Goal: Information Seeking & Learning: Compare options

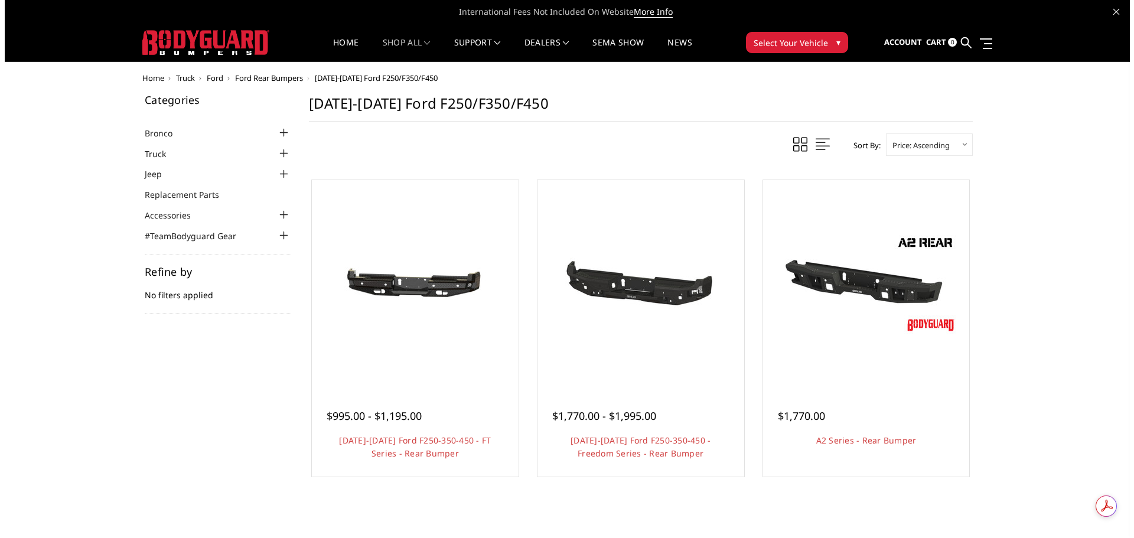
scroll to position [59, 0]
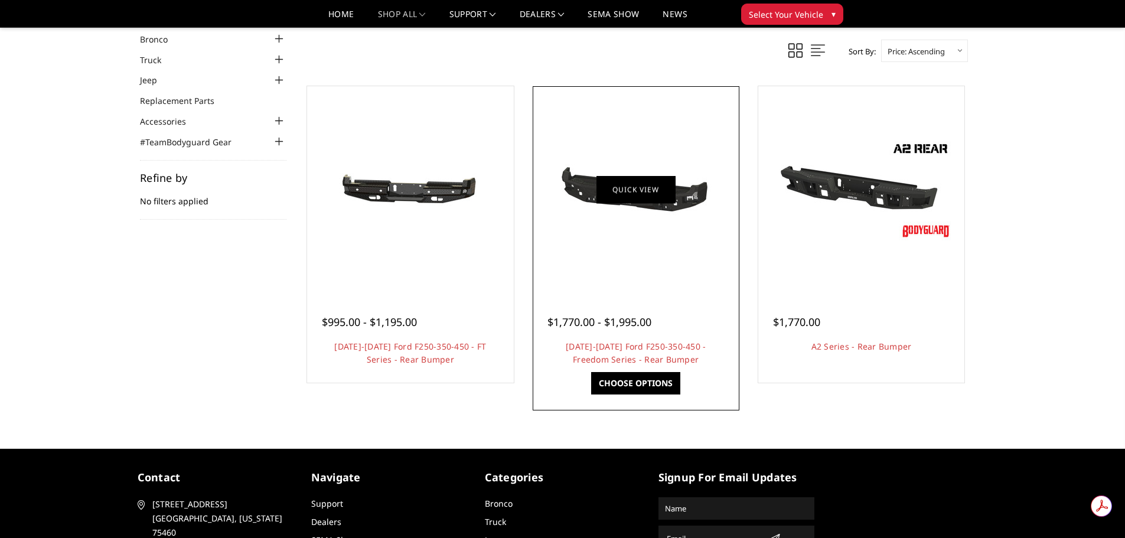
click at [611, 197] on link "Quick view" at bounding box center [636, 189] width 79 height 28
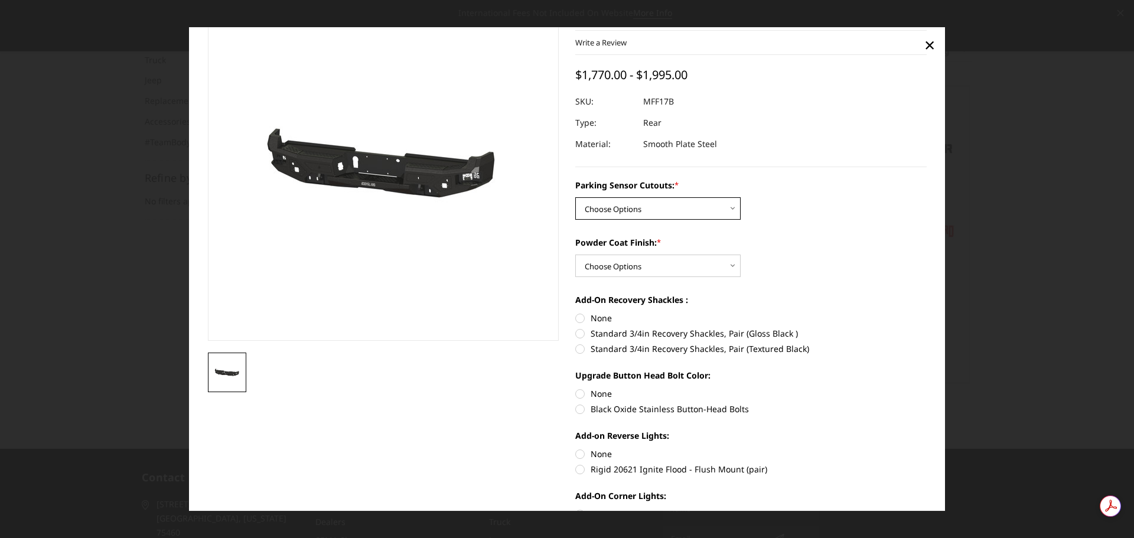
click at [650, 210] on select "Choose Options No - Without Parking Sensor Cutouts Yes - With Parking Sensor Cu…" at bounding box center [657, 208] width 165 height 22
select select "3074"
click at [575, 197] on select "Choose Options No - Without Parking Sensor Cutouts Yes - With Parking Sensor Cu…" at bounding box center [657, 208] width 165 height 22
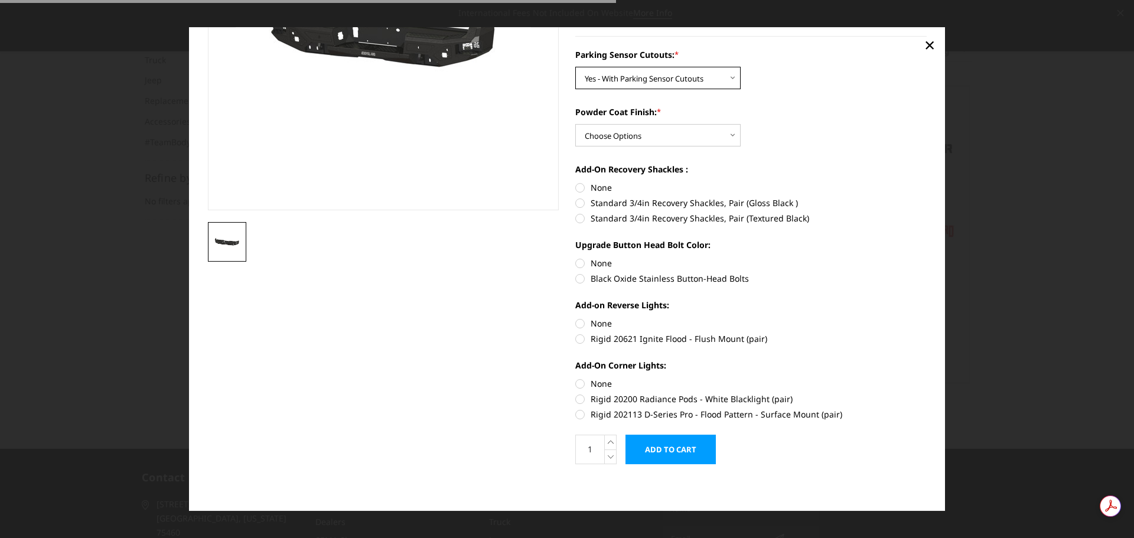
scroll to position [190, 0]
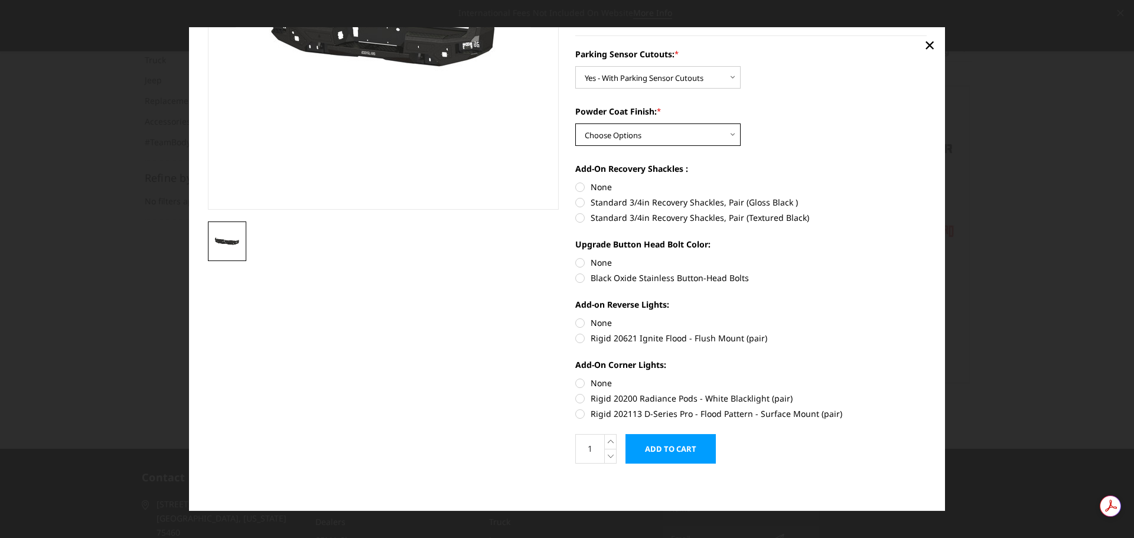
click at [633, 133] on select "Choose Options Bare Metal Texture Black Powder Coat" at bounding box center [657, 134] width 165 height 22
select select "3075"
click at [575, 123] on select "Choose Options Bare Metal Texture Black Powder Coat" at bounding box center [657, 134] width 165 height 22
click at [578, 206] on label "Standard 3/4in Recovery Shackles, Pair (Gloss Black )" at bounding box center [751, 202] width 352 height 12
click at [927, 181] on input "Standard 3/4in Recovery Shackles, Pair (Gloss Black )" at bounding box center [927, 181] width 1 height 1
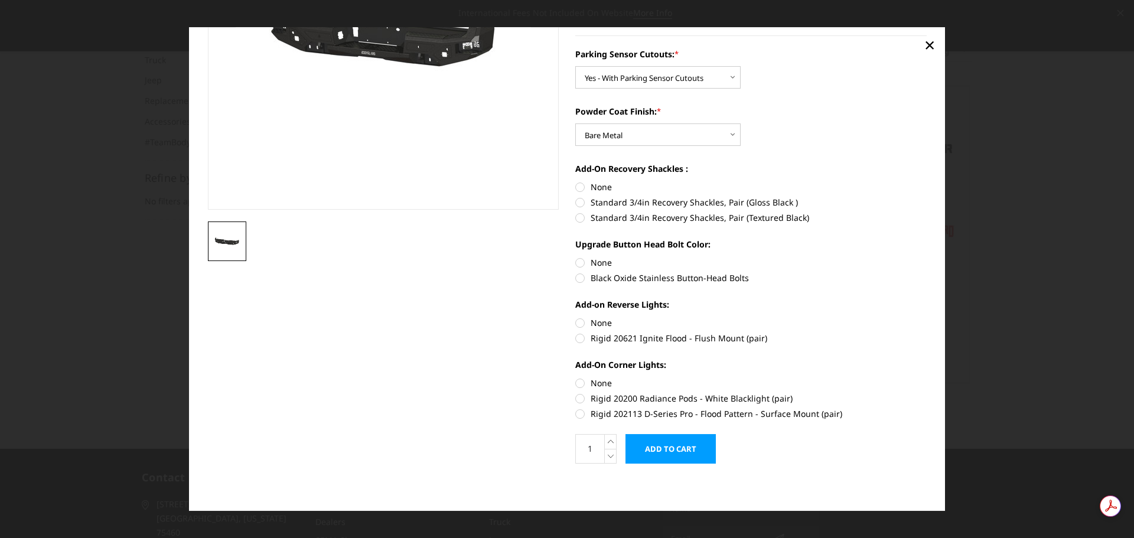
radio input "true"
click at [577, 282] on label "Black Oxide Stainless Button-Head Bolts" at bounding box center [751, 278] width 352 height 12
click at [927, 257] on input "Black Oxide Stainless Button-Head Bolts" at bounding box center [927, 256] width 1 height 1
radio input "true"
click at [575, 278] on label "Black Oxide Stainless Button-Head Bolts" at bounding box center [751, 278] width 352 height 12
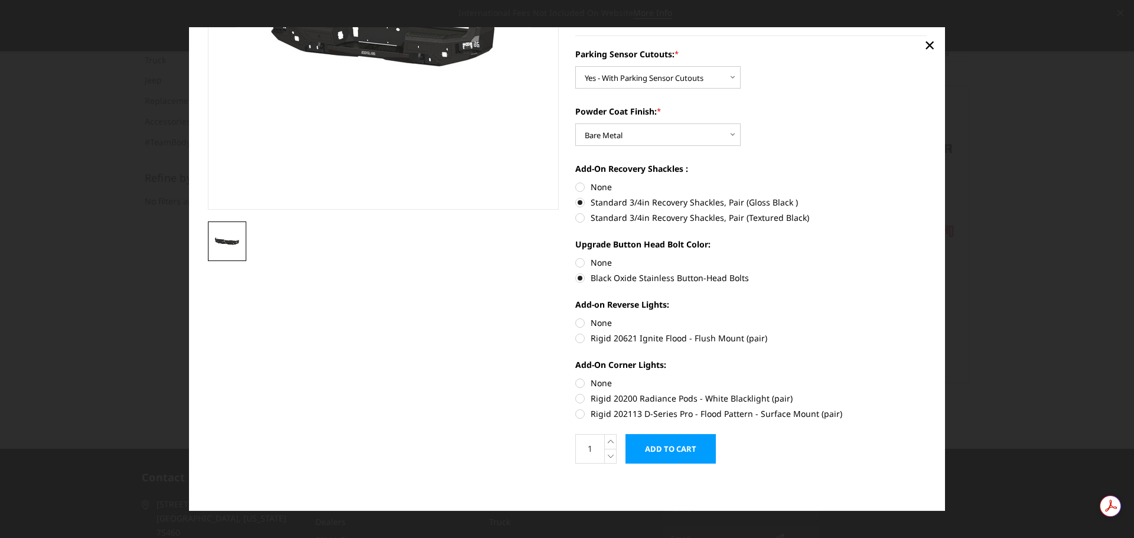
click at [927, 257] on input "Black Oxide Stainless Button-Head Bolts" at bounding box center [927, 256] width 1 height 1
click at [575, 262] on label "None" at bounding box center [751, 262] width 352 height 12
click at [575, 257] on input "None" at bounding box center [575, 256] width 1 height 1
radio input "true"
click at [576, 336] on label "Rigid 20621 Ignite Flood - Flush Mount (pair)" at bounding box center [751, 338] width 352 height 12
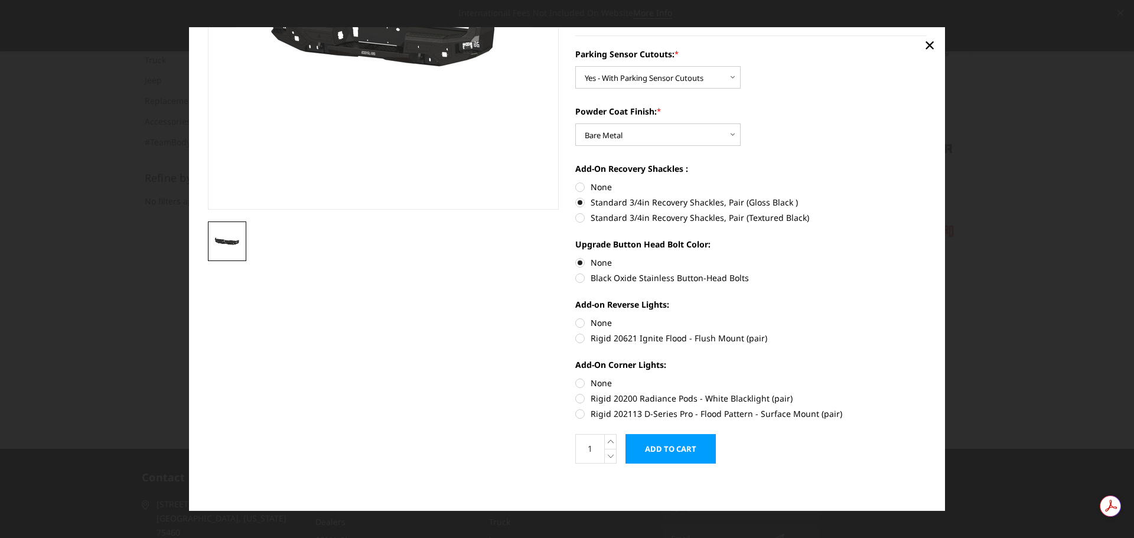
click at [927, 317] on input "Rigid 20621 Ignite Flood - Flush Mount (pair)" at bounding box center [927, 317] width 1 height 1
radio input "true"
click at [576, 415] on label "Rigid 202113 D-Series Pro - Flood Pattern - Surface Mount (pair)" at bounding box center [751, 414] width 352 height 12
click at [927, 393] on input "Rigid 202113 D-Series Pro - Flood Pattern - Surface Mount (pair)" at bounding box center [927, 392] width 1 height 1
radio input "true"
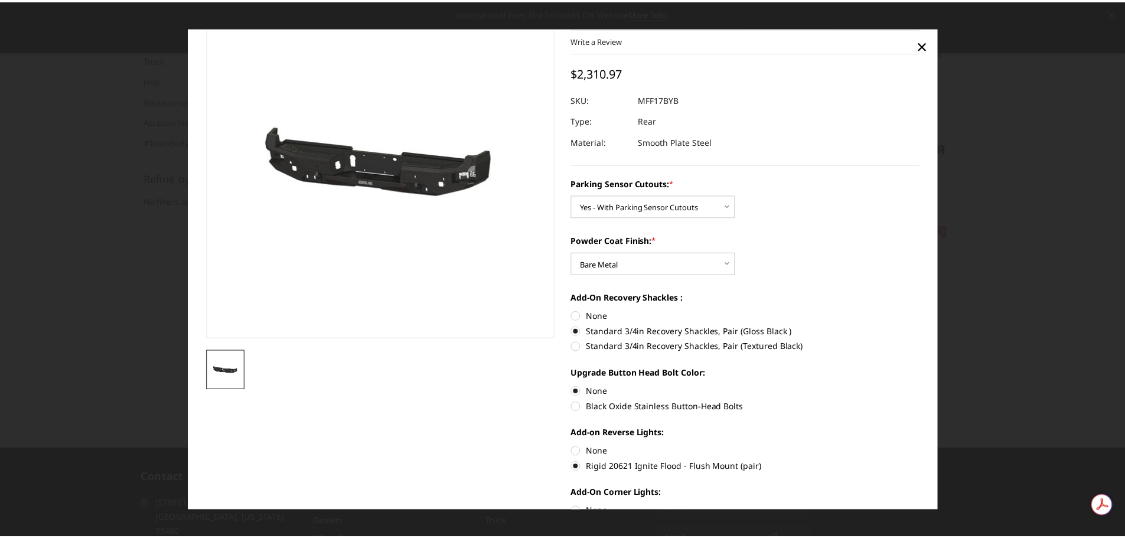
scroll to position [0, 0]
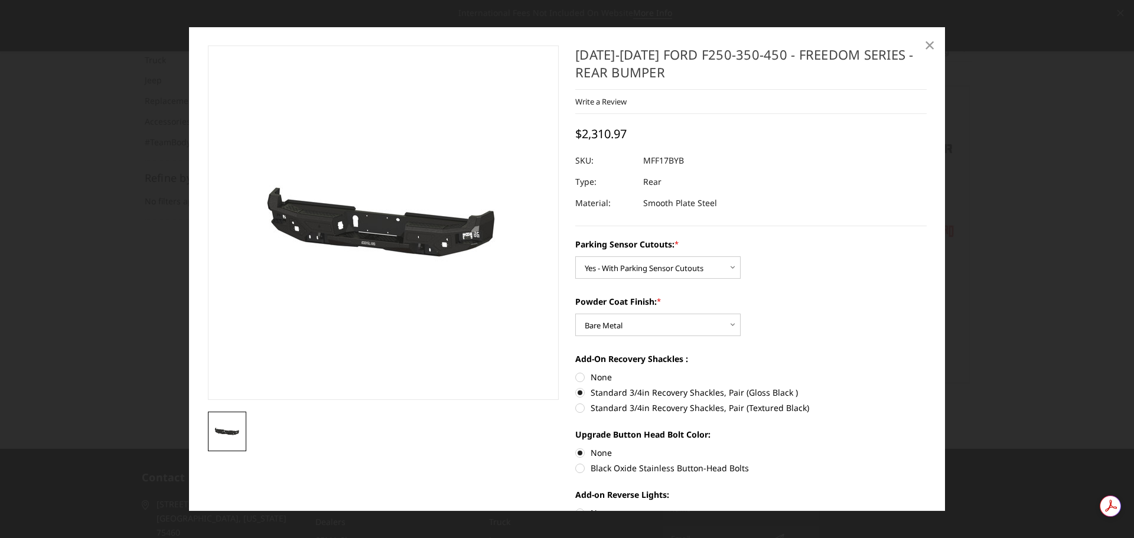
click at [925, 51] on span "×" at bounding box center [930, 44] width 11 height 25
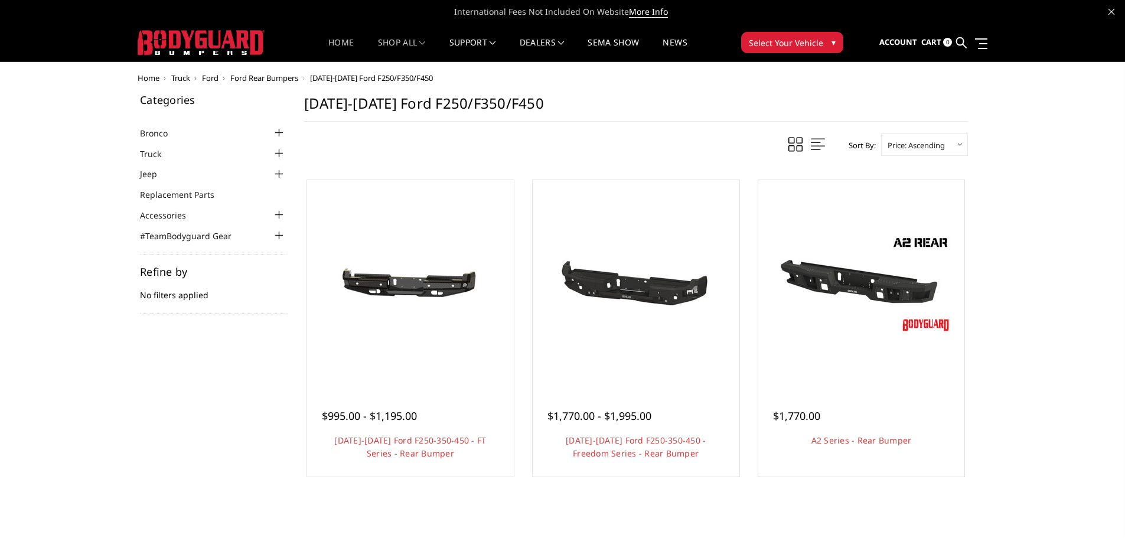
click at [328, 46] on link "Home" at bounding box center [340, 49] width 25 height 23
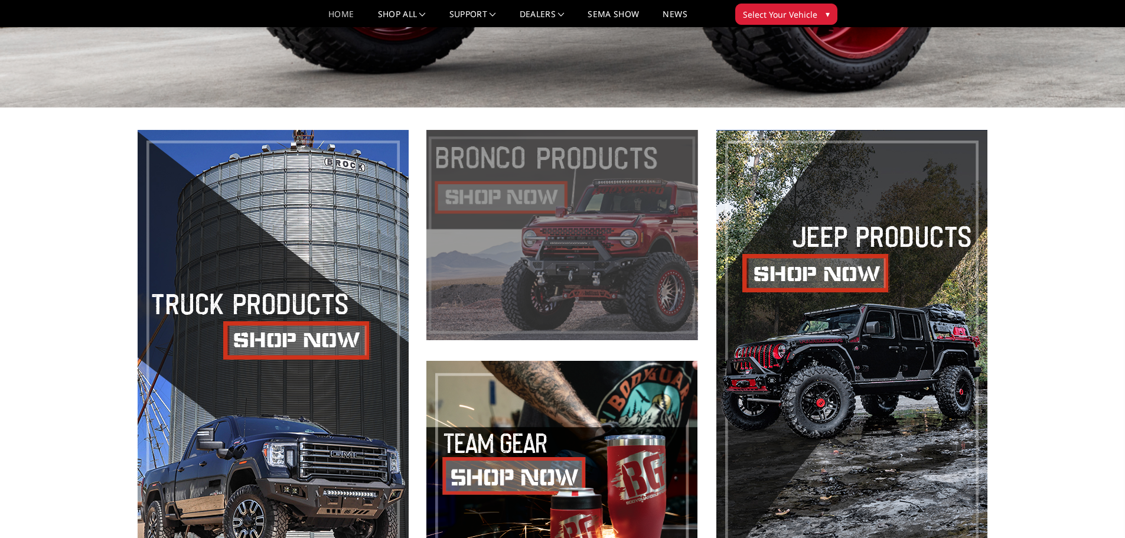
scroll to position [591, 0]
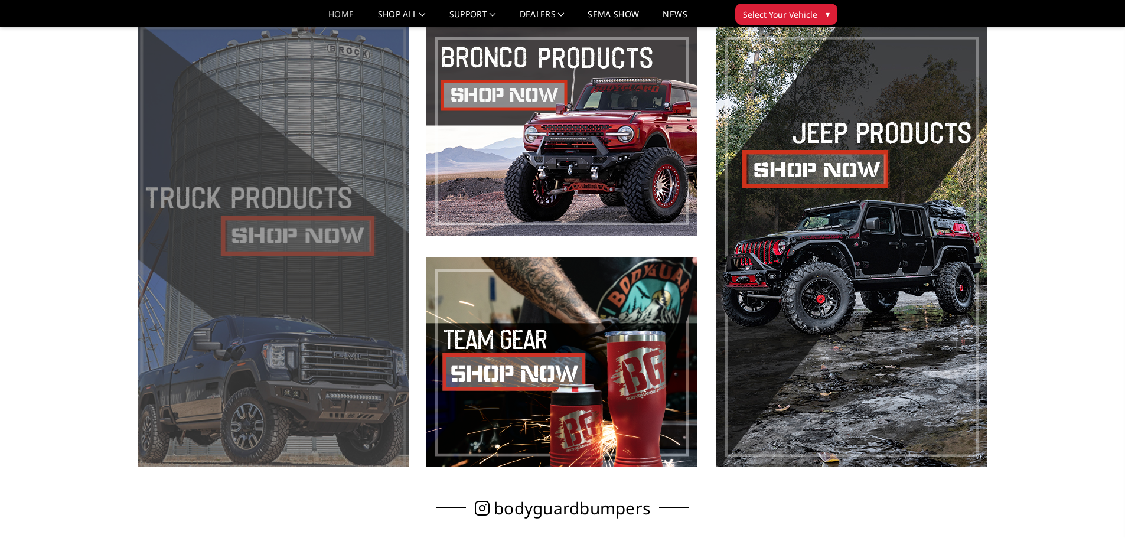
click at [302, 375] on span at bounding box center [273, 246] width 271 height 441
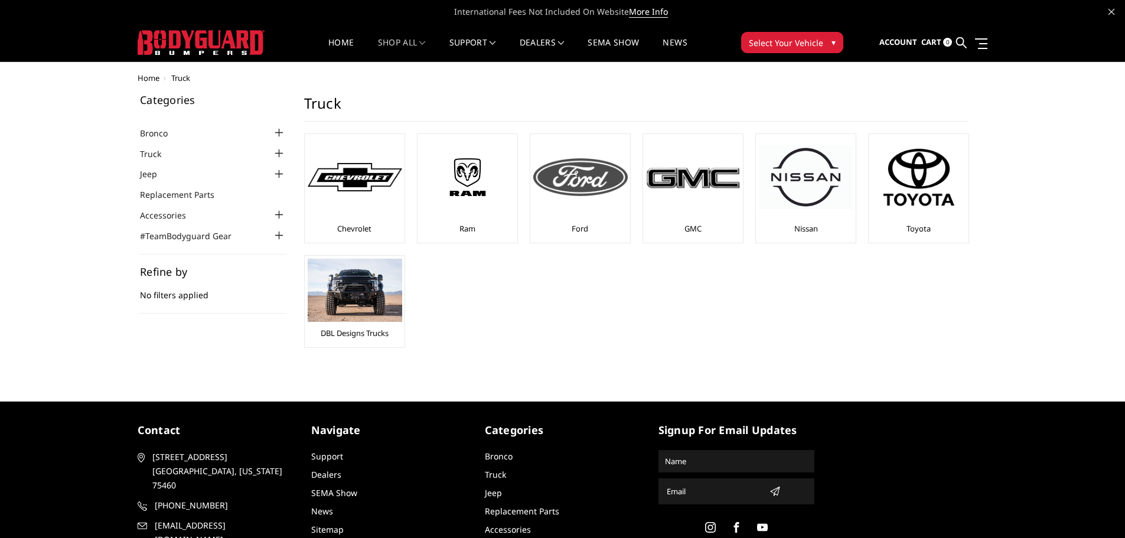
click at [611, 210] on div at bounding box center [580, 177] width 95 height 80
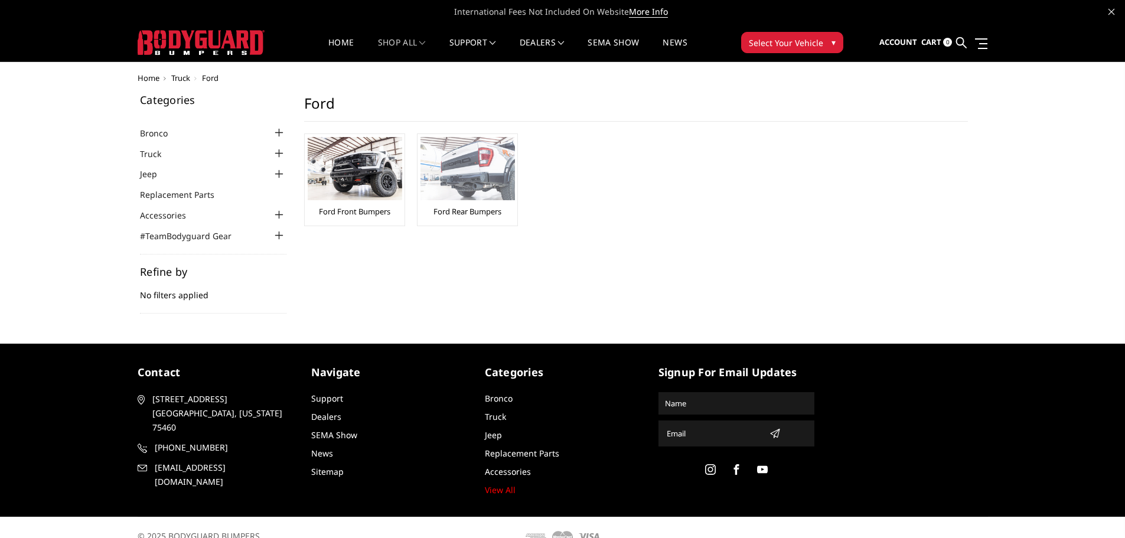
click at [483, 171] on img at bounding box center [468, 168] width 95 height 63
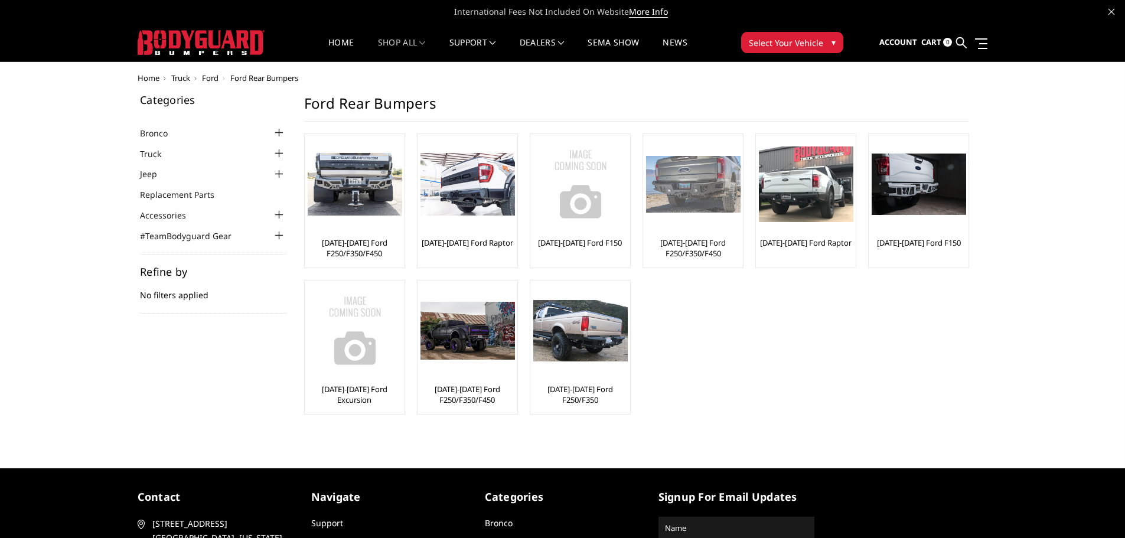
click at [695, 250] on link "[DATE]-[DATE] Ford F250/F350/F450" at bounding box center [693, 247] width 94 height 21
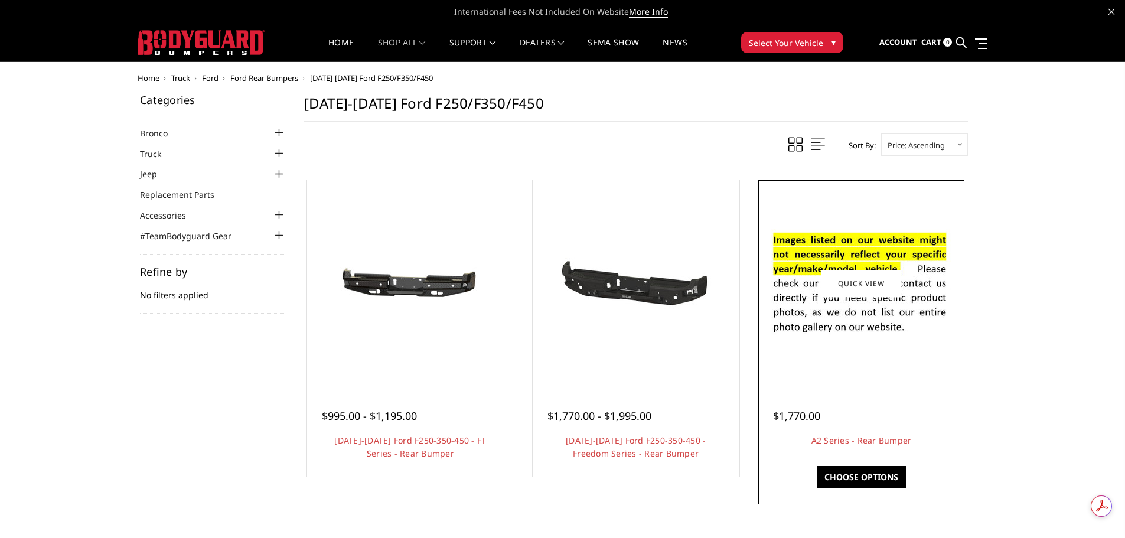
click at [821, 353] on div at bounding box center [862, 283] width 201 height 201
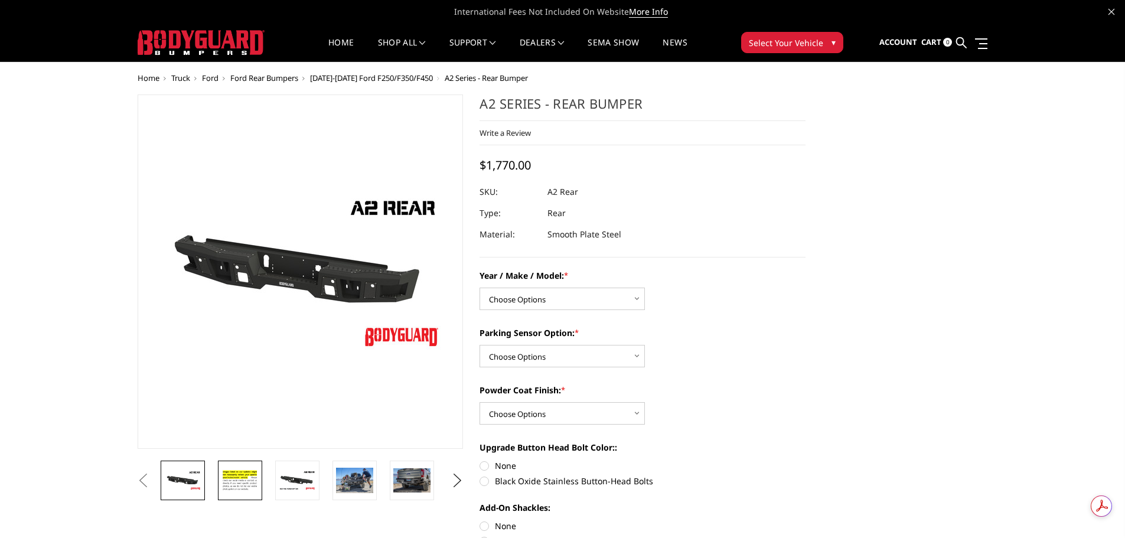
click at [253, 485] on img at bounding box center [240, 480] width 37 height 25
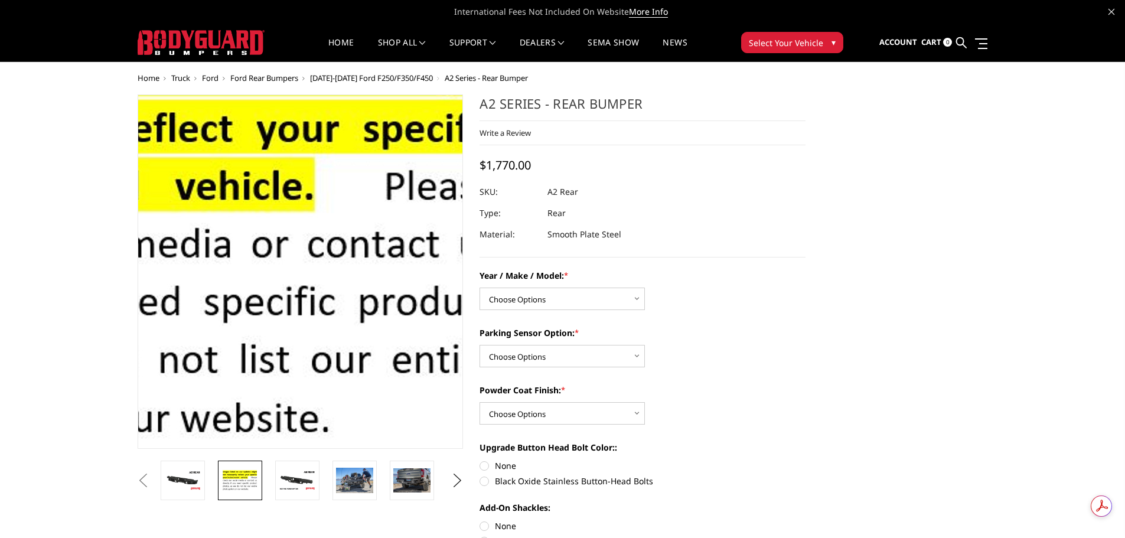
click at [409, 331] on img at bounding box center [157, 244] width 756 height 516
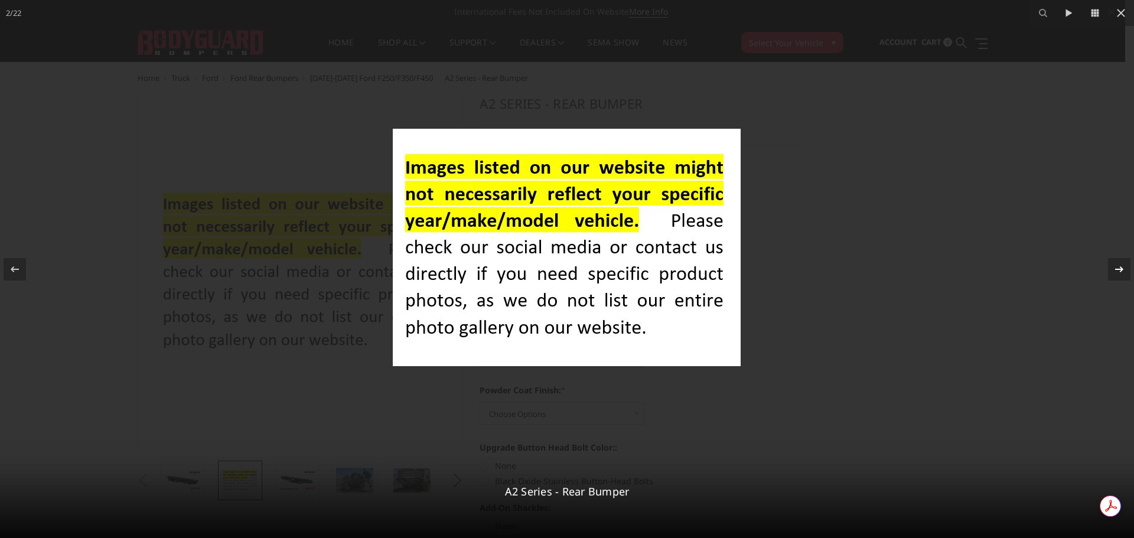
click at [1124, 269] on icon at bounding box center [1119, 269] width 14 height 14
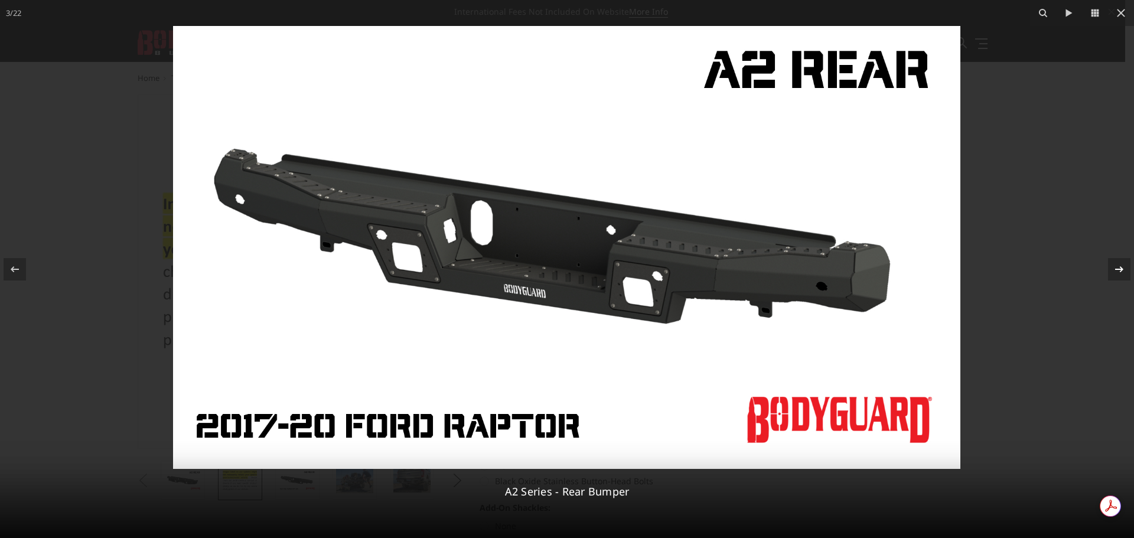
click at [1124, 269] on div "3 / 22 A2 Series - Rear Bumper" at bounding box center [567, 269] width 1134 height 538
click at [1121, 271] on icon at bounding box center [1119, 269] width 8 height 6
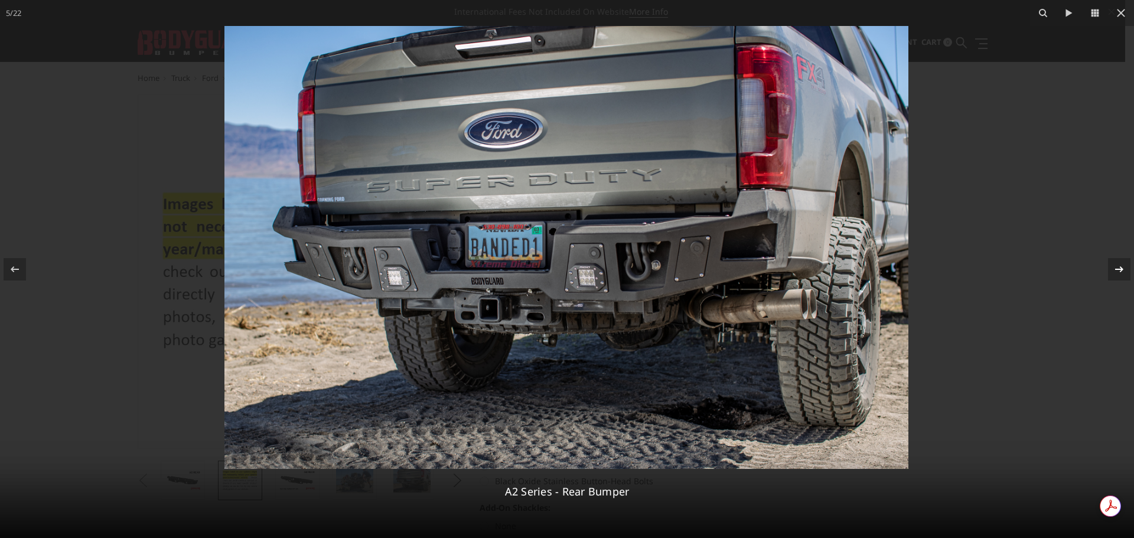
click at [1118, 270] on icon at bounding box center [1119, 269] width 14 height 14
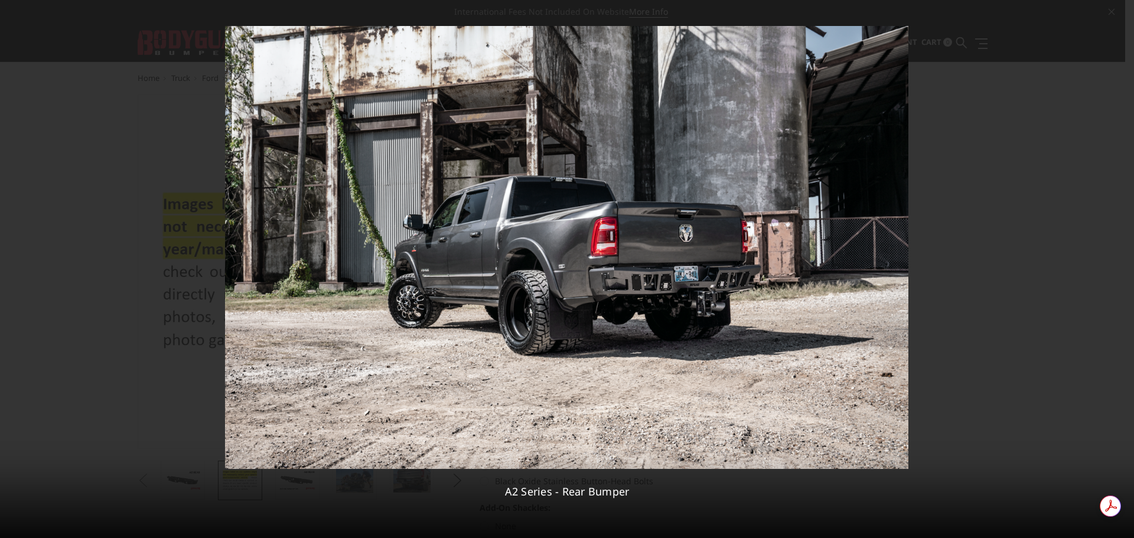
click at [1118, 270] on div "6 / 22 A2 Series - Rear Bumper" at bounding box center [567, 269] width 1134 height 538
click at [15, 273] on icon at bounding box center [15, 269] width 14 height 14
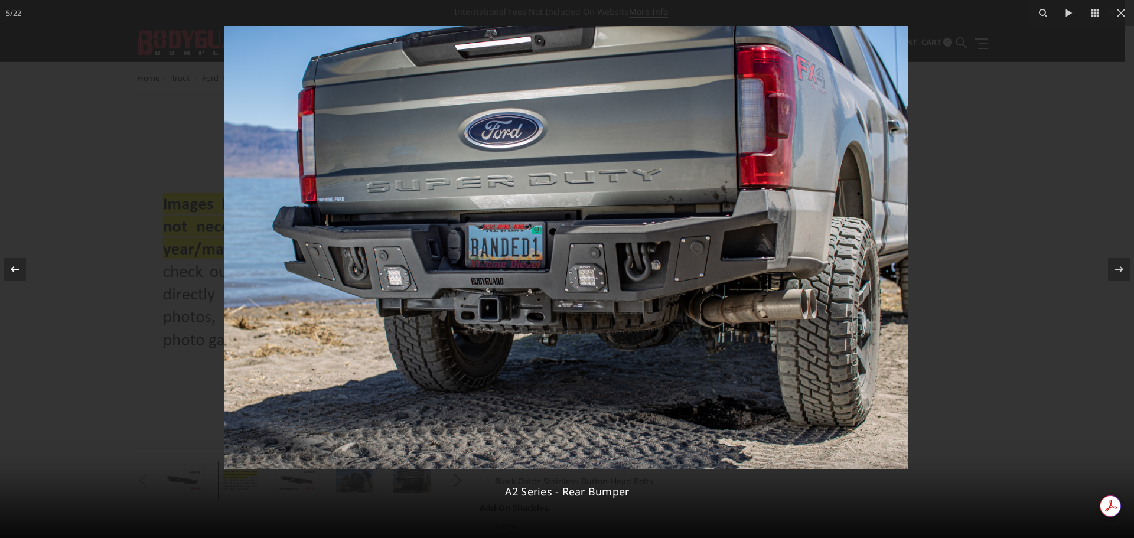
click at [15, 273] on icon at bounding box center [15, 269] width 14 height 14
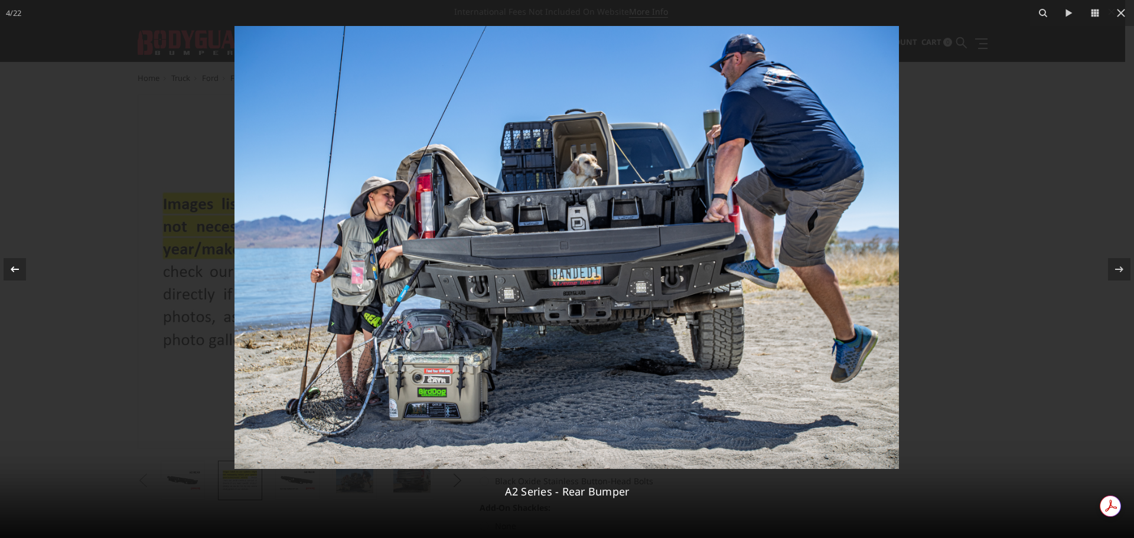
click at [15, 273] on icon at bounding box center [15, 269] width 14 height 14
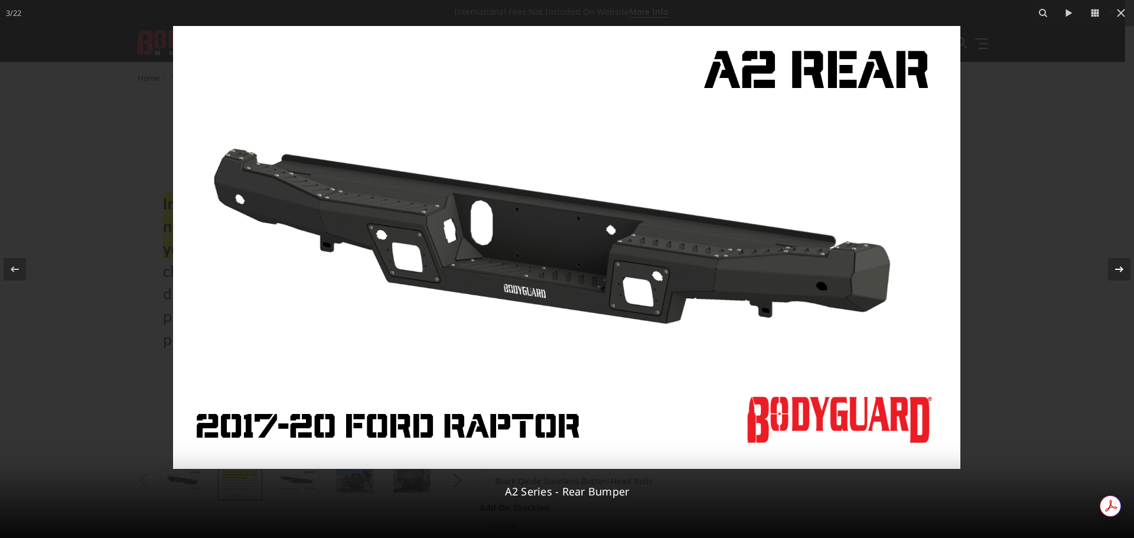
click at [1120, 272] on icon at bounding box center [1119, 269] width 14 height 14
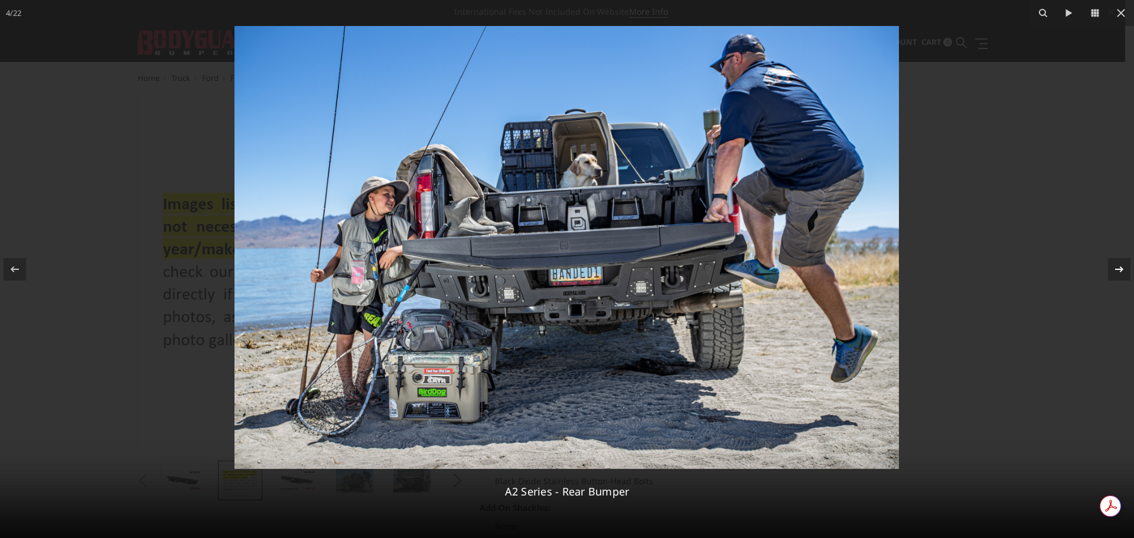
click at [1120, 272] on icon at bounding box center [1119, 269] width 14 height 14
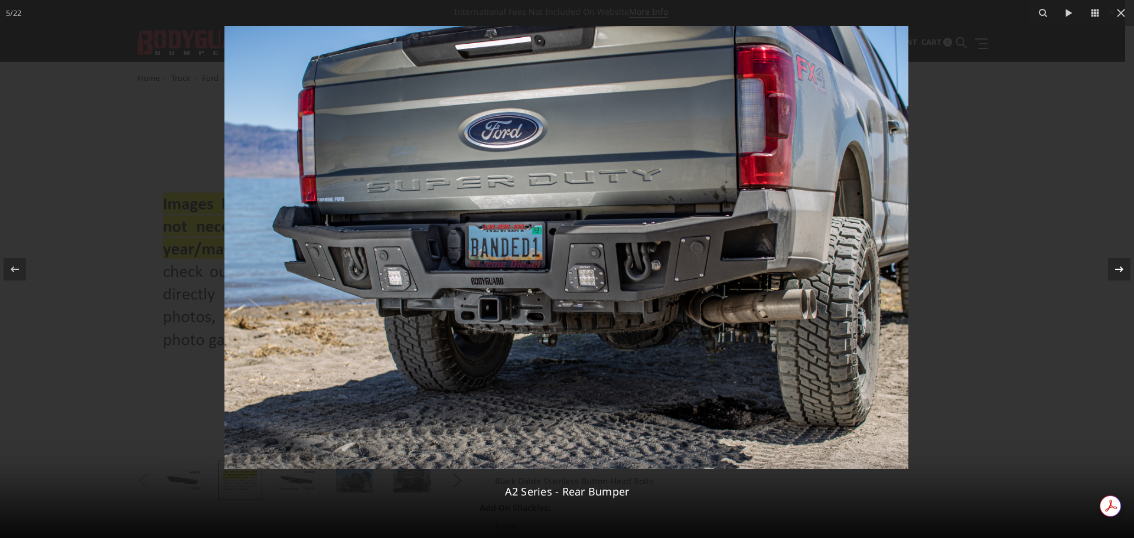
click at [1120, 272] on icon at bounding box center [1119, 269] width 14 height 14
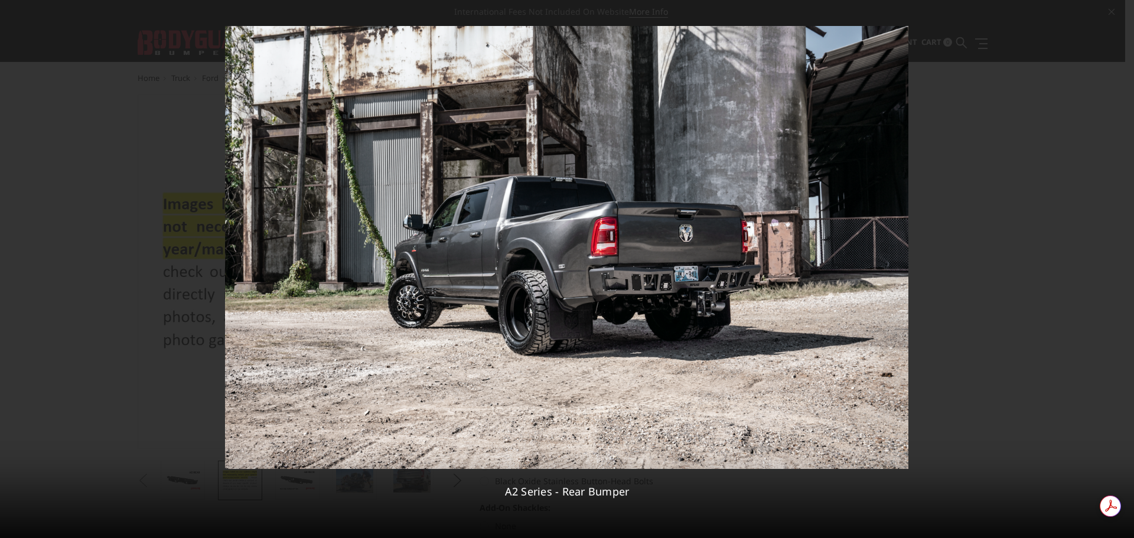
click at [1120, 272] on div "6 / 22 A2 Series - Rear Bumper" at bounding box center [567, 269] width 1134 height 538
click at [17, 268] on icon at bounding box center [15, 269] width 14 height 14
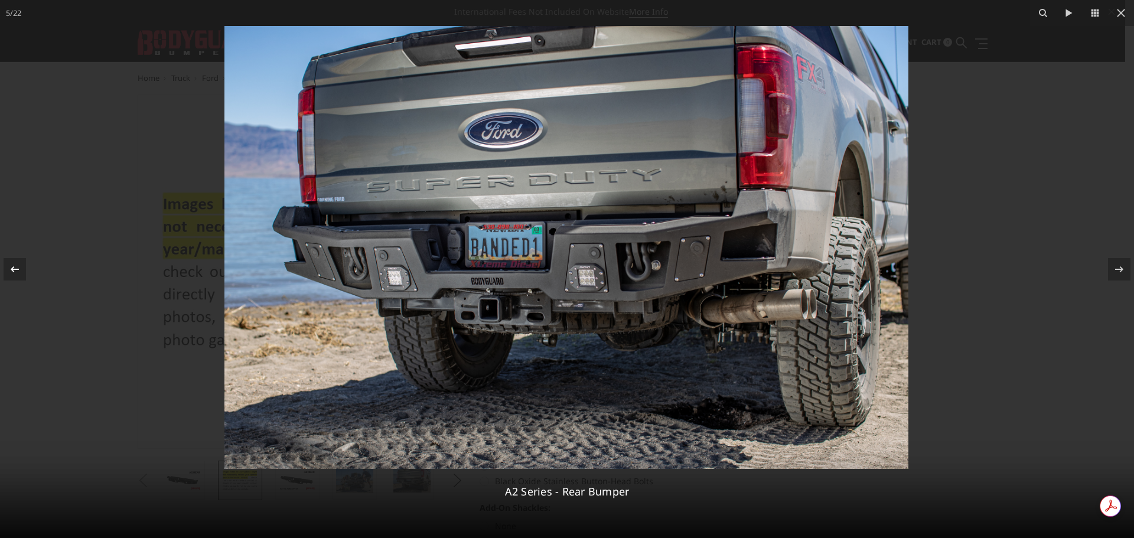
click at [17, 268] on icon at bounding box center [15, 269] width 14 height 14
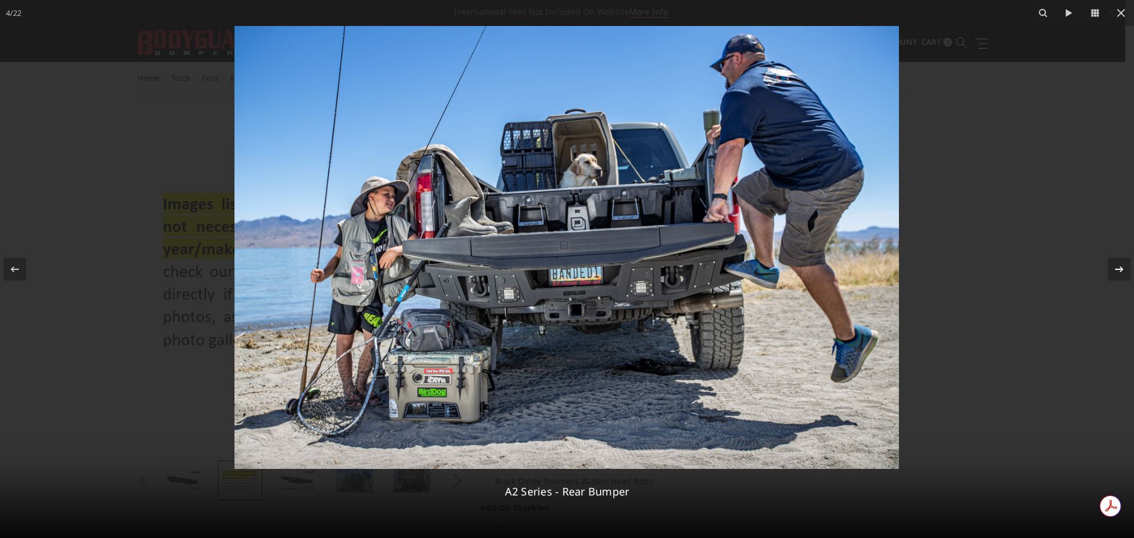
click at [1125, 263] on button at bounding box center [1113, 269] width 41 height 59
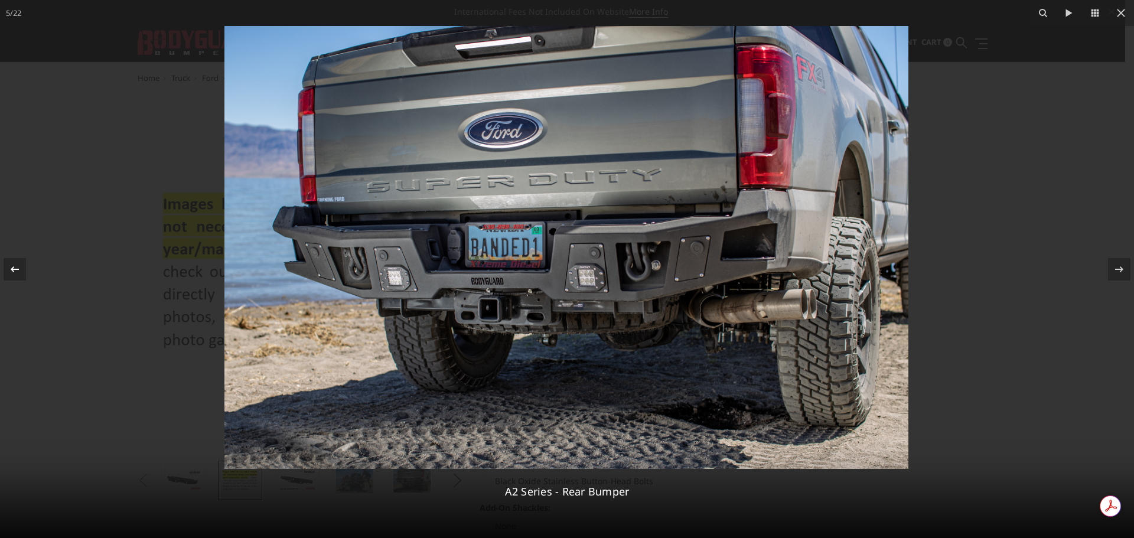
click at [16, 269] on icon at bounding box center [15, 269] width 8 height 6
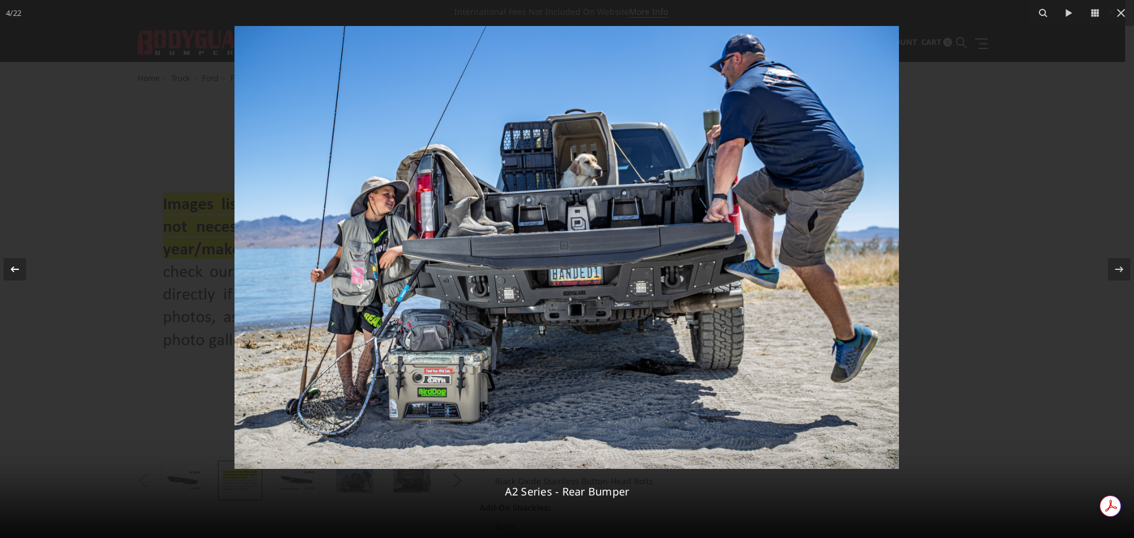
click at [16, 269] on icon at bounding box center [15, 269] width 8 height 6
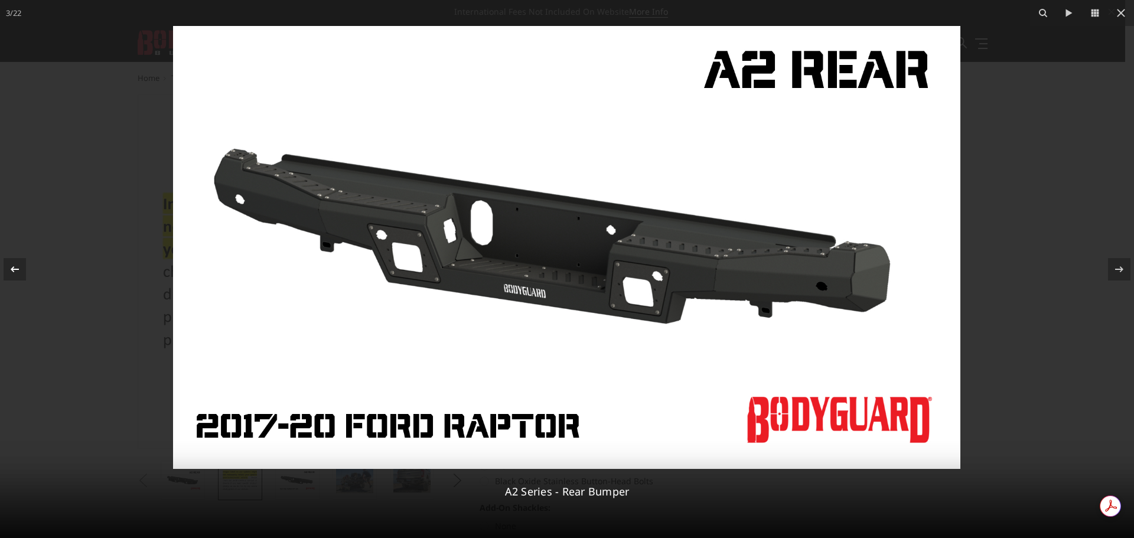
click at [16, 269] on icon at bounding box center [15, 269] width 8 height 6
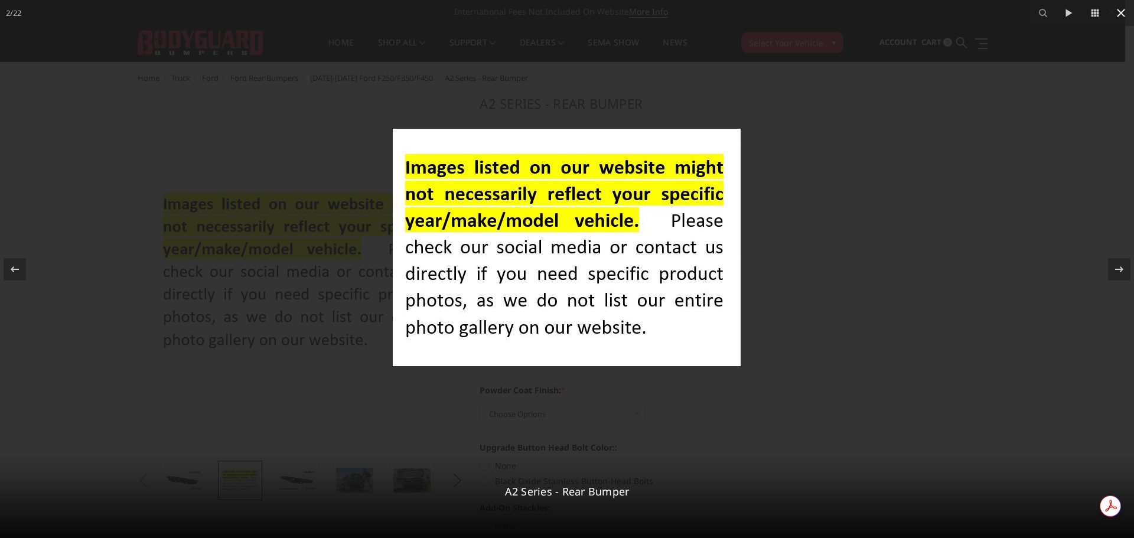
click at [1123, 10] on icon at bounding box center [1121, 13] width 14 height 14
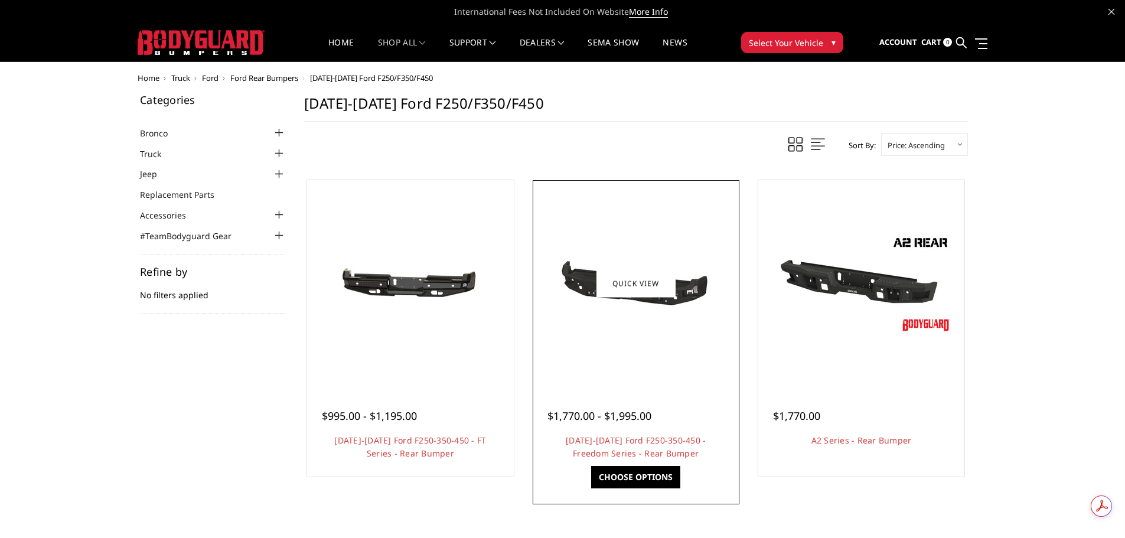
click at [623, 372] on div at bounding box center [636, 283] width 201 height 201
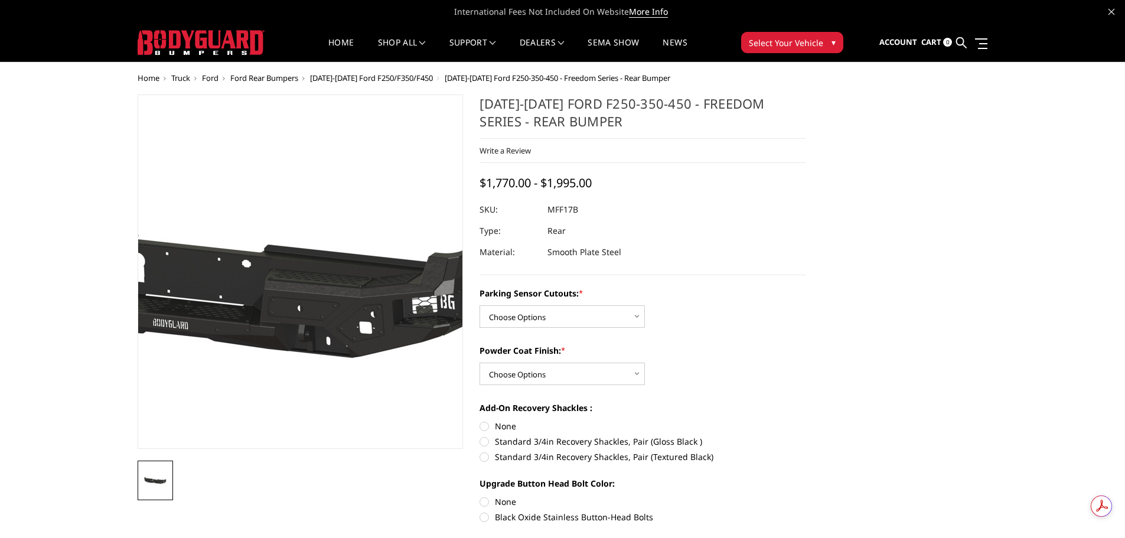
click at [368, 340] on img at bounding box center [209, 272] width 756 height 360
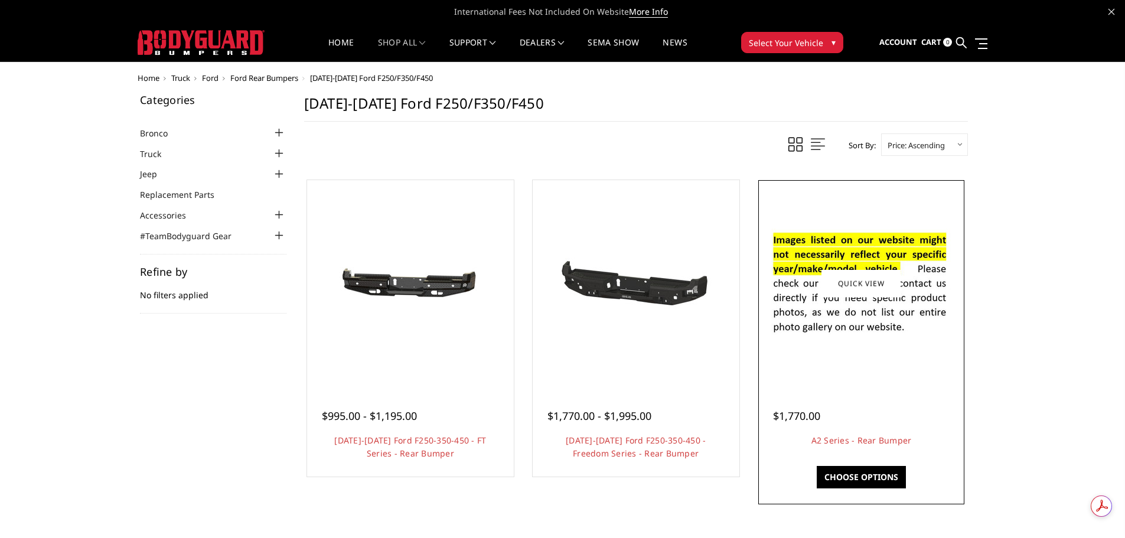
click at [837, 349] on div at bounding box center [862, 283] width 201 height 201
click at [864, 276] on link "Quick view" at bounding box center [861, 283] width 79 height 28
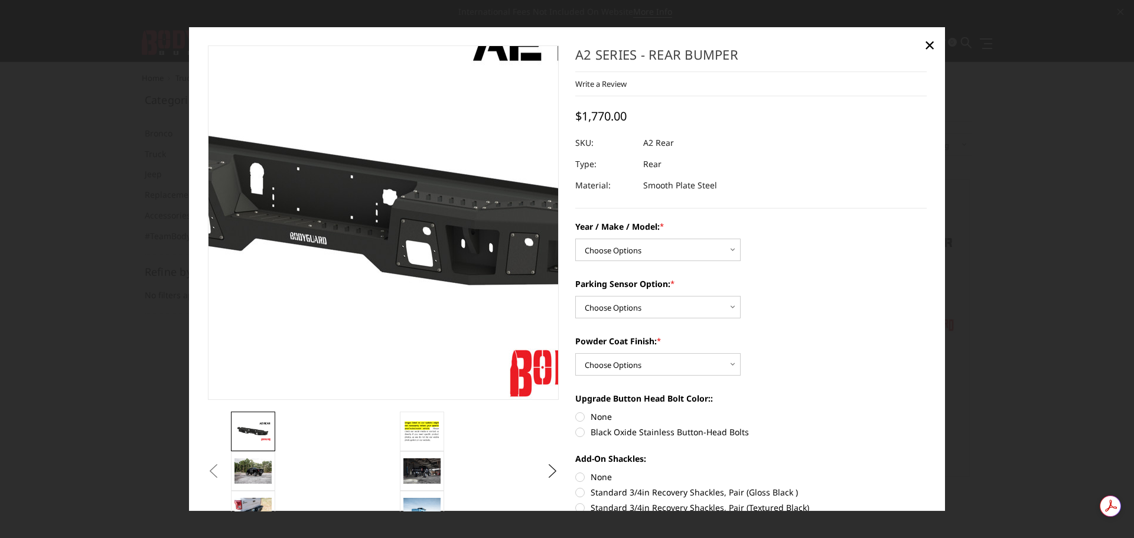
click at [407, 313] on img at bounding box center [343, 206] width 756 height 425
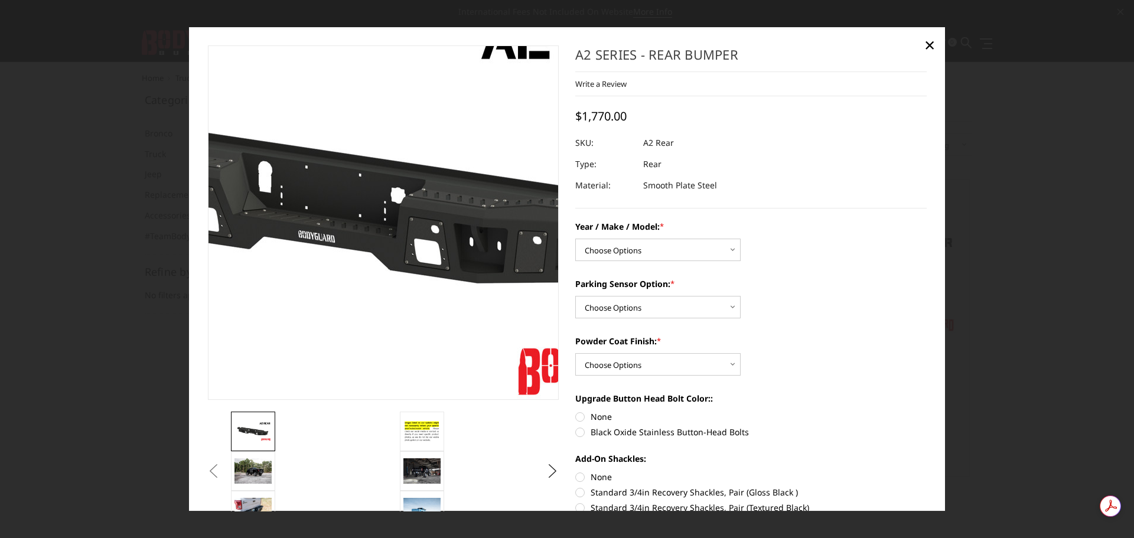
click at [406, 315] on img at bounding box center [351, 204] width 756 height 425
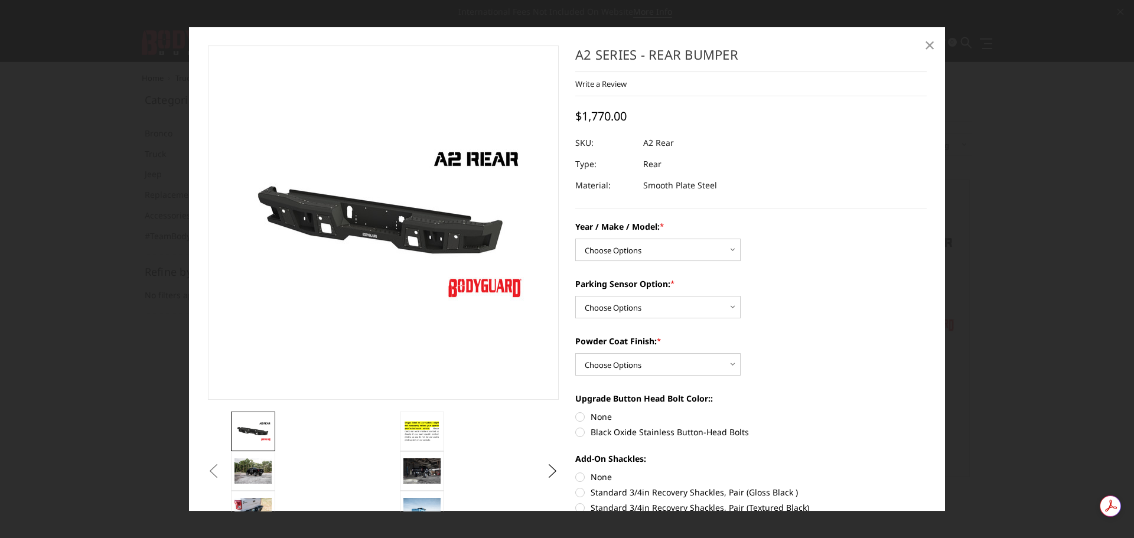
click at [928, 41] on span "×" at bounding box center [930, 44] width 11 height 25
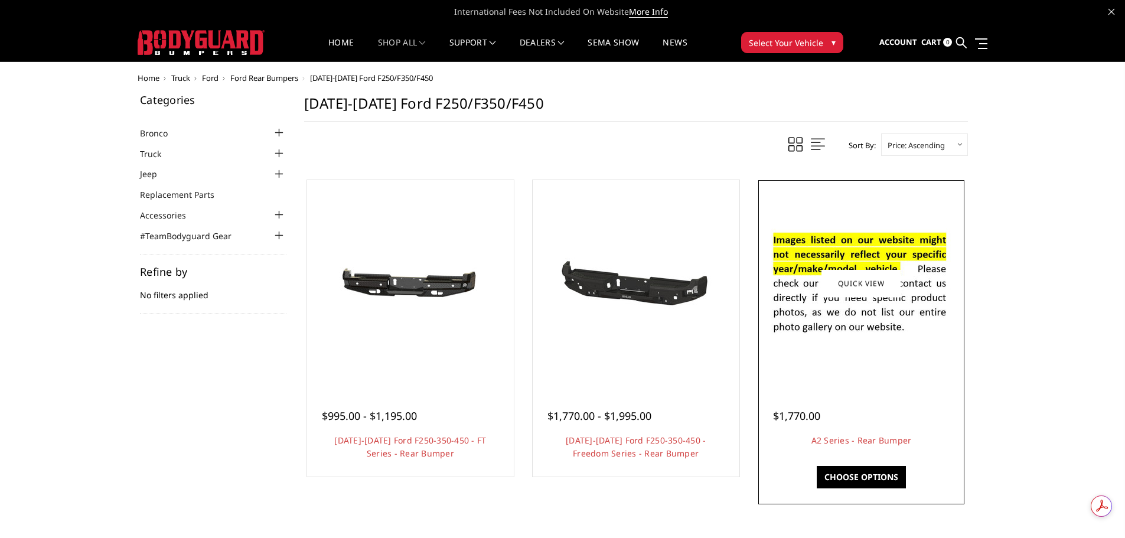
click at [860, 352] on div at bounding box center [862, 283] width 201 height 201
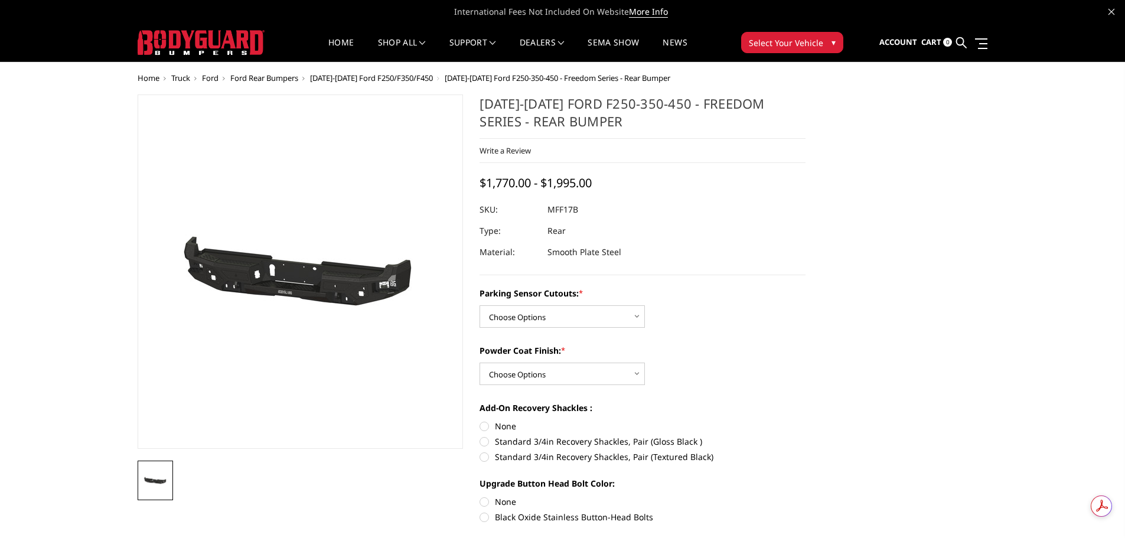
click at [163, 486] on img at bounding box center [155, 481] width 28 height 14
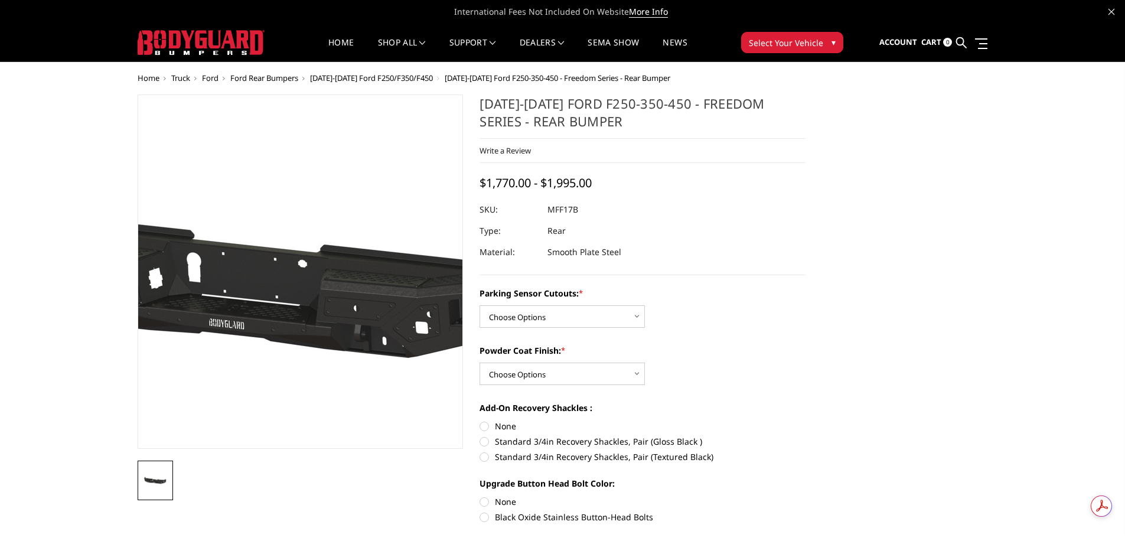
click at [327, 349] on img at bounding box center [265, 272] width 756 height 360
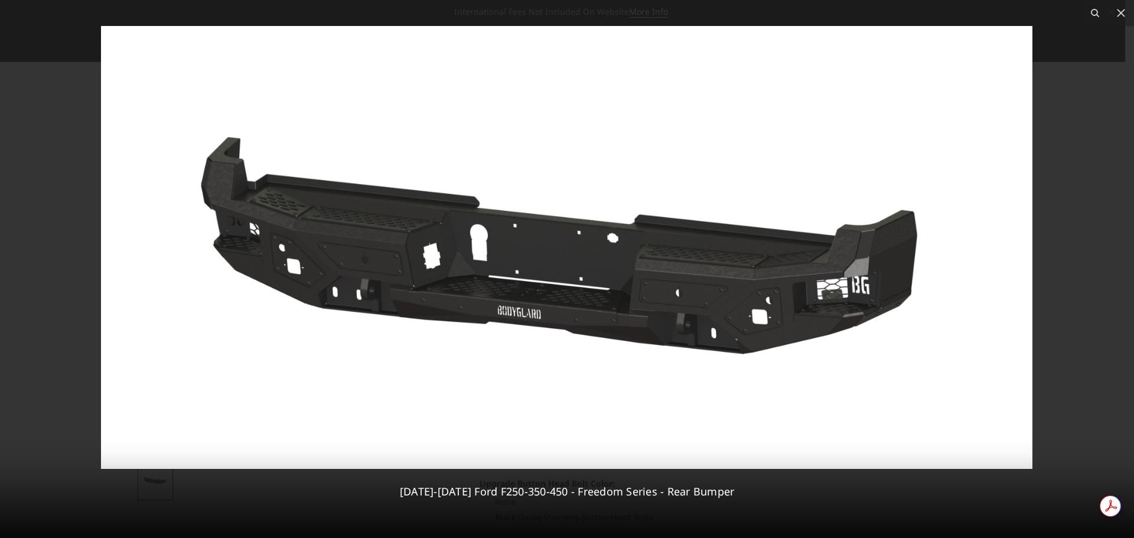
drag, startPoint x: 1124, startPoint y: 15, endPoint x: 1039, endPoint y: 95, distance: 117.0
click at [1124, 15] on icon at bounding box center [1121, 13] width 14 height 14
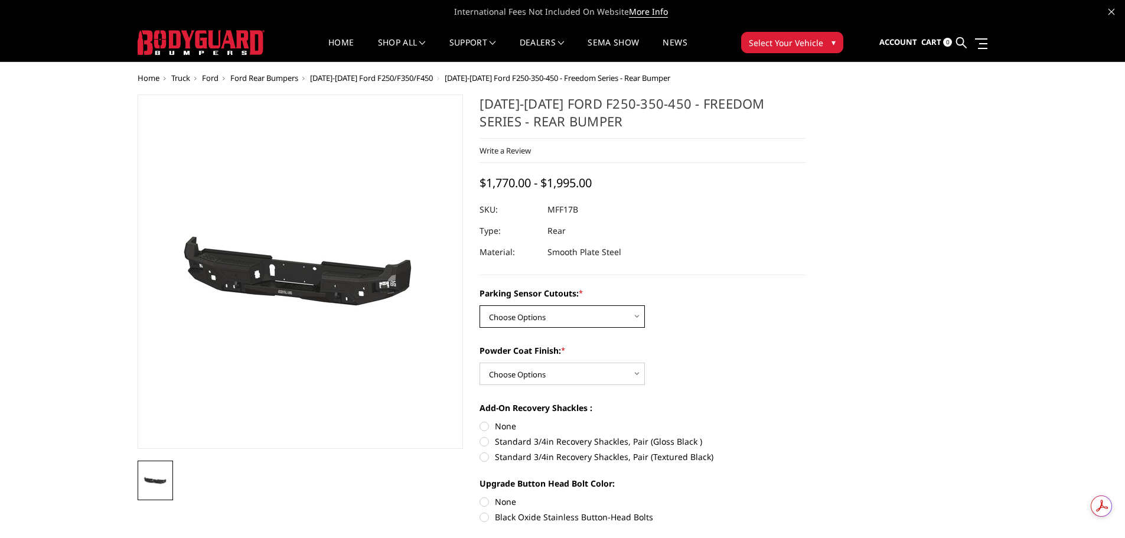
click at [551, 308] on select "Choose Options No - Without Parking Sensor Cutouts Yes - With Parking Sensor Cu…" at bounding box center [562, 316] width 165 height 22
select select "3074"
click at [480, 305] on select "Choose Options No - Without Parking Sensor Cutouts Yes - With Parking Sensor Cu…" at bounding box center [562, 316] width 165 height 22
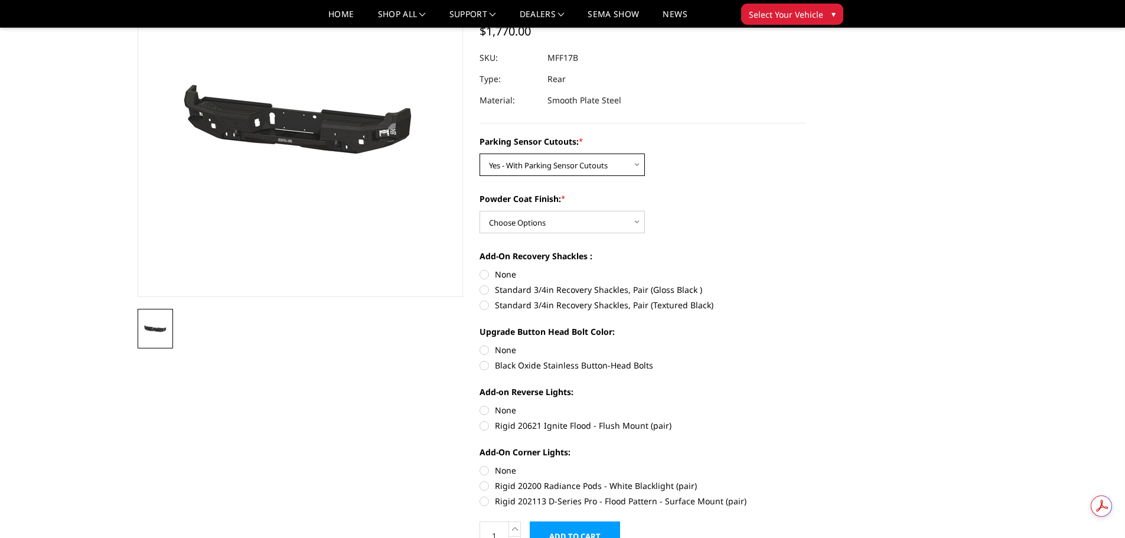
scroll to position [118, 0]
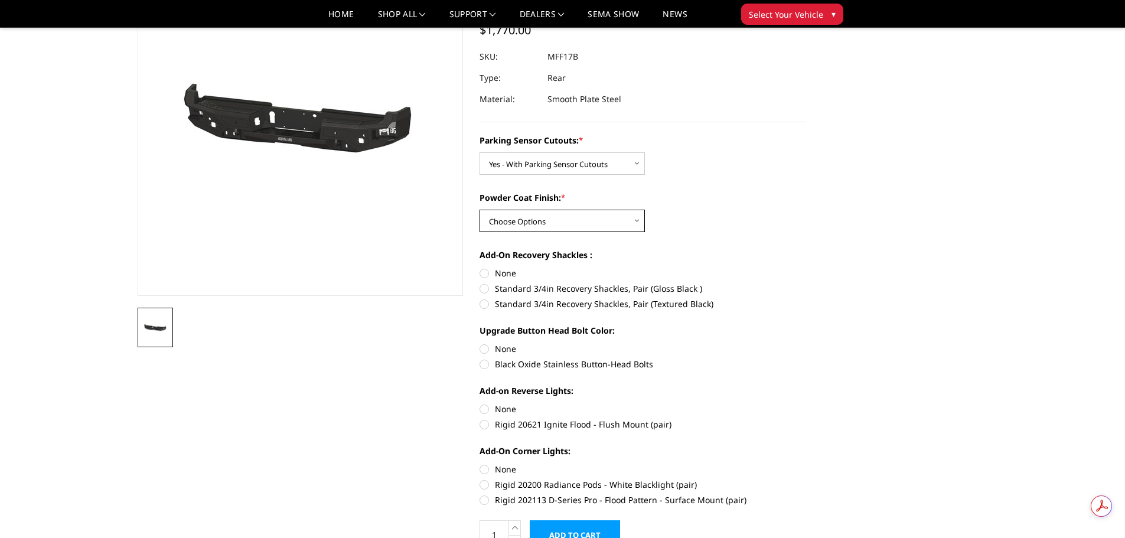
click at [569, 220] on select "Choose Options Bare Metal Texture Black Powder Coat" at bounding box center [562, 221] width 165 height 22
click at [480, 210] on select "Choose Options Bare Metal Texture Black Powder Coat" at bounding box center [562, 221] width 165 height 22
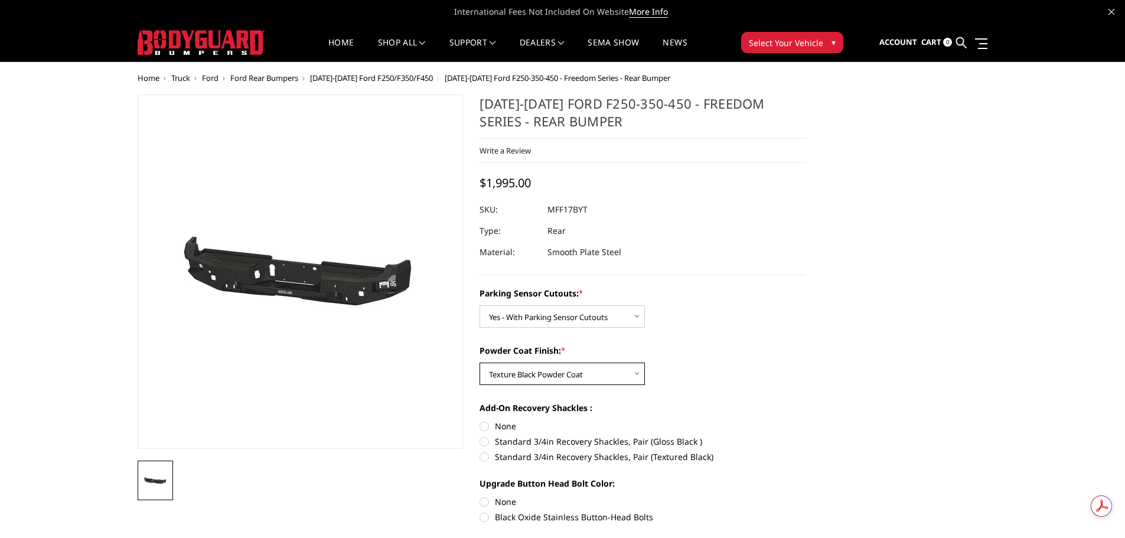
scroll to position [0, 0]
click at [564, 377] on select "Choose Options Bare Metal Texture Black Powder Coat" at bounding box center [562, 374] width 165 height 22
select select "3075"
click at [480, 363] on select "Choose Options Bare Metal Texture Black Powder Coat" at bounding box center [562, 374] width 165 height 22
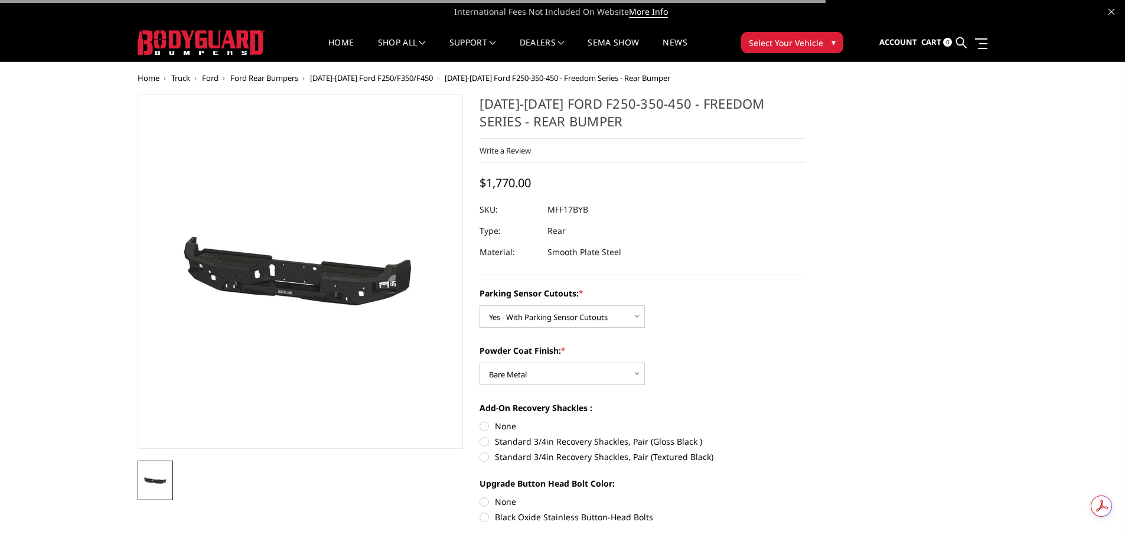
click at [753, 353] on label "Powder Coat Finish: *" at bounding box center [643, 350] width 326 height 12
click at [645, 363] on select "Choose Options Bare Metal Texture Black Powder Coat" at bounding box center [562, 374] width 165 height 22
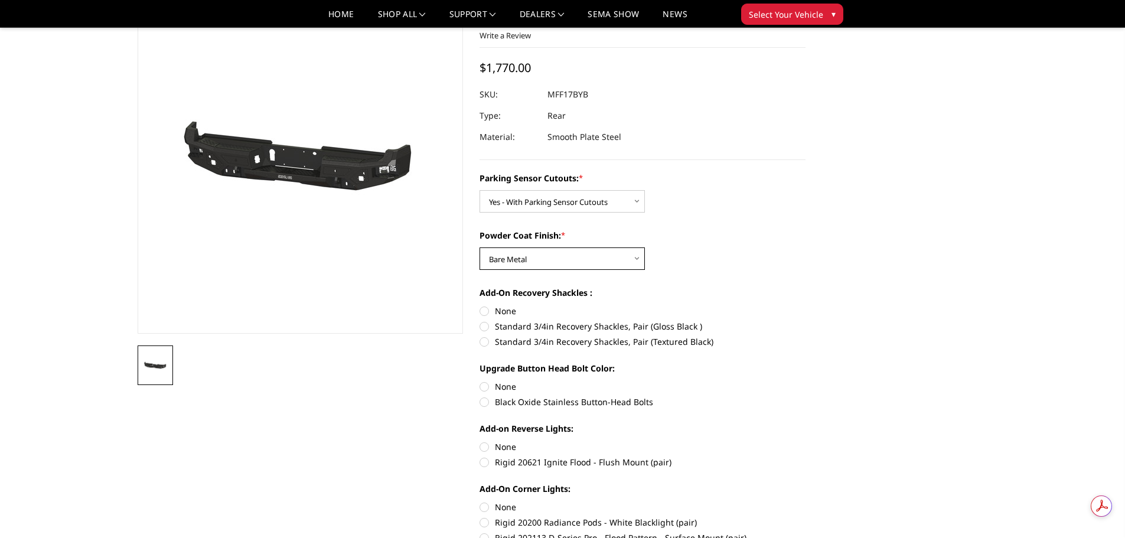
scroll to position [59, 0]
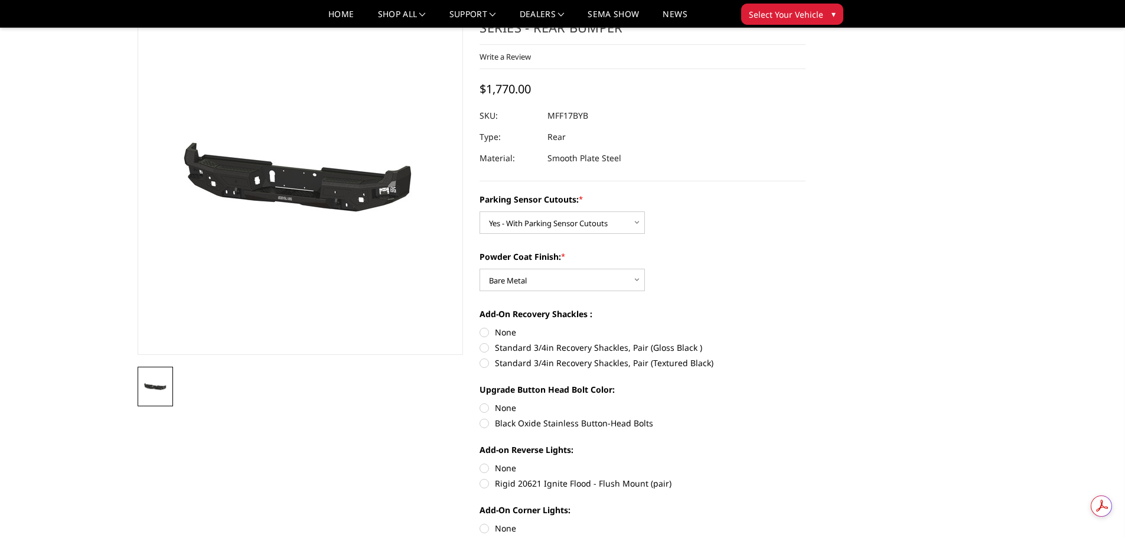
click at [484, 350] on label "Standard 3/4in Recovery Shackles, Pair (Gloss Black )" at bounding box center [643, 347] width 326 height 12
click at [806, 327] on input "Standard 3/4in Recovery Shackles, Pair (Gloss Black )" at bounding box center [806, 326] width 1 height 1
radio input "true"
click at [483, 336] on label "None" at bounding box center [643, 332] width 326 height 12
click at [480, 327] on input "None" at bounding box center [480, 326] width 1 height 1
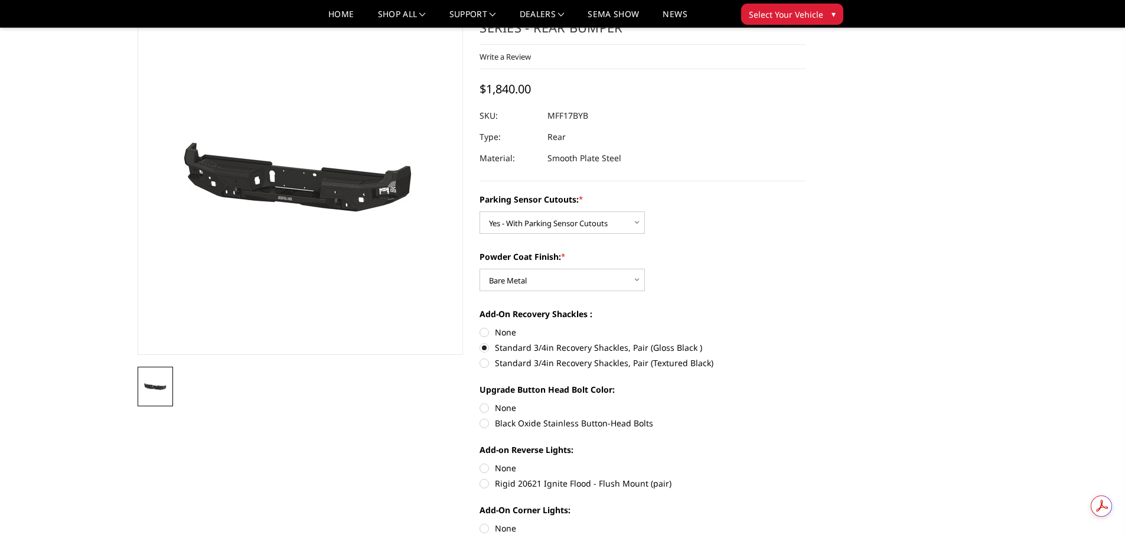
radio input "true"
click at [482, 346] on label "Standard 3/4in Recovery Shackles, Pair (Gloss Black )" at bounding box center [643, 347] width 326 height 12
click at [806, 327] on input "Standard 3/4in Recovery Shackles, Pair (Gloss Black )" at bounding box center [806, 326] width 1 height 1
radio input "true"
click at [483, 334] on label "None" at bounding box center [643, 332] width 326 height 12
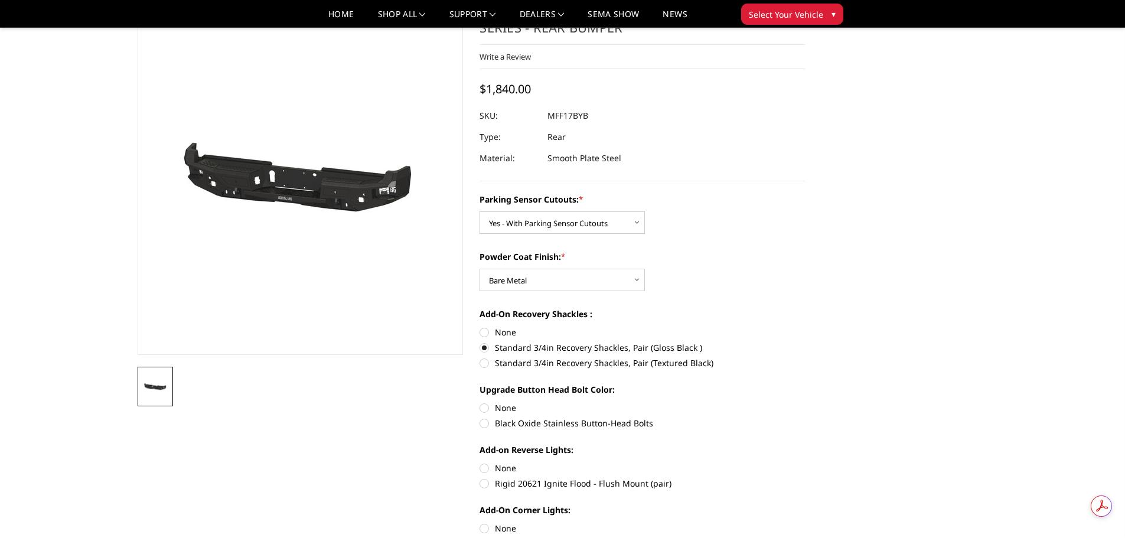
click at [480, 327] on input "None" at bounding box center [480, 326] width 1 height 1
radio input "true"
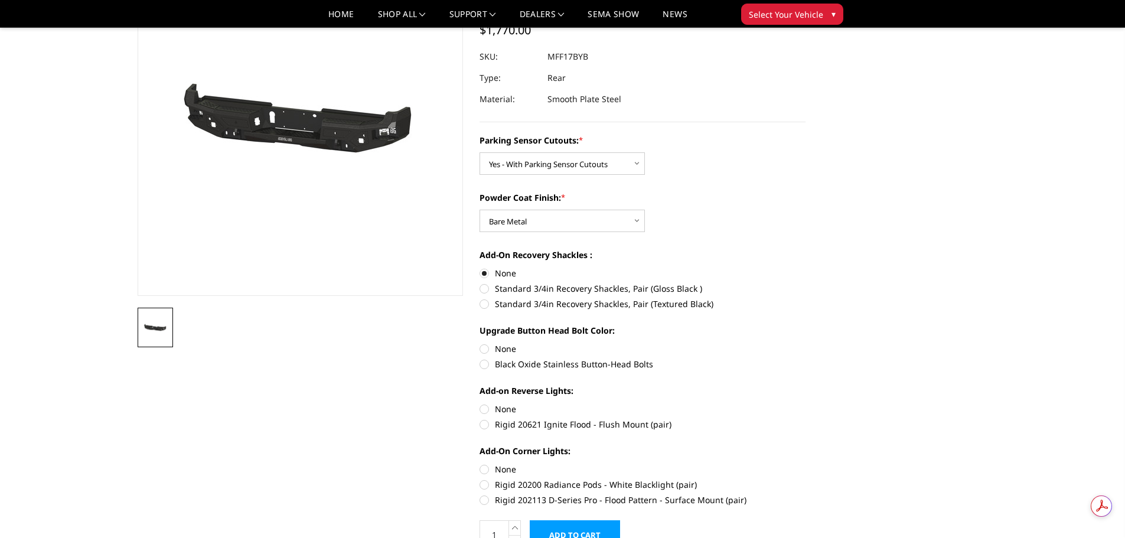
scroll to position [0, 0]
click at [486, 346] on label "None" at bounding box center [643, 349] width 326 height 12
click at [480, 343] on input "None" at bounding box center [480, 343] width 1 height 1
radio input "true"
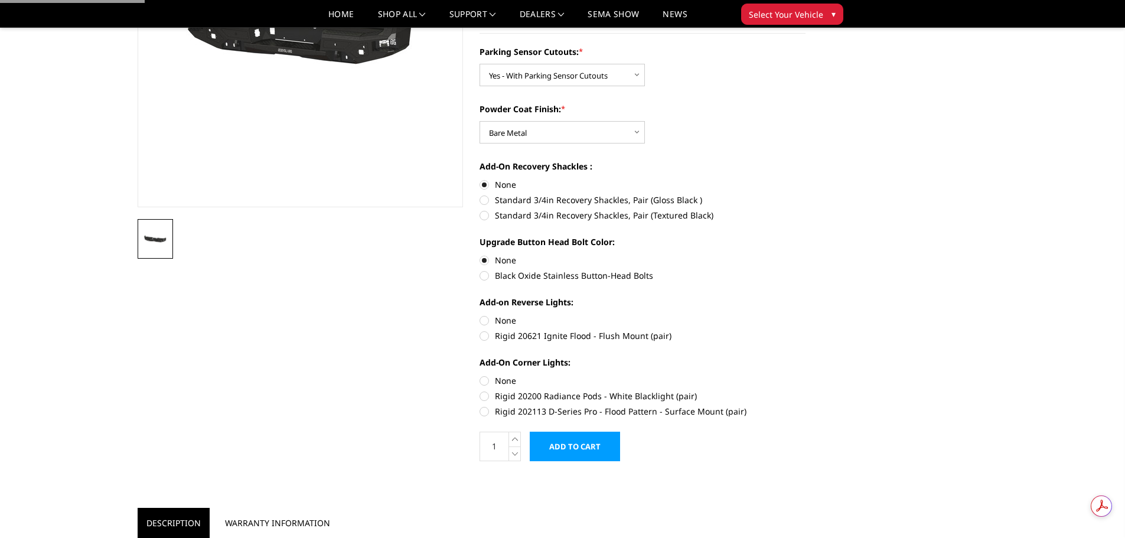
scroll to position [295, 0]
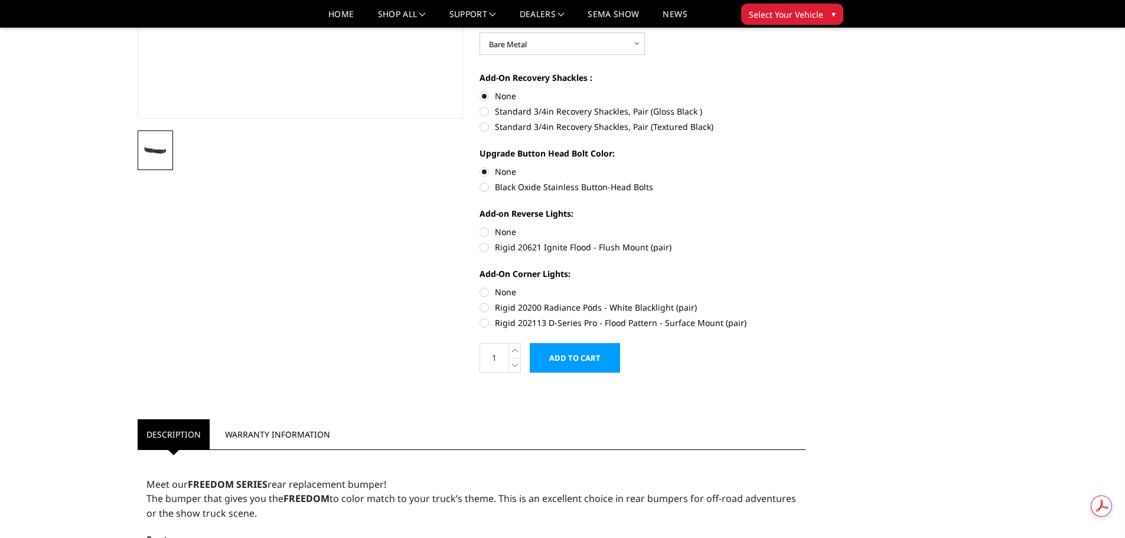
click at [488, 247] on label "Rigid 20621 Ignite Flood - Flush Mount (pair)" at bounding box center [643, 247] width 326 height 12
click at [806, 226] on input "Rigid 20621 Ignite Flood - Flush Mount (pair)" at bounding box center [806, 226] width 1 height 1
radio input "true"
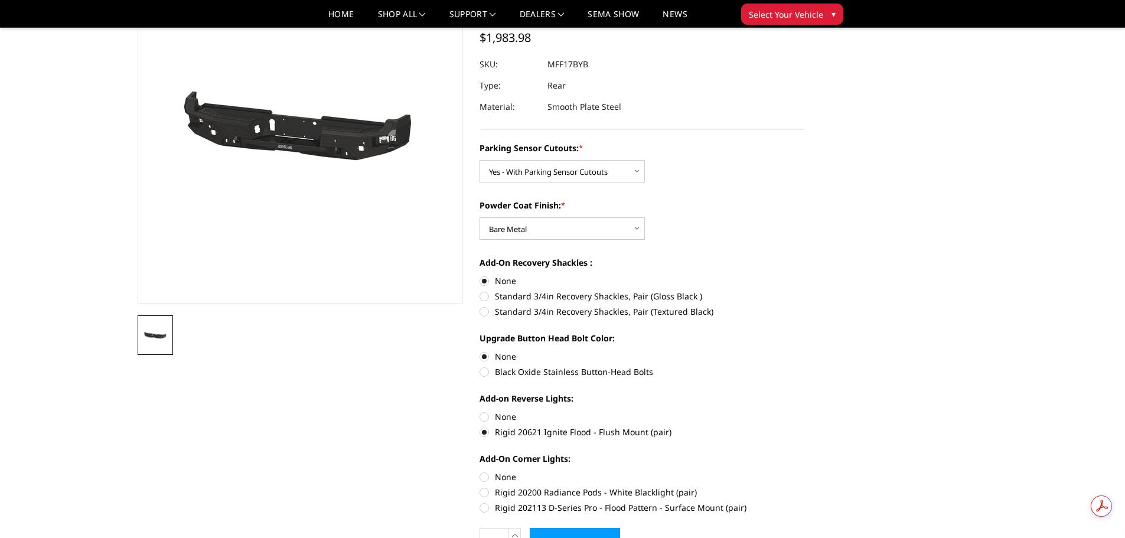
scroll to position [0, 0]
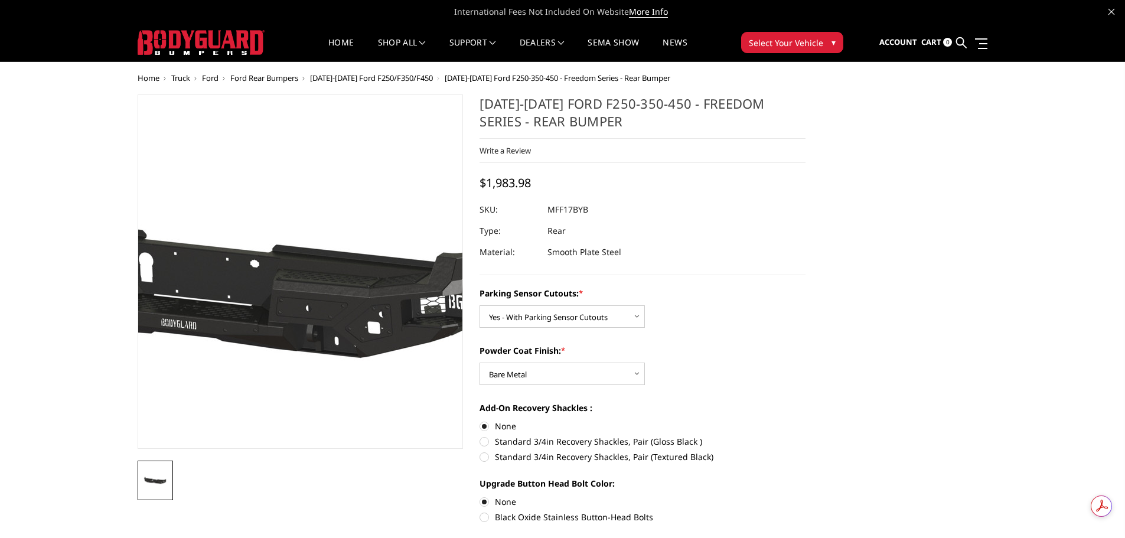
click at [363, 342] on img at bounding box center [217, 272] width 756 height 360
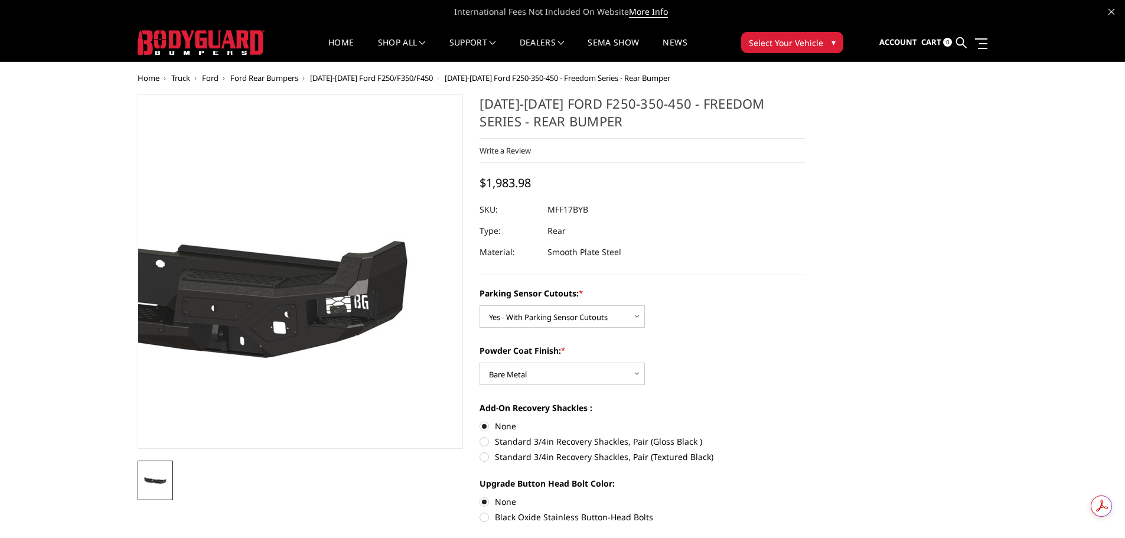
scroll to position [236, 0]
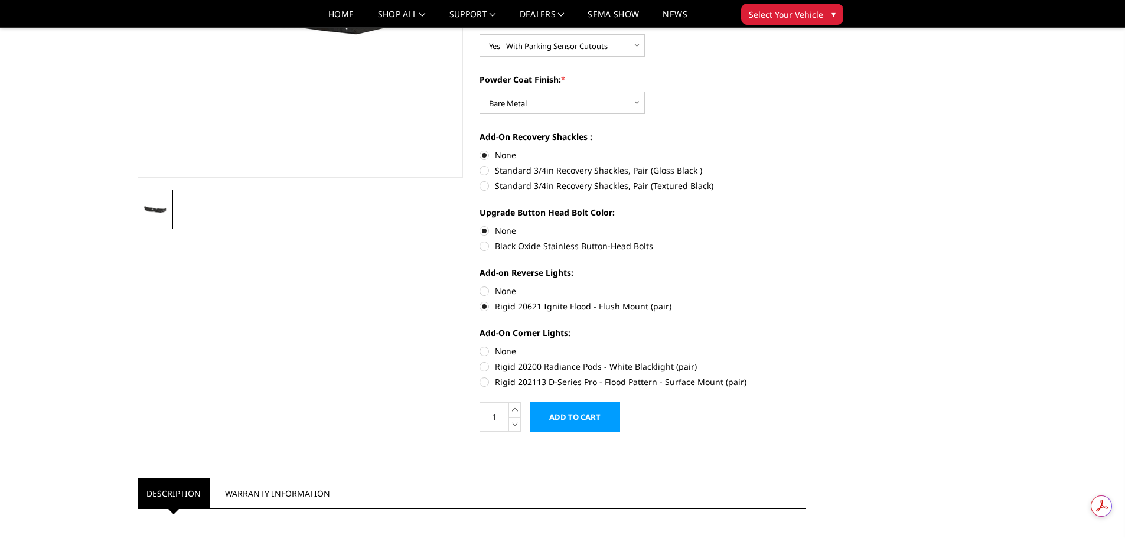
click at [484, 382] on label "Rigid 202113 D-Series Pro - Flood Pattern - Surface Mount (pair)" at bounding box center [643, 382] width 326 height 12
click at [806, 361] on input "Rigid 202113 D-Series Pro - Flood Pattern - Surface Mount (pair)" at bounding box center [806, 360] width 1 height 1
radio input "true"
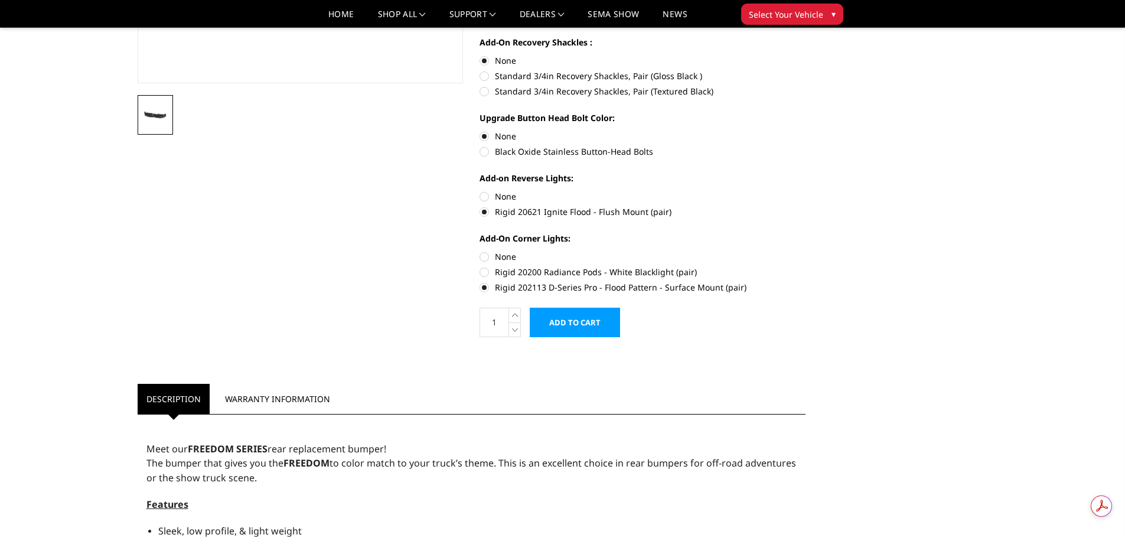
scroll to position [354, 0]
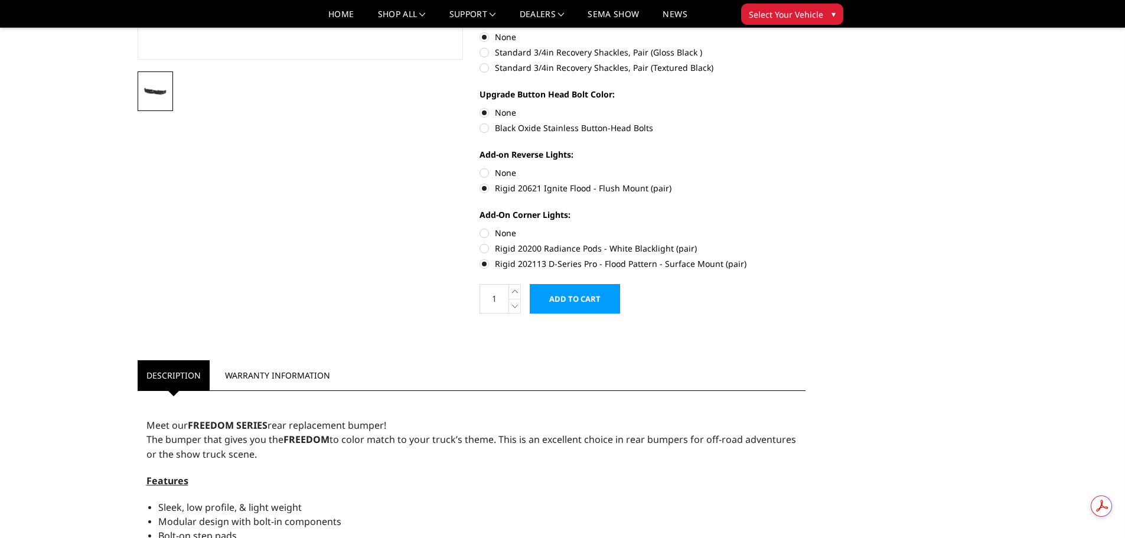
click at [484, 235] on label "None" at bounding box center [643, 233] width 326 height 12
click at [480, 227] on input "None" at bounding box center [480, 227] width 1 height 1
radio input "true"
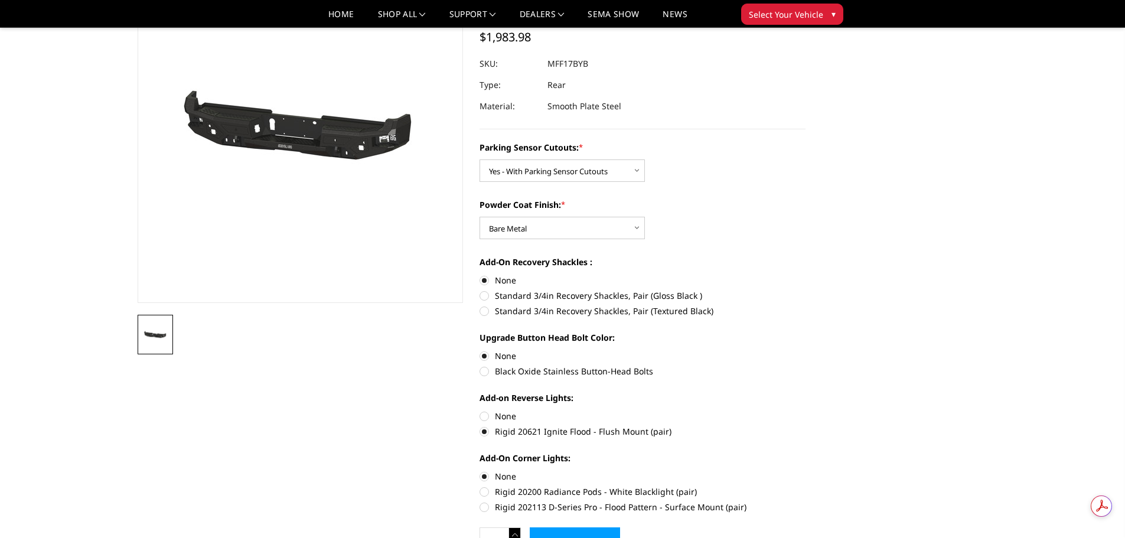
scroll to position [0, 0]
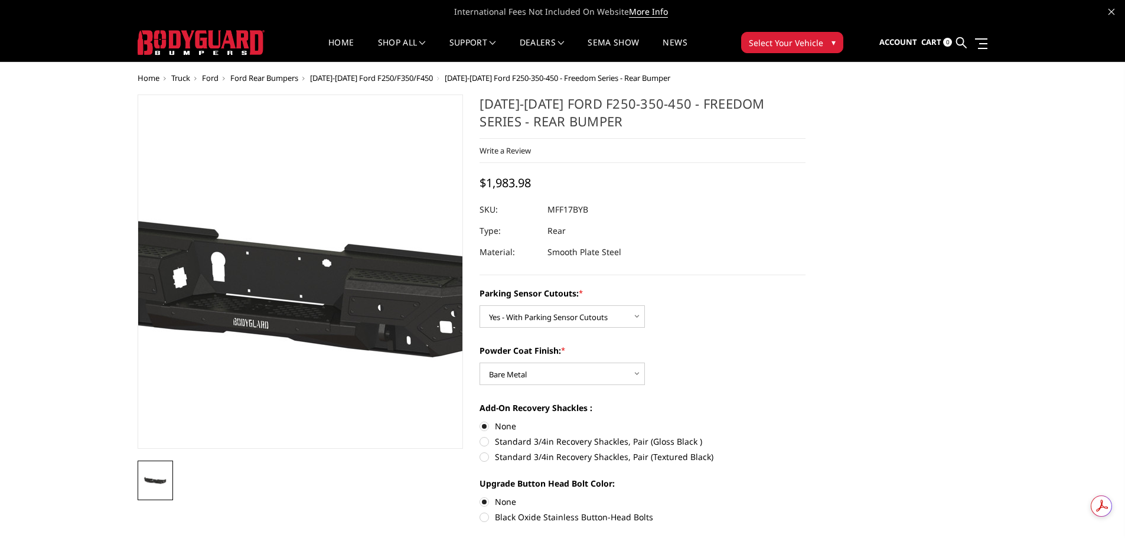
click at [309, 357] on img at bounding box center [289, 271] width 756 height 360
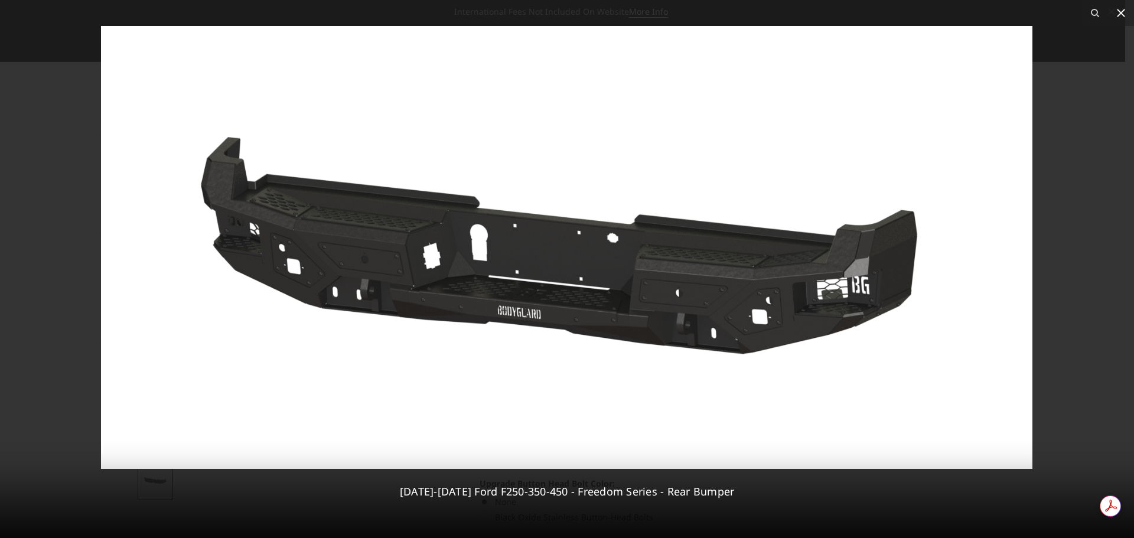
click at [1124, 15] on icon at bounding box center [1121, 13] width 8 height 8
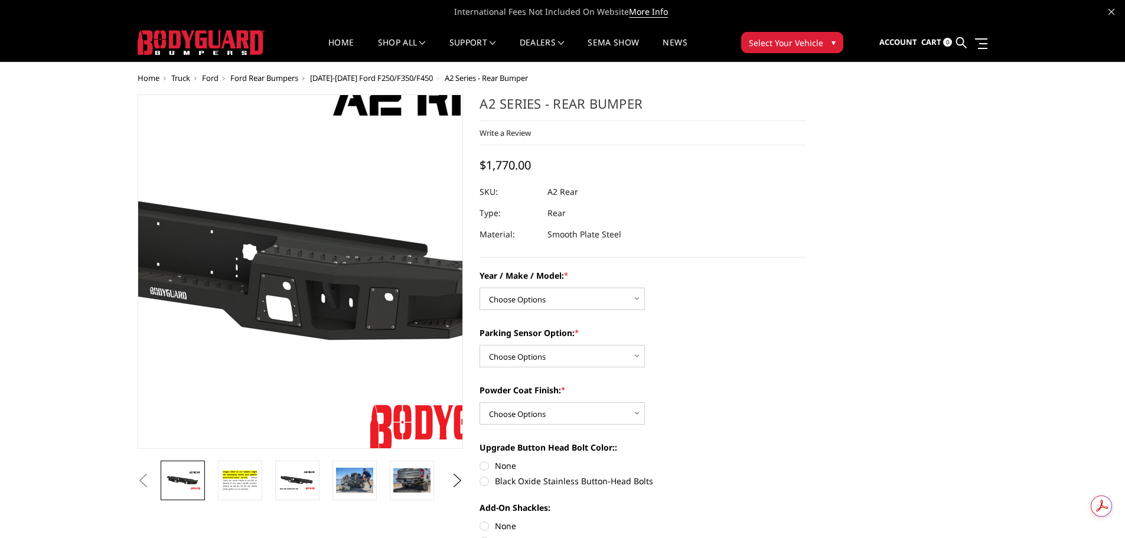
click at [365, 334] on img at bounding box center [203, 261] width 756 height 425
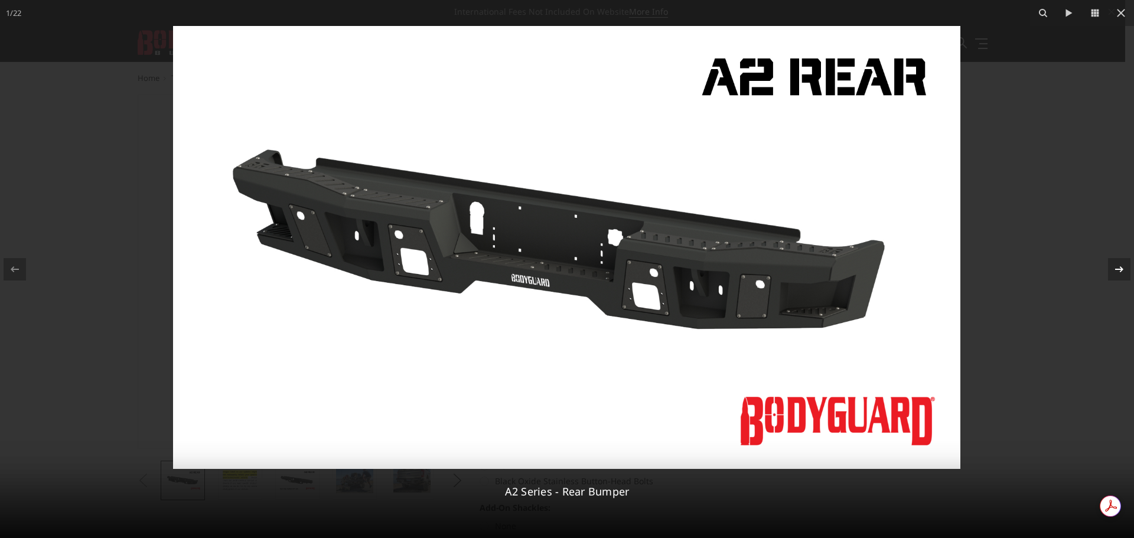
click at [1118, 271] on icon at bounding box center [1119, 269] width 14 height 14
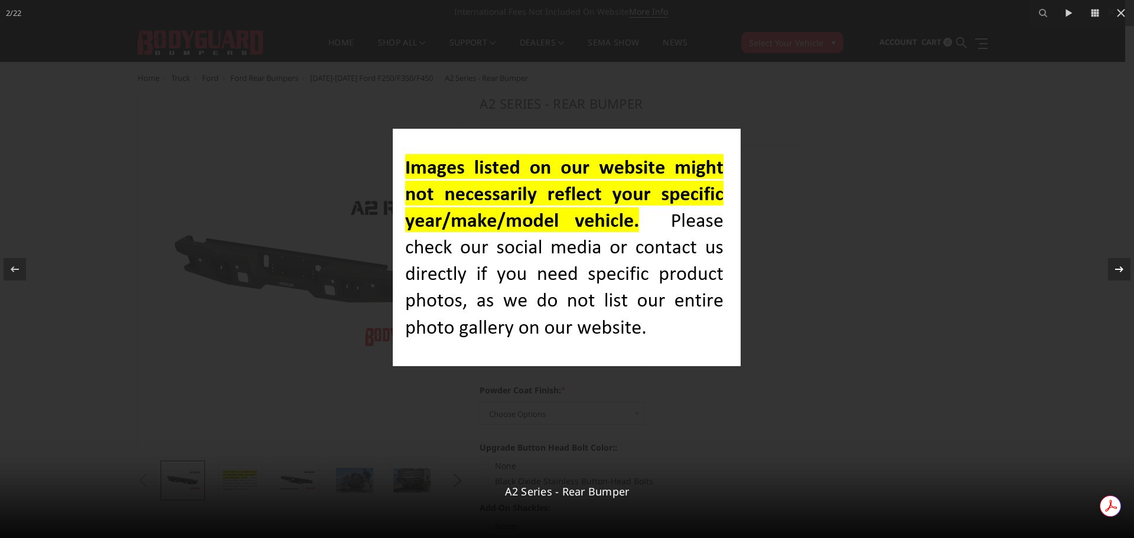
click at [1117, 271] on icon at bounding box center [1119, 269] width 14 height 14
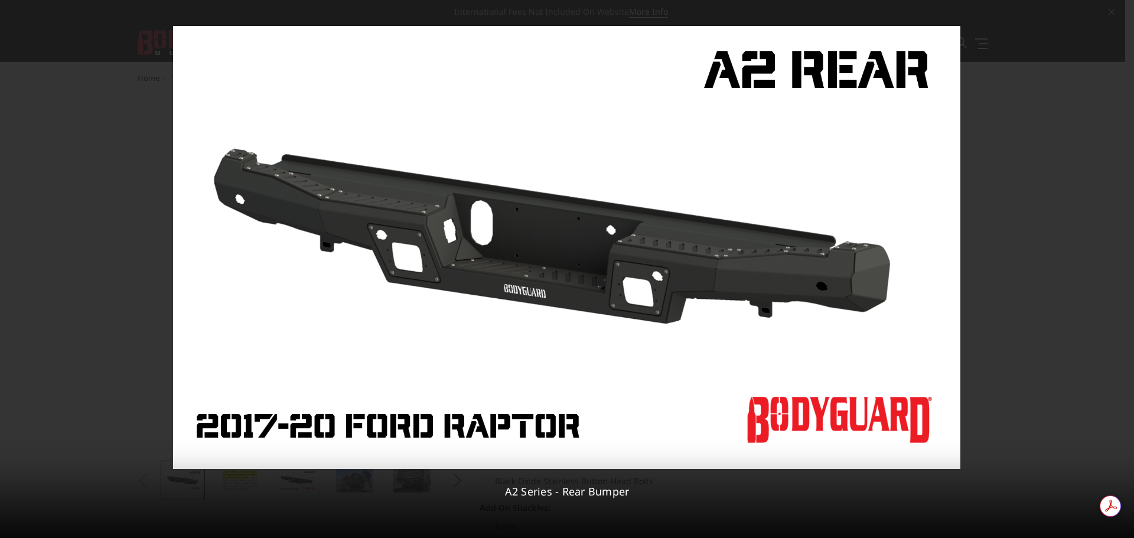
click at [1117, 271] on div "3 / 22 A2 Series - Rear Bumper" at bounding box center [567, 269] width 1134 height 538
click at [1117, 271] on icon at bounding box center [1119, 269] width 14 height 14
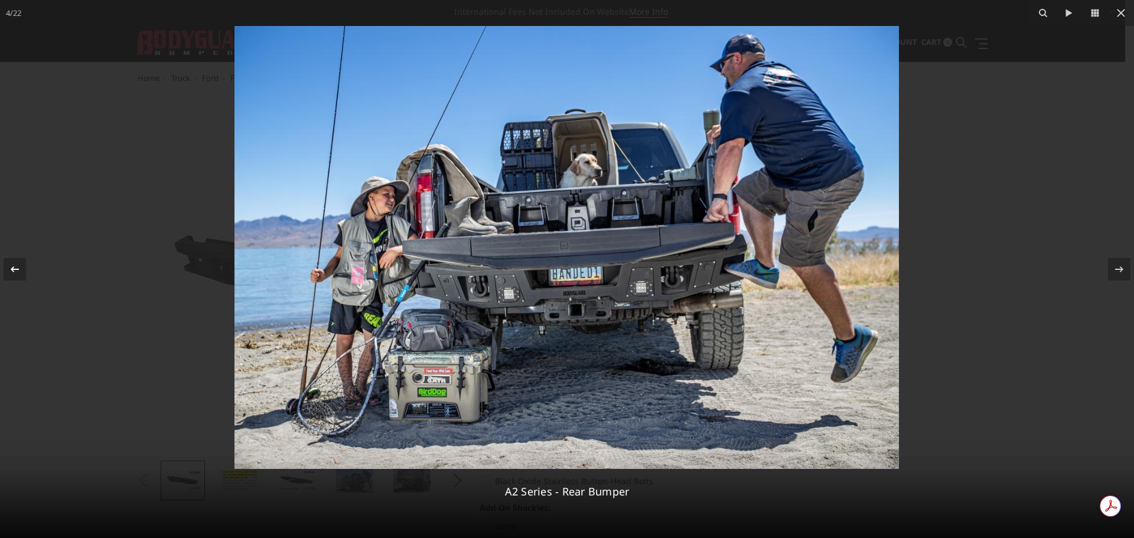
click at [21, 269] on icon at bounding box center [15, 269] width 14 height 14
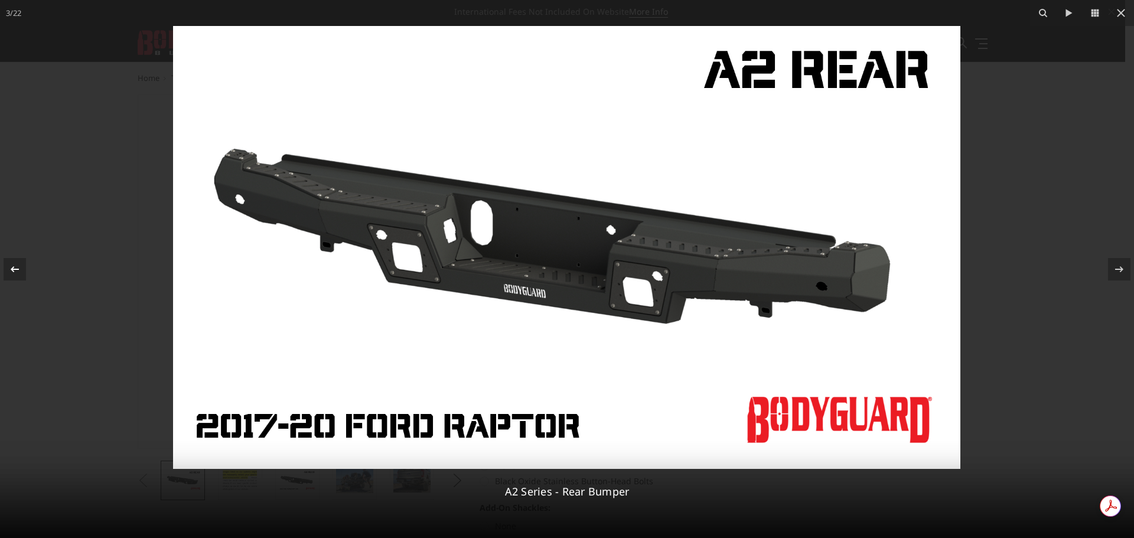
click at [21, 269] on icon at bounding box center [15, 269] width 14 height 14
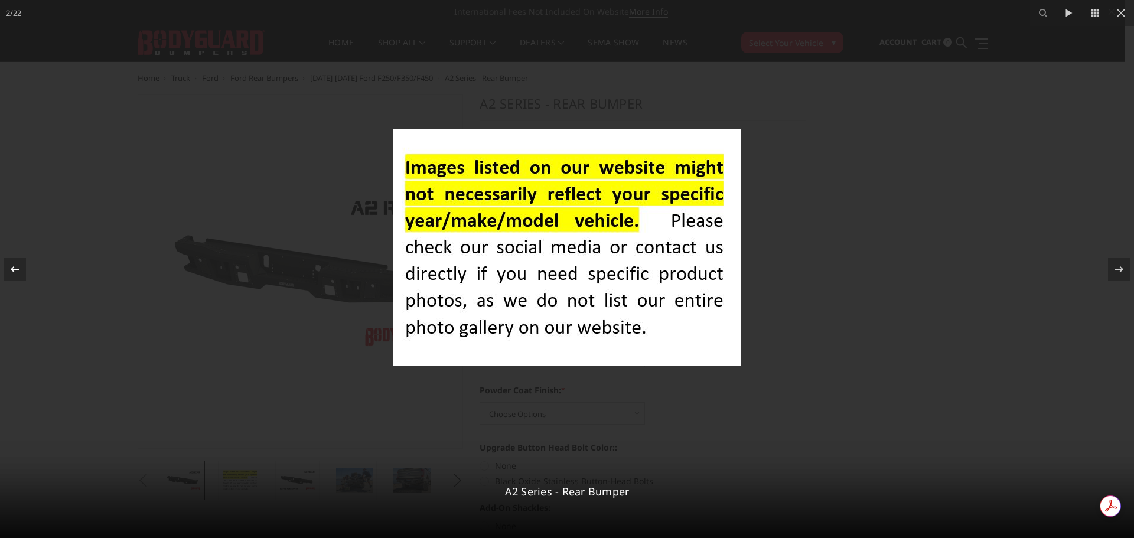
click at [21, 269] on icon at bounding box center [15, 269] width 14 height 14
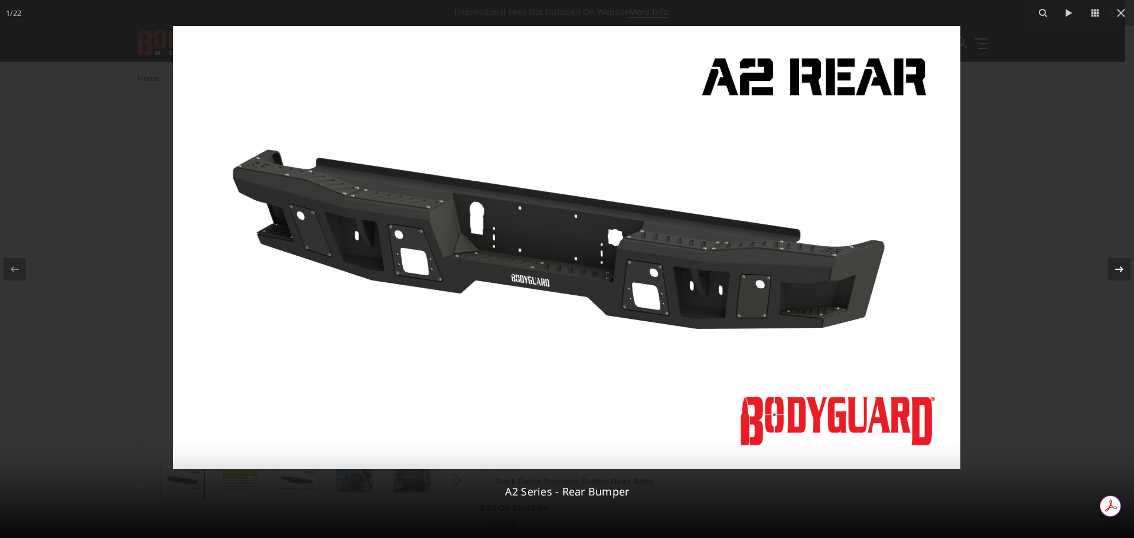
click at [1113, 278] on div at bounding box center [1119, 269] width 22 height 22
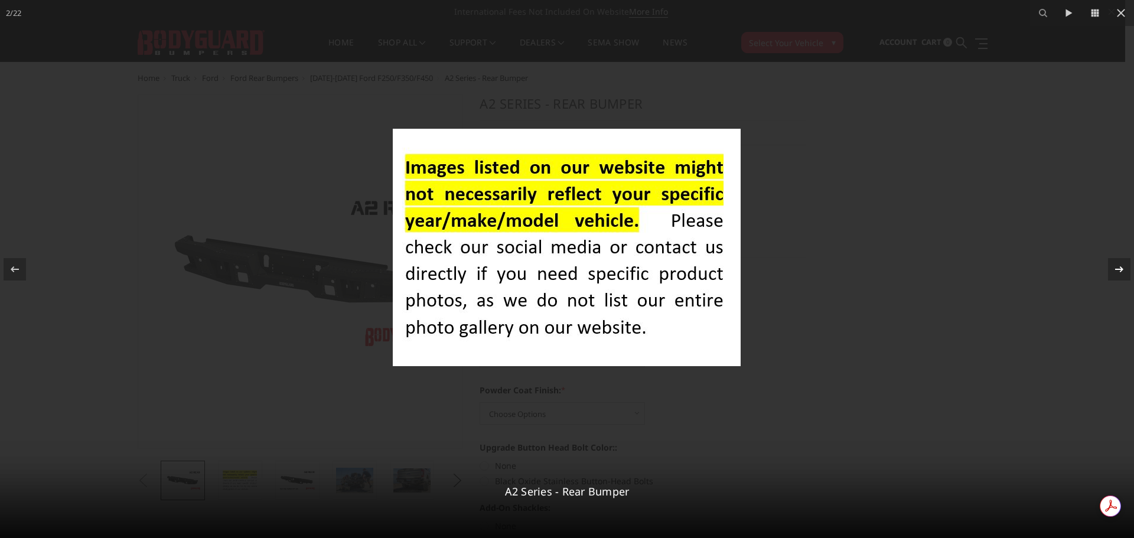
click at [1118, 274] on icon at bounding box center [1119, 269] width 14 height 14
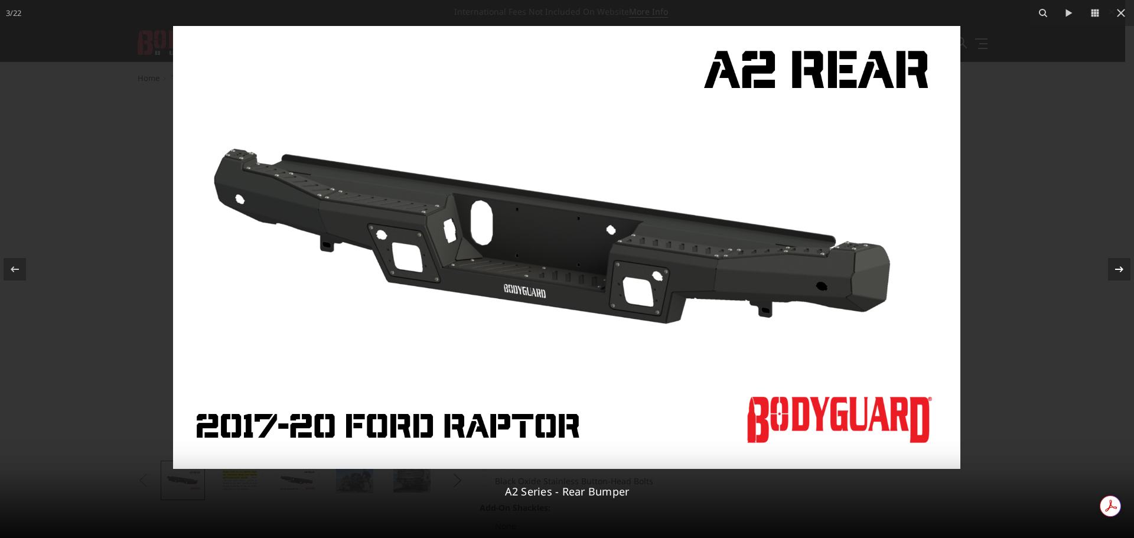
click at [1119, 274] on icon at bounding box center [1119, 269] width 14 height 14
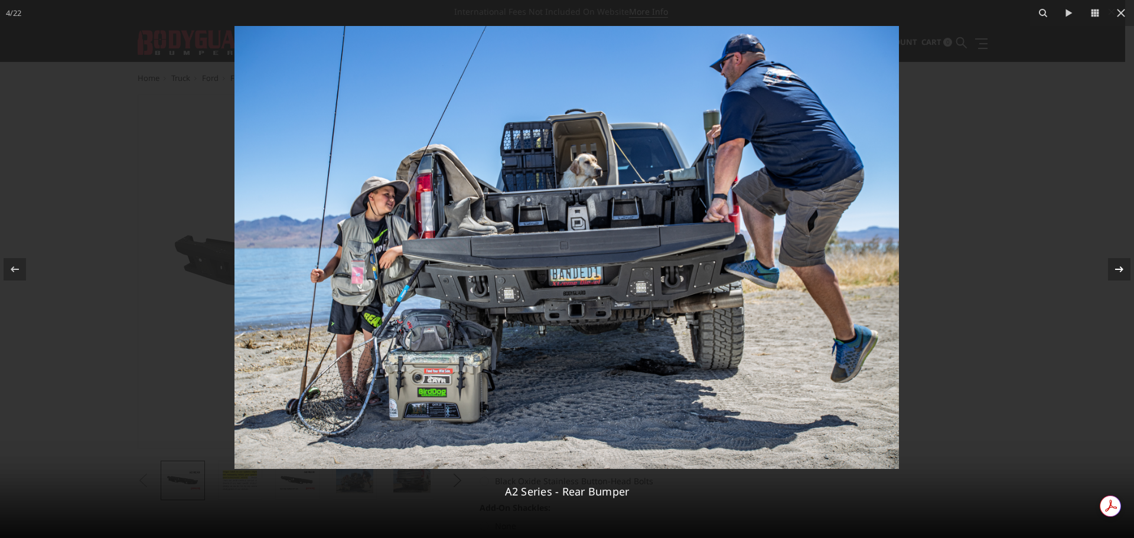
click at [1123, 271] on icon at bounding box center [1119, 269] width 14 height 14
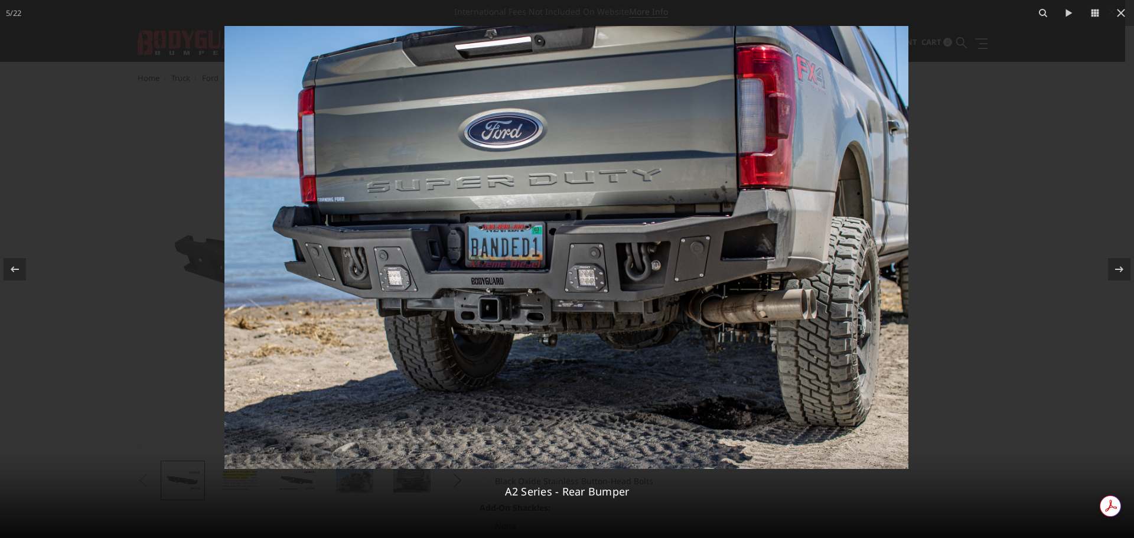
click at [1027, 171] on div at bounding box center [567, 269] width 1134 height 538
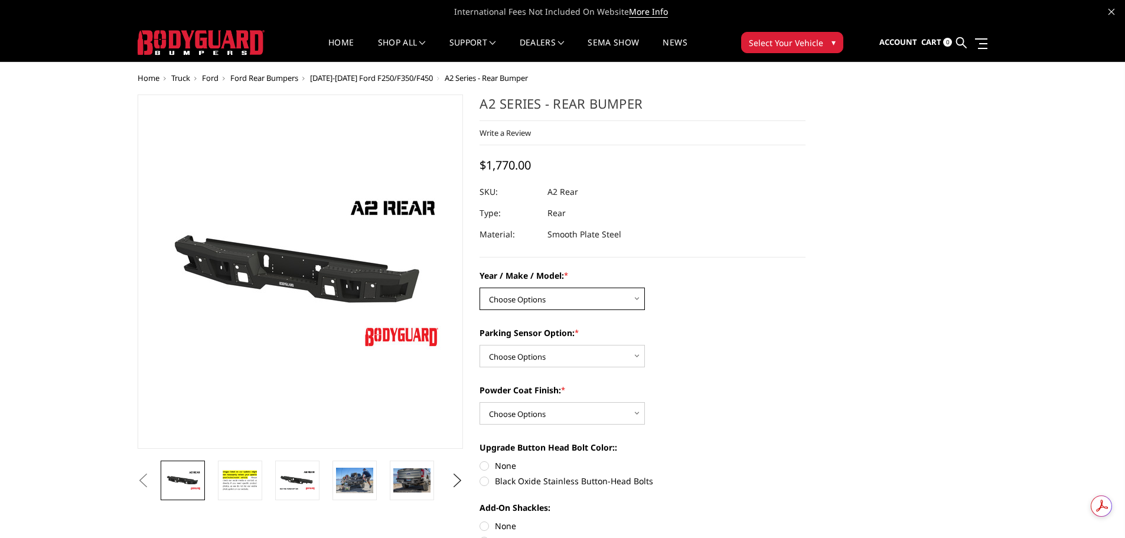
click at [565, 299] on select "Choose Options Chevrolet/GMC 20-24 2500 / 3500 Chevrolet/GMC 15-19 2500 / 3500 …" at bounding box center [562, 299] width 165 height 22
select select "1467"
click at [480, 288] on select "Choose Options Chevrolet/GMC 20-24 2500 / 3500 Chevrolet/GMC 15-19 2500 / 3500 …" at bounding box center [562, 299] width 165 height 22
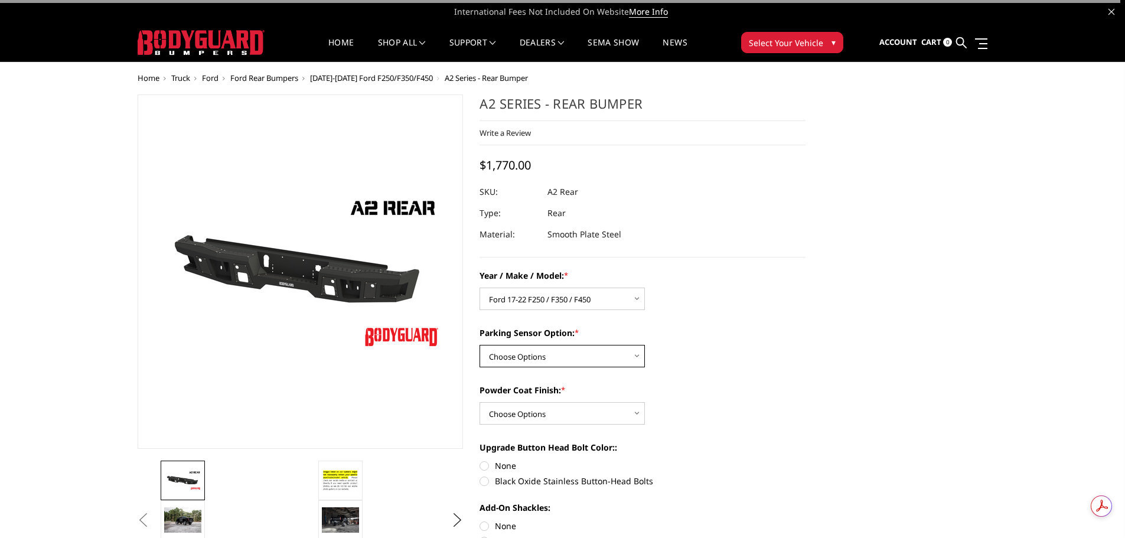
click at [557, 357] on select "Choose Options Yes - With sensor cutouts No - Without sensor cutouts" at bounding box center [562, 356] width 165 height 22
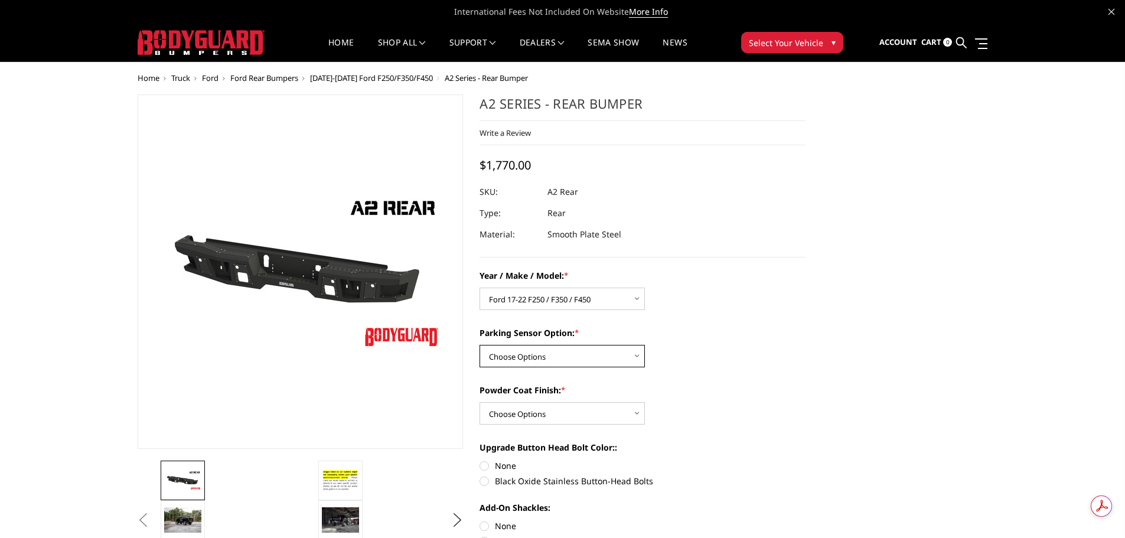
select select "564"
click at [480, 345] on select "Choose Options Yes - With sensor cutouts No - Without sensor cutouts" at bounding box center [562, 356] width 165 height 22
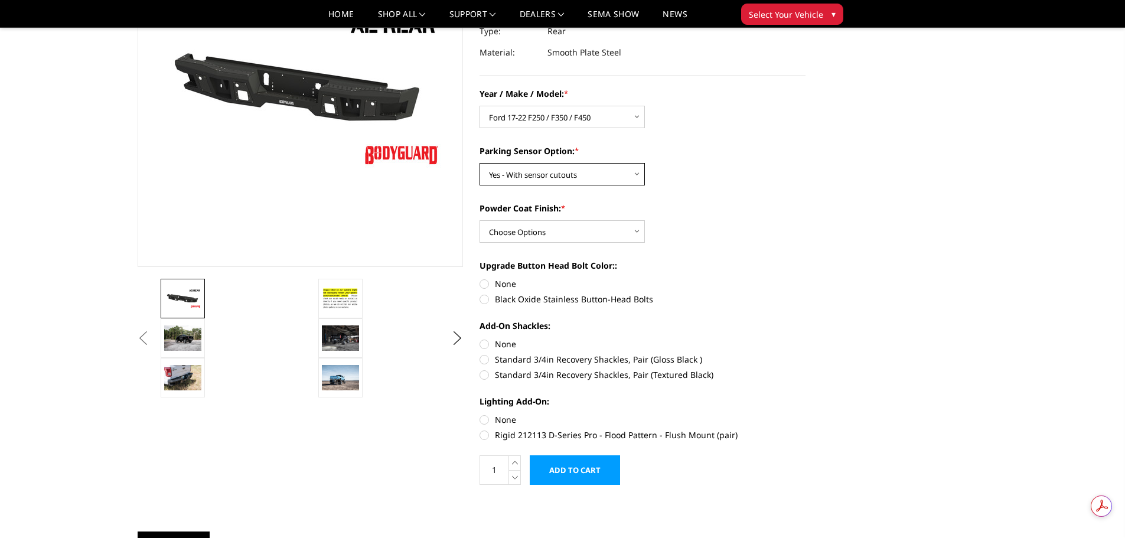
scroll to position [177, 0]
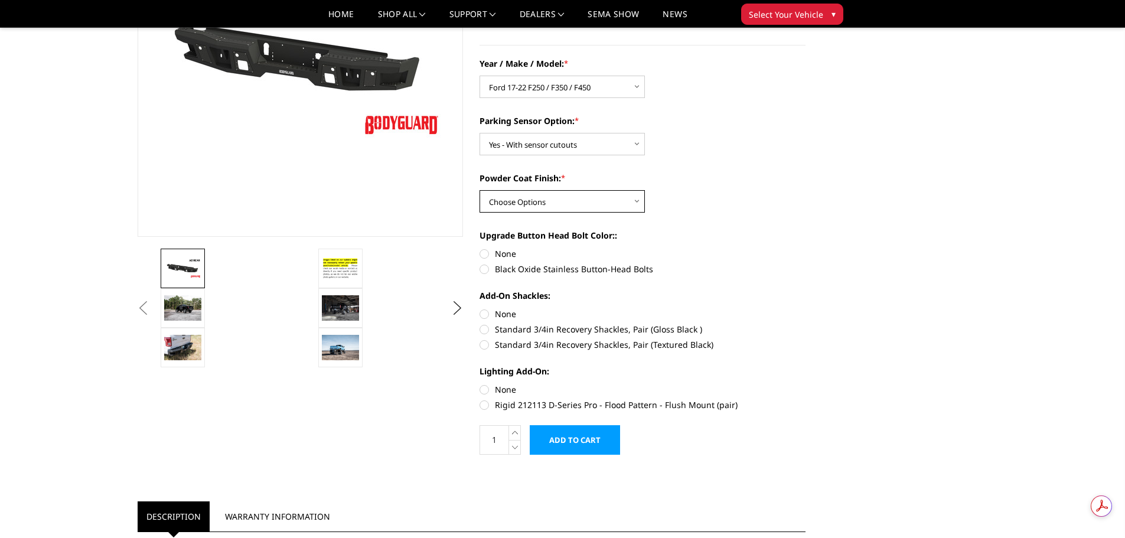
click at [532, 200] on select "Choose Options Bare metal (included) Texture black powder coat" at bounding box center [562, 201] width 165 height 22
select select "551"
click at [480, 190] on select "Choose Options Bare metal (included) Texture black powder coat" at bounding box center [562, 201] width 165 height 22
click at [486, 405] on label "Rigid 212113 D-Series Pro - Flood Pattern - Flush Mount (pair)" at bounding box center [643, 405] width 326 height 12
click at [806, 384] on input "Rigid 212113 D-Series Pro - Flood Pattern - Flush Mount (pair)" at bounding box center [806, 383] width 1 height 1
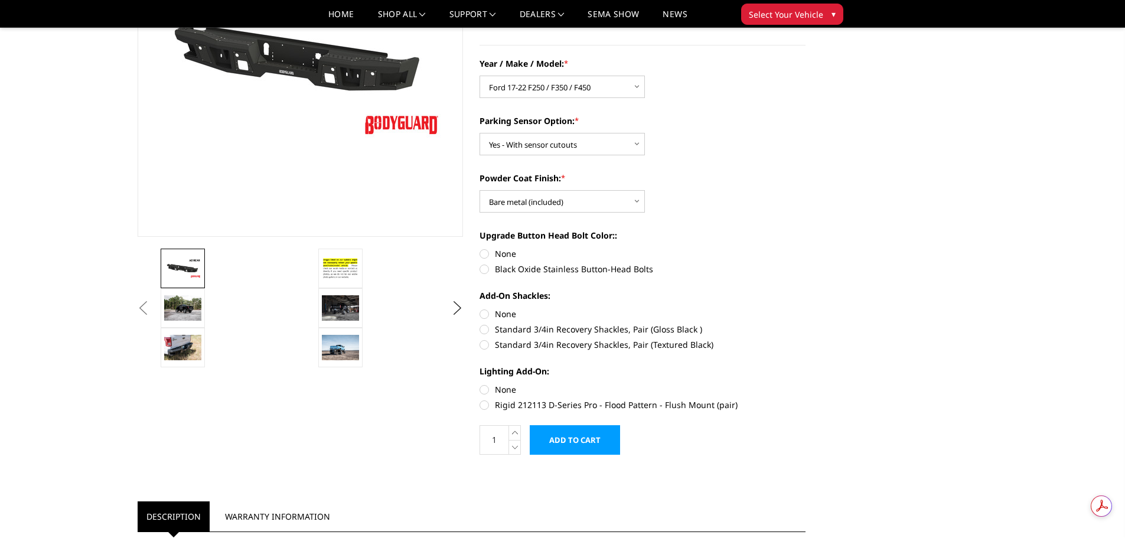
radio input "true"
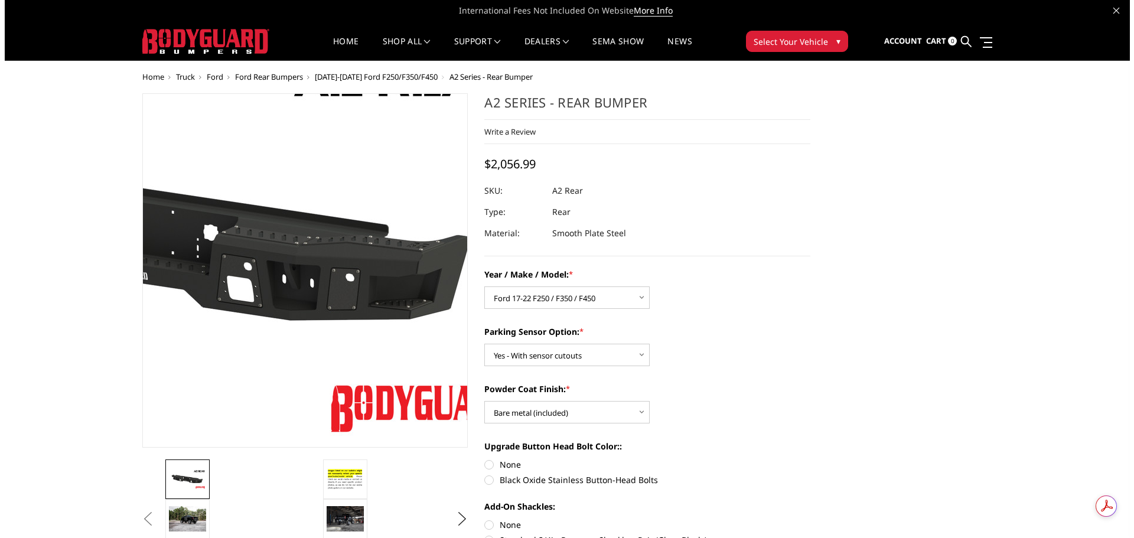
scroll to position [0, 0]
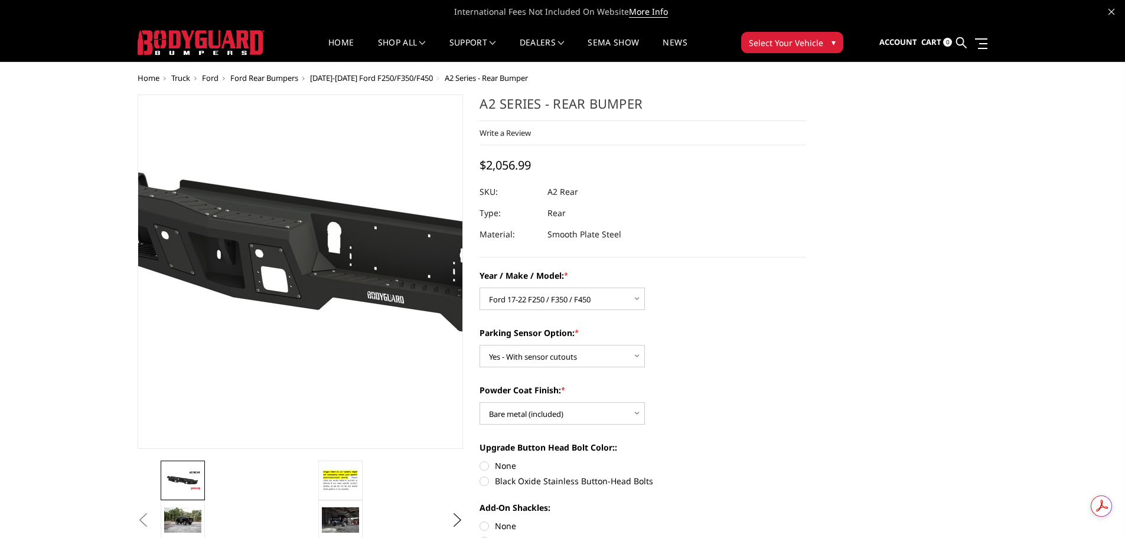
click at [216, 305] on img at bounding box center [421, 265] width 756 height 425
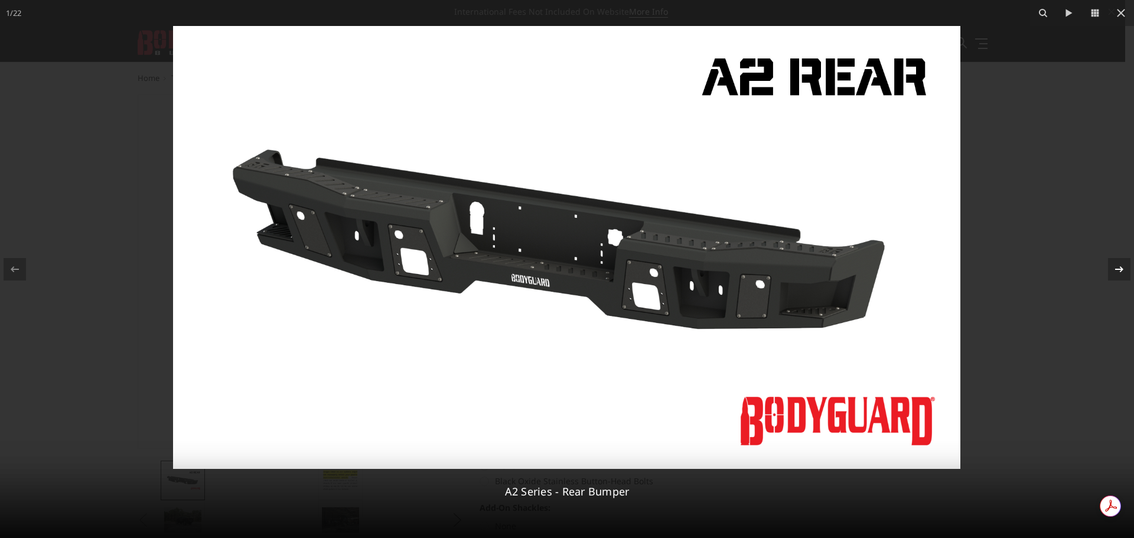
click at [1123, 278] on div at bounding box center [1119, 269] width 22 height 22
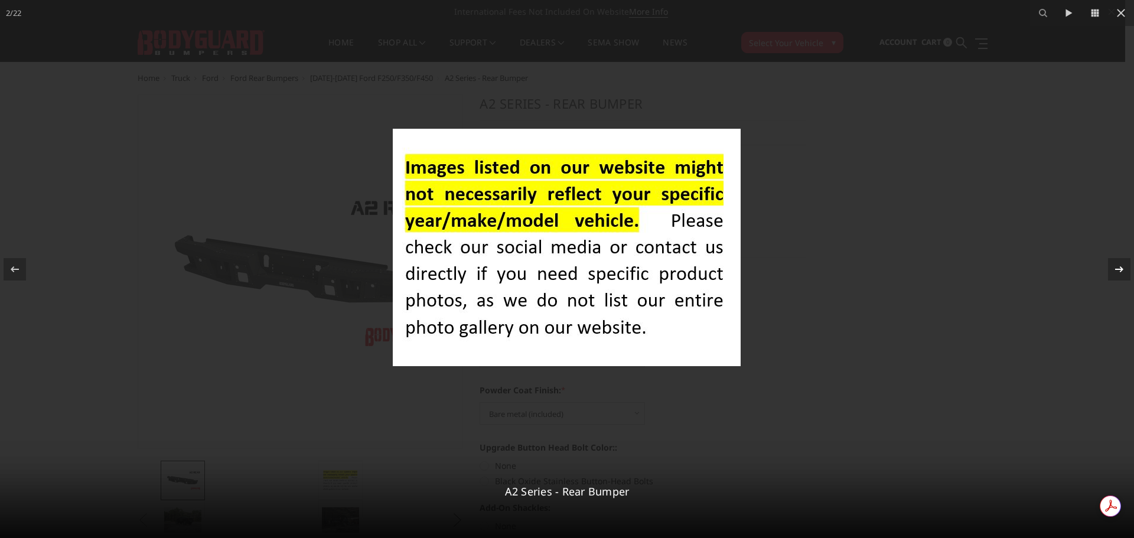
click at [1123, 278] on div at bounding box center [1119, 269] width 22 height 22
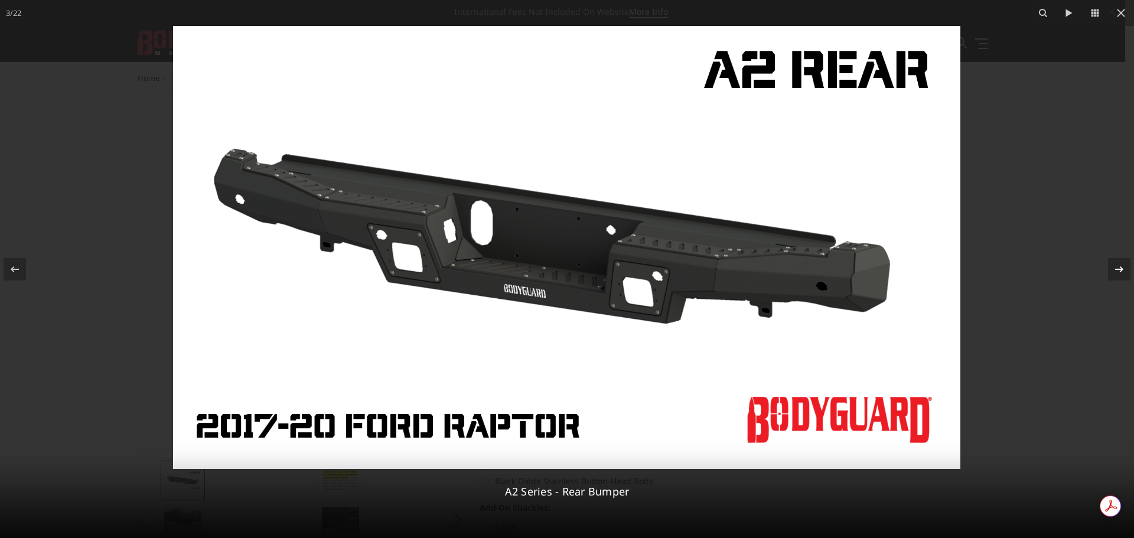
click at [1124, 269] on icon at bounding box center [1119, 269] width 14 height 14
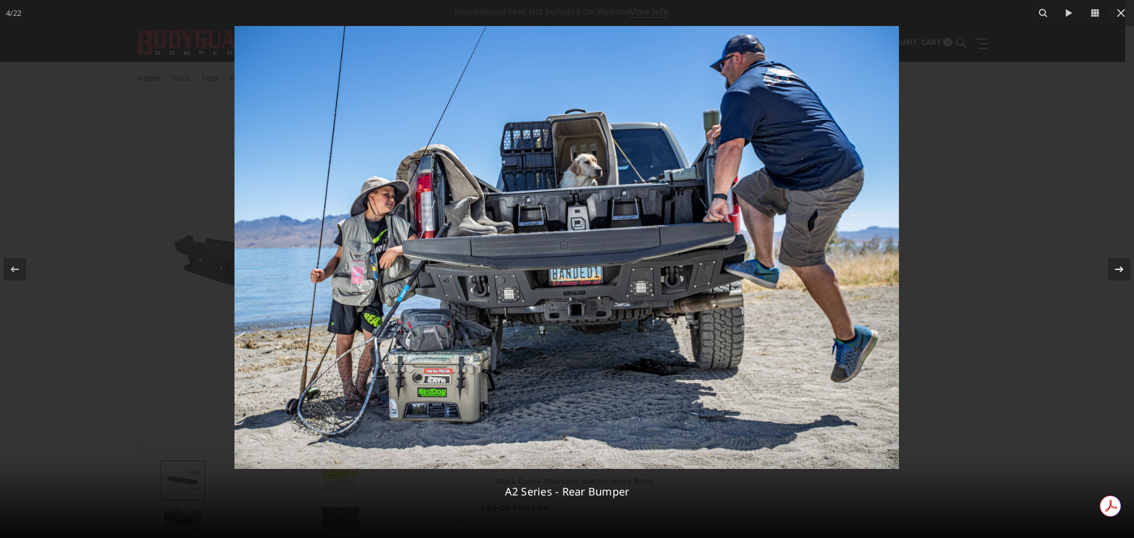
click at [1124, 269] on icon at bounding box center [1119, 269] width 14 height 14
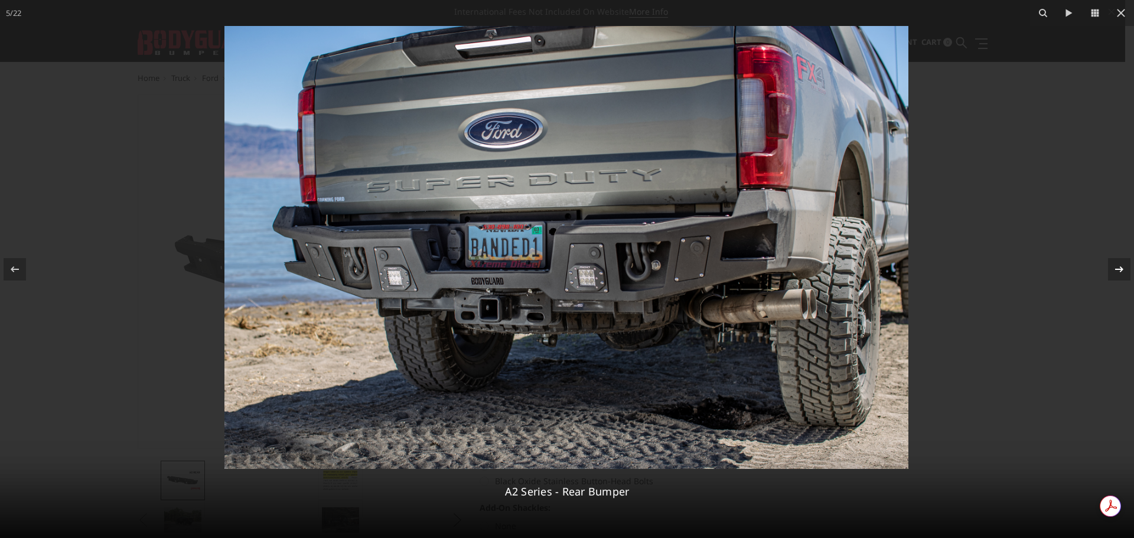
click at [1115, 269] on icon at bounding box center [1119, 269] width 14 height 14
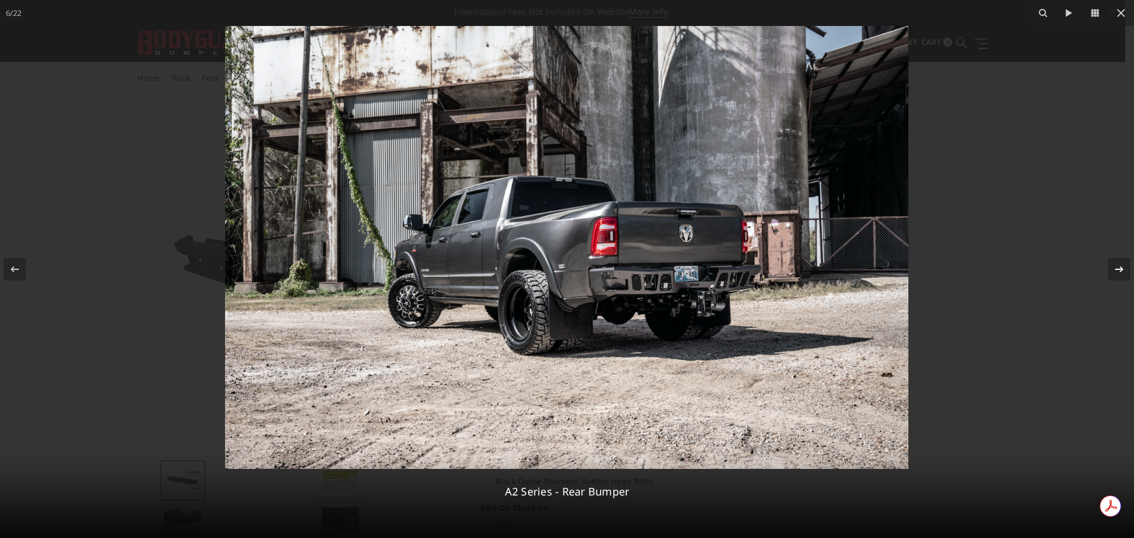
click at [1115, 270] on icon at bounding box center [1119, 269] width 14 height 14
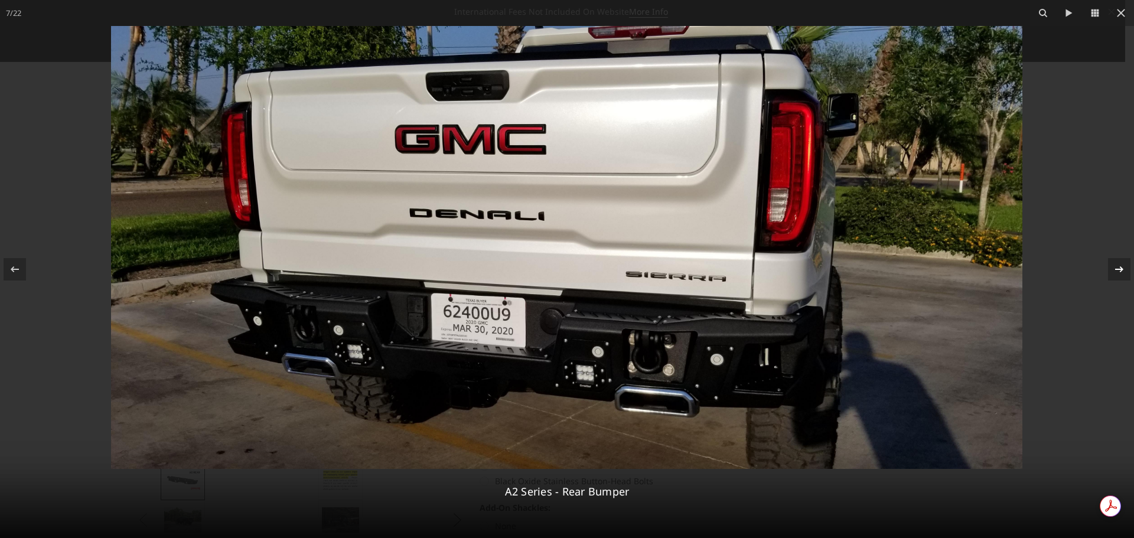
click at [1115, 270] on div "7 / 22 A2 Series - Rear Bumper" at bounding box center [567, 269] width 1134 height 538
click at [1117, 271] on icon at bounding box center [1119, 269] width 14 height 14
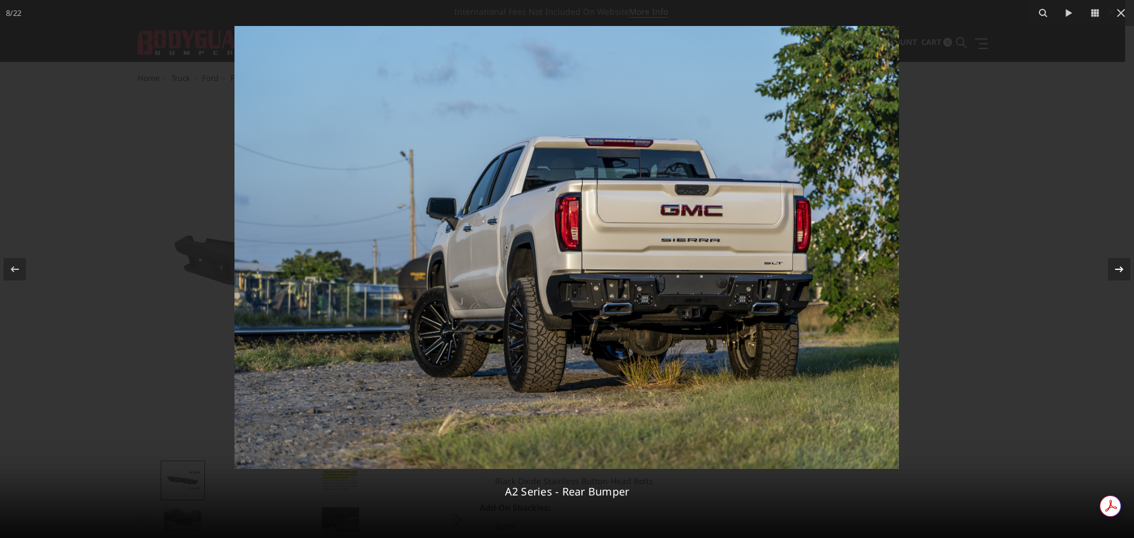
click at [1117, 271] on icon at bounding box center [1119, 269] width 14 height 14
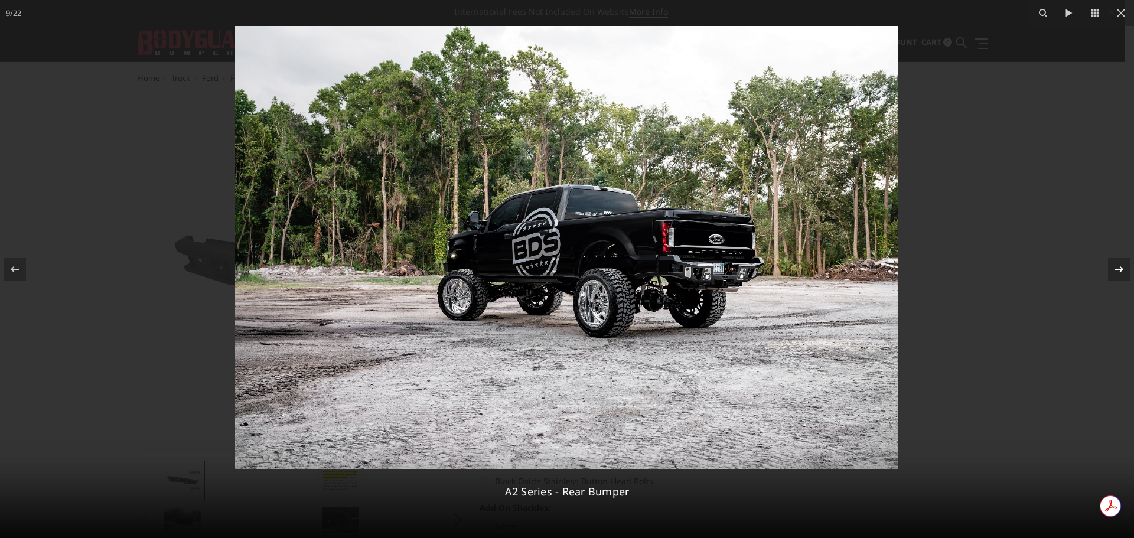
click at [1117, 271] on icon at bounding box center [1119, 269] width 14 height 14
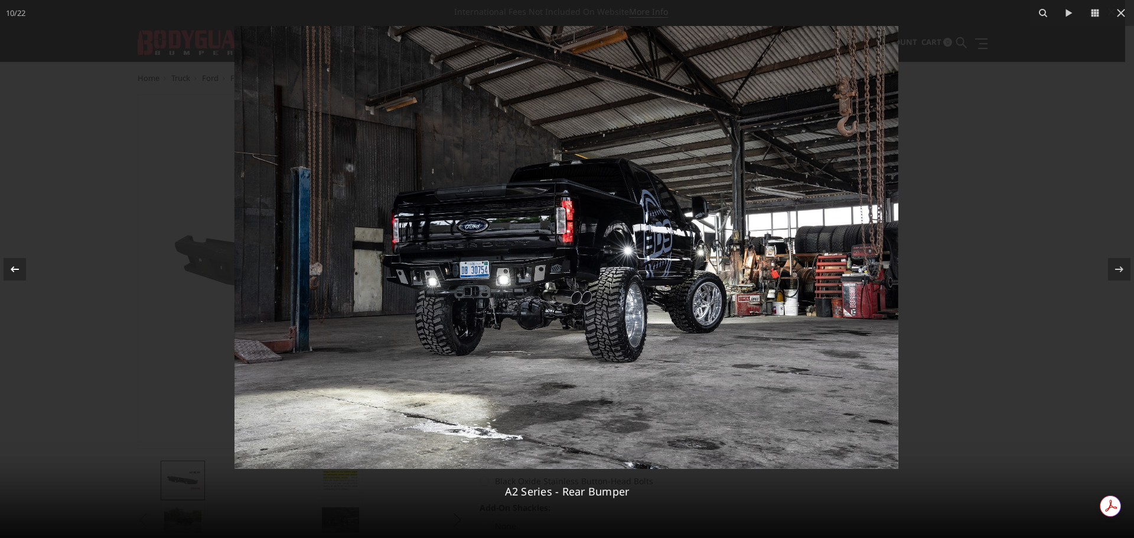
click at [12, 269] on icon at bounding box center [15, 269] width 8 height 6
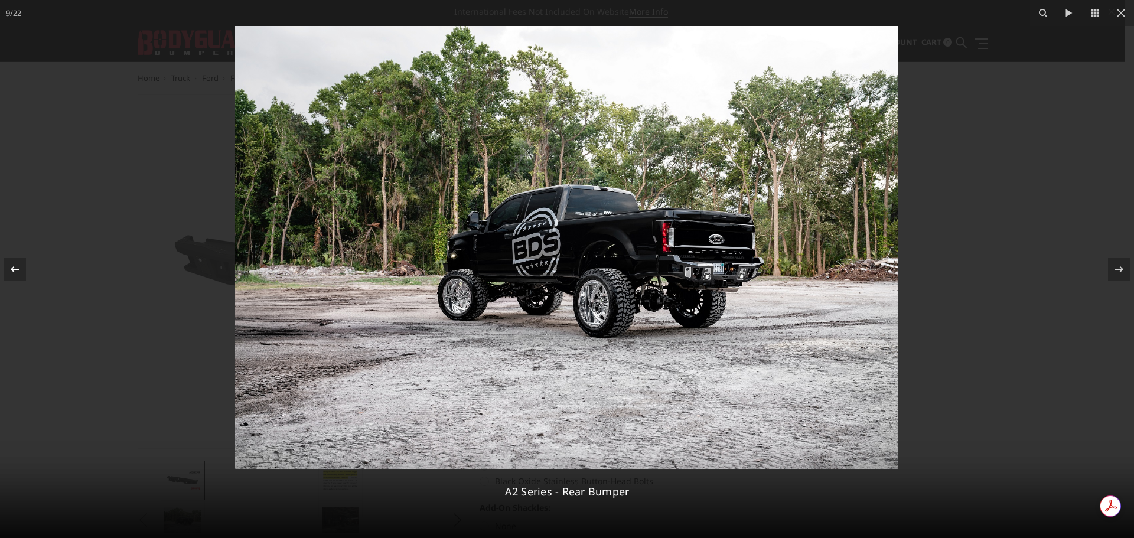
click at [12, 269] on icon at bounding box center [15, 269] width 8 height 6
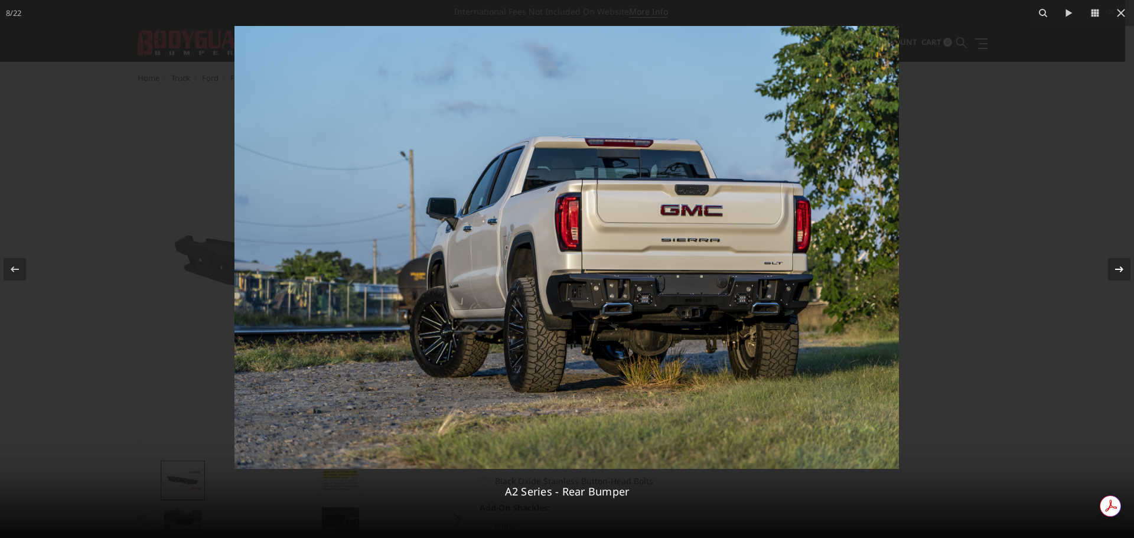
click at [1124, 275] on icon at bounding box center [1119, 269] width 14 height 14
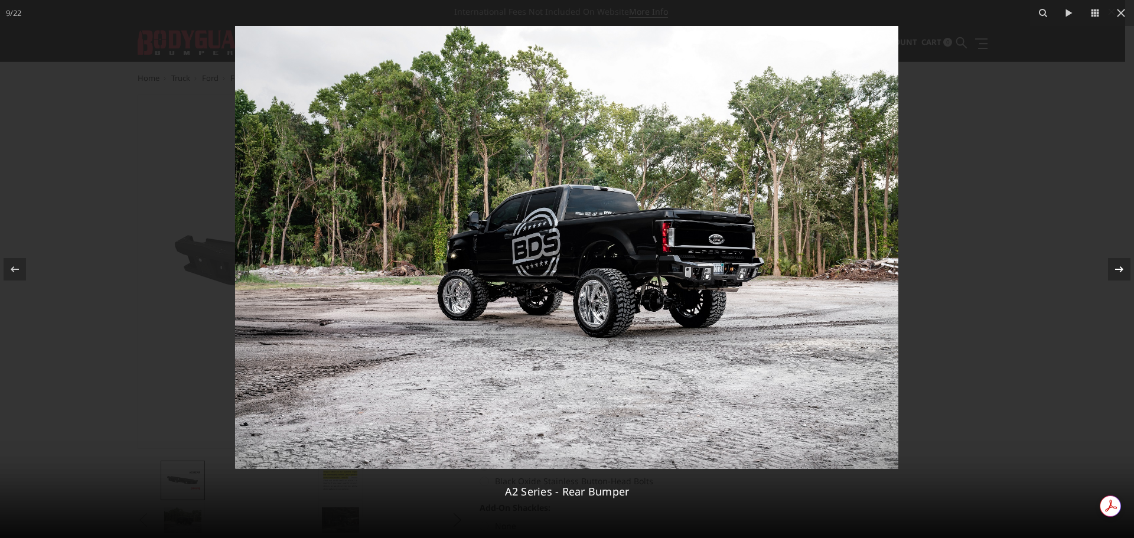
click at [1124, 275] on icon at bounding box center [1119, 269] width 14 height 14
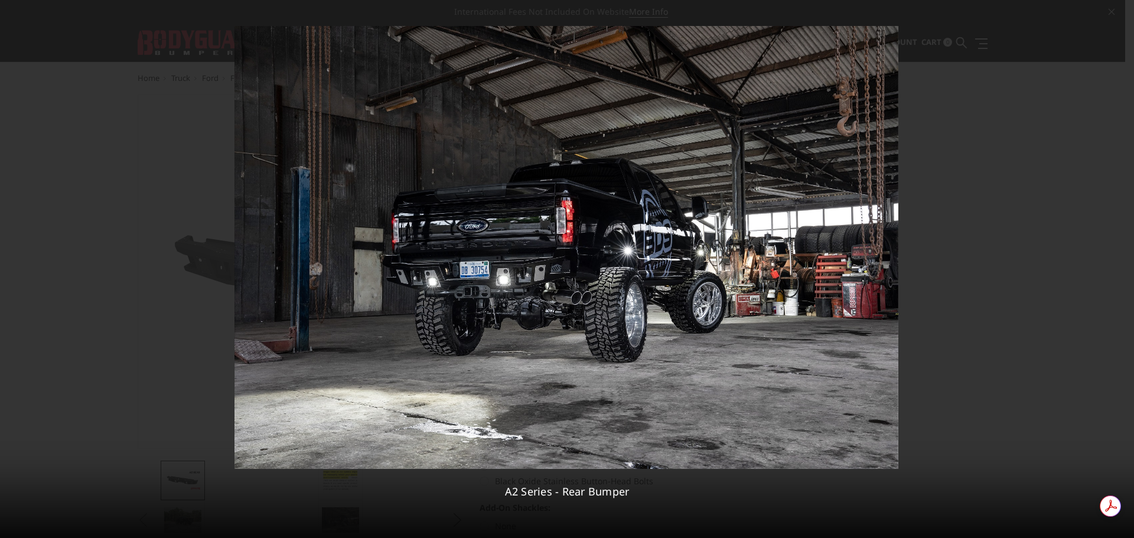
click at [1124, 275] on div "10 / 22 A2 Series - Rear Bumper" at bounding box center [567, 269] width 1134 height 538
click at [508, 275] on img at bounding box center [567, 247] width 664 height 443
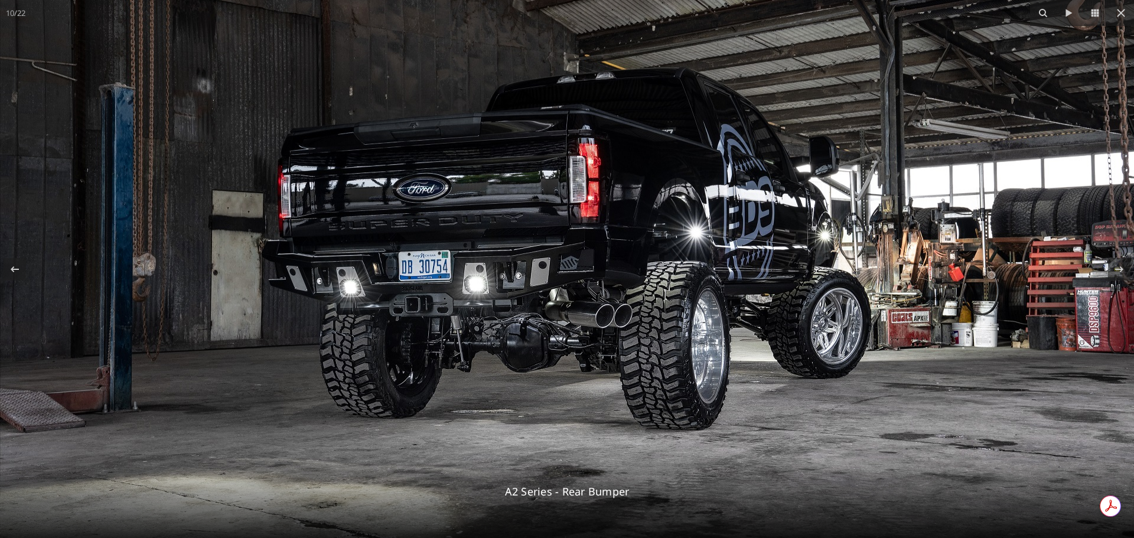
click at [514, 312] on img at bounding box center [587, 227] width 1175 height 784
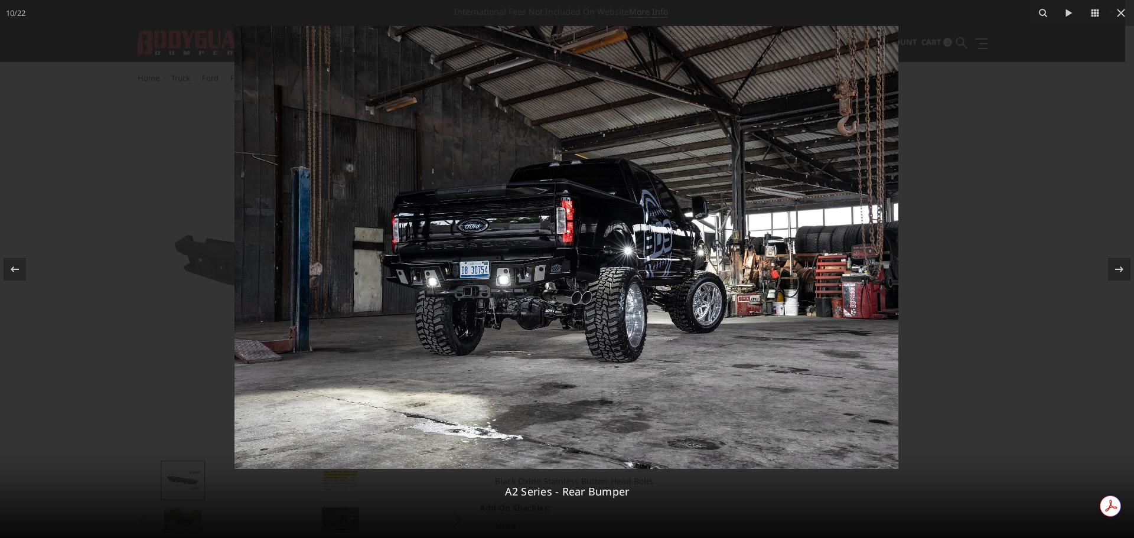
click at [512, 297] on img at bounding box center [567, 247] width 664 height 443
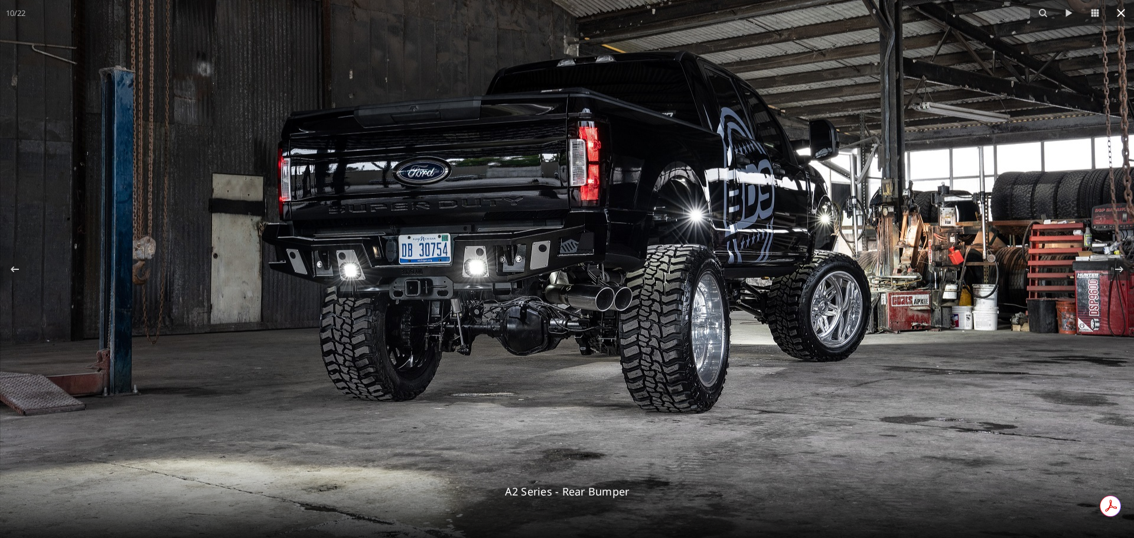
click at [1121, 17] on icon at bounding box center [1121, 13] width 14 height 14
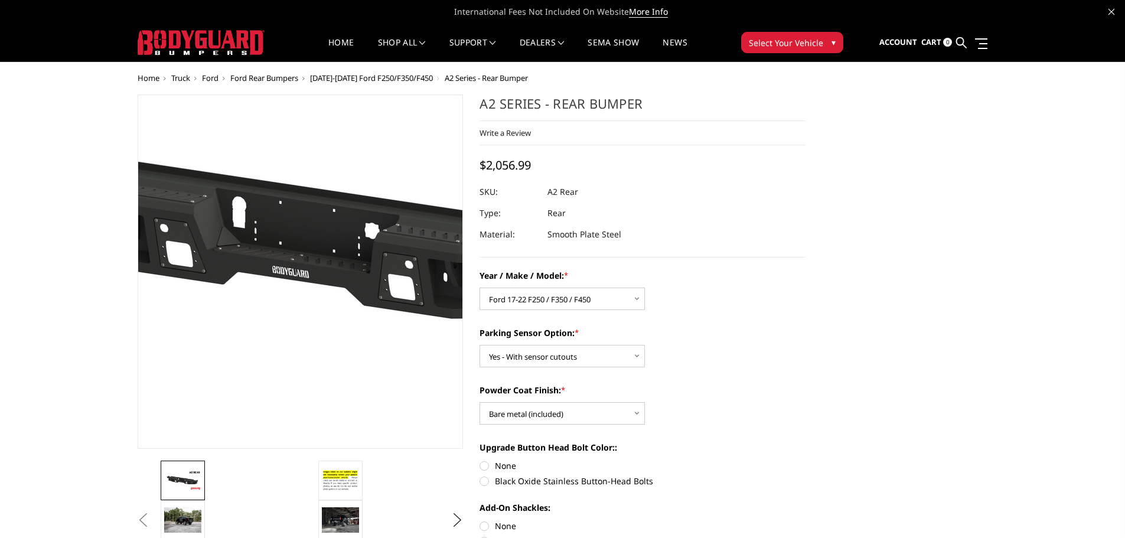
click at [279, 379] on img at bounding box center [325, 240] width 756 height 425
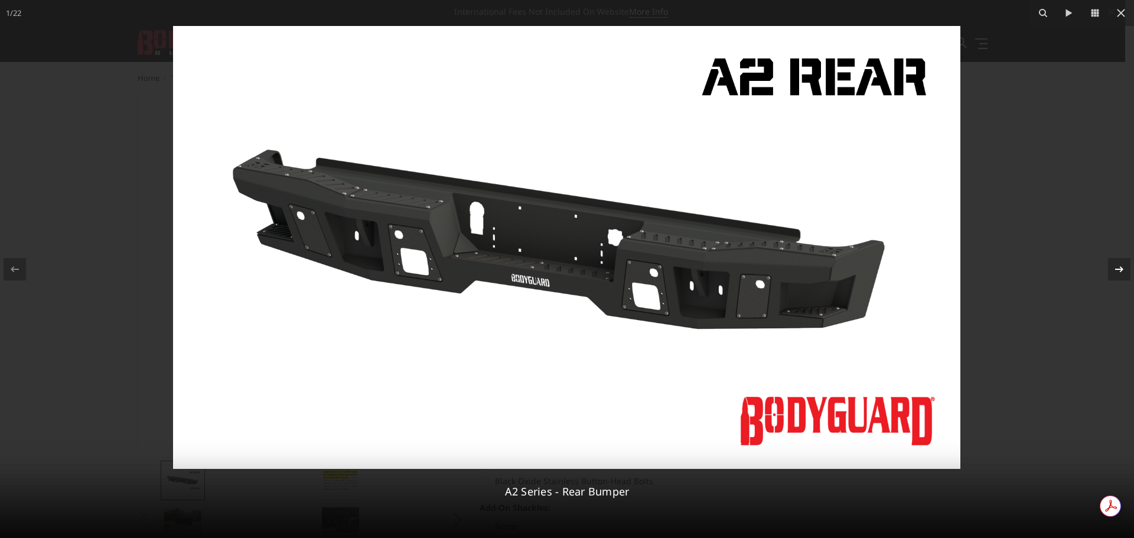
click at [1122, 264] on icon at bounding box center [1119, 269] width 14 height 14
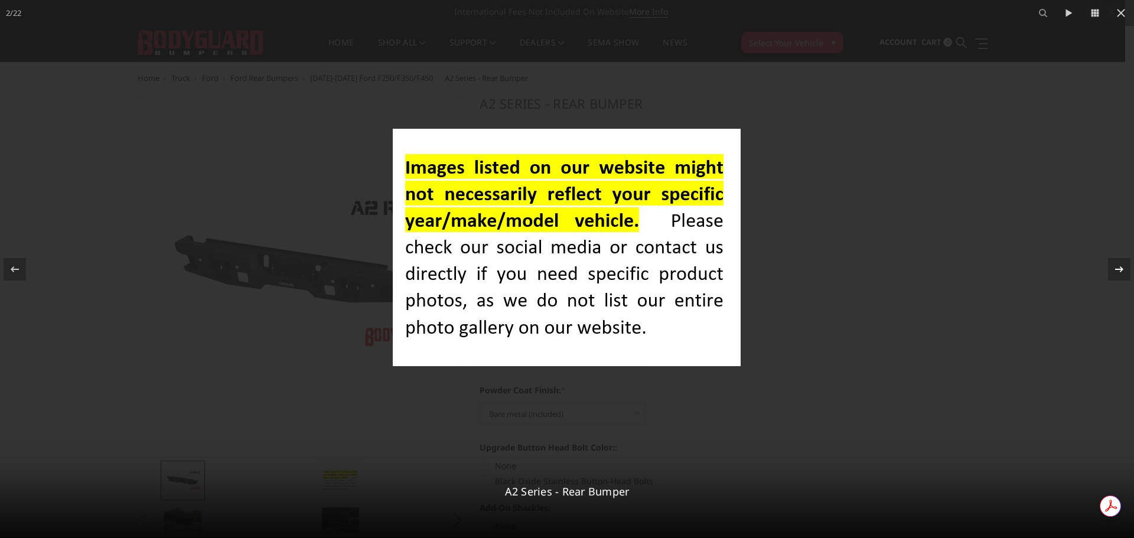
click at [1122, 264] on icon at bounding box center [1119, 269] width 14 height 14
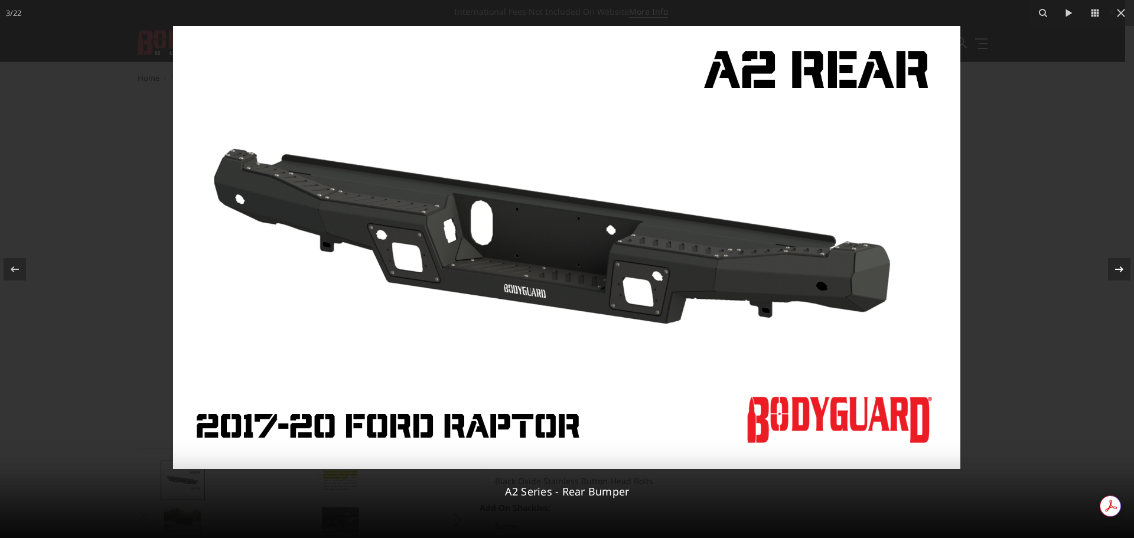
click at [1122, 264] on icon at bounding box center [1119, 269] width 14 height 14
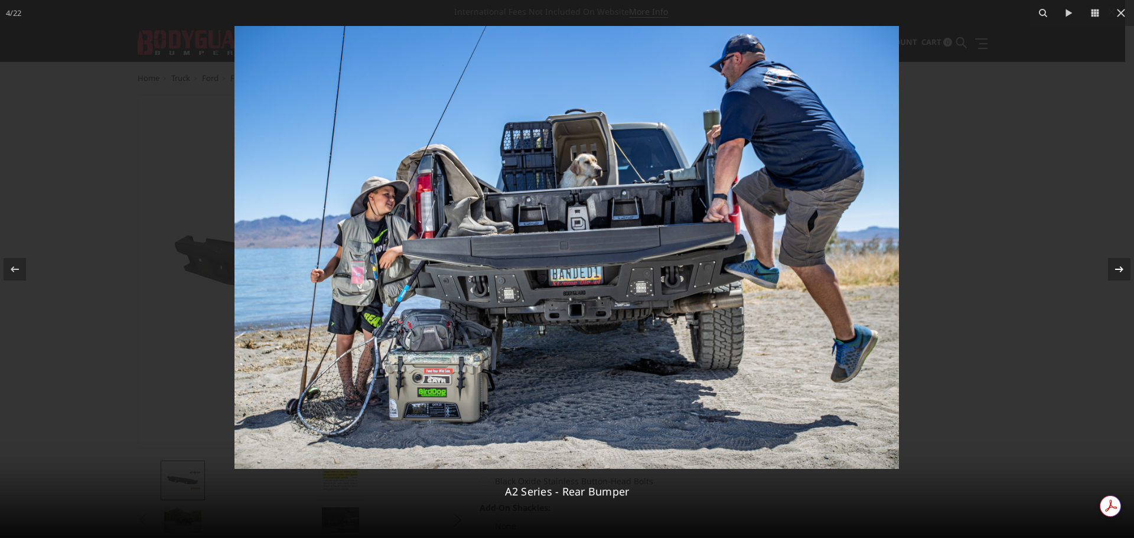
click at [1122, 268] on icon at bounding box center [1119, 269] width 8 height 6
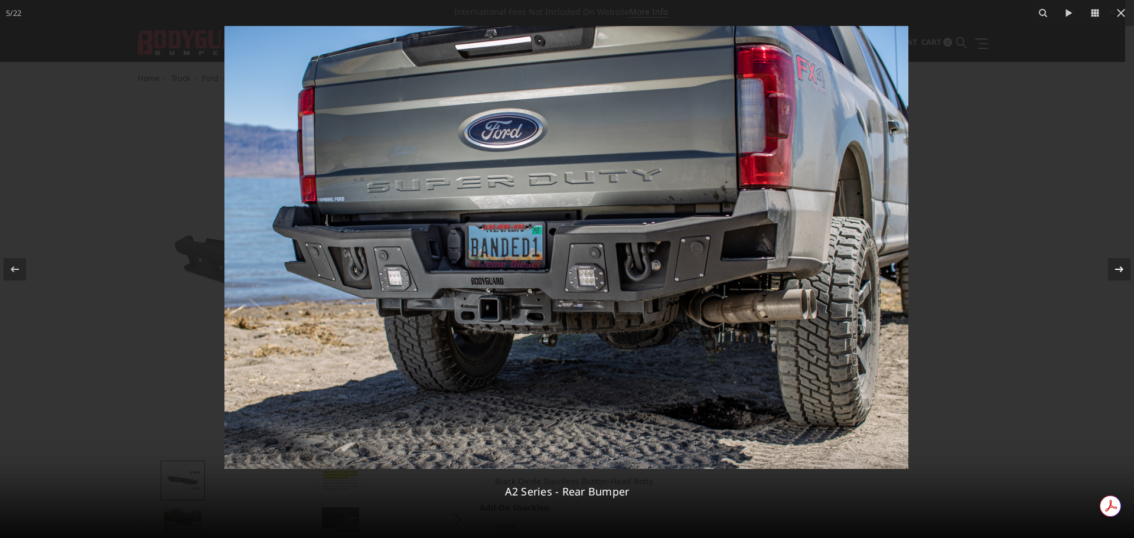
click at [1125, 268] on button at bounding box center [1113, 269] width 41 height 59
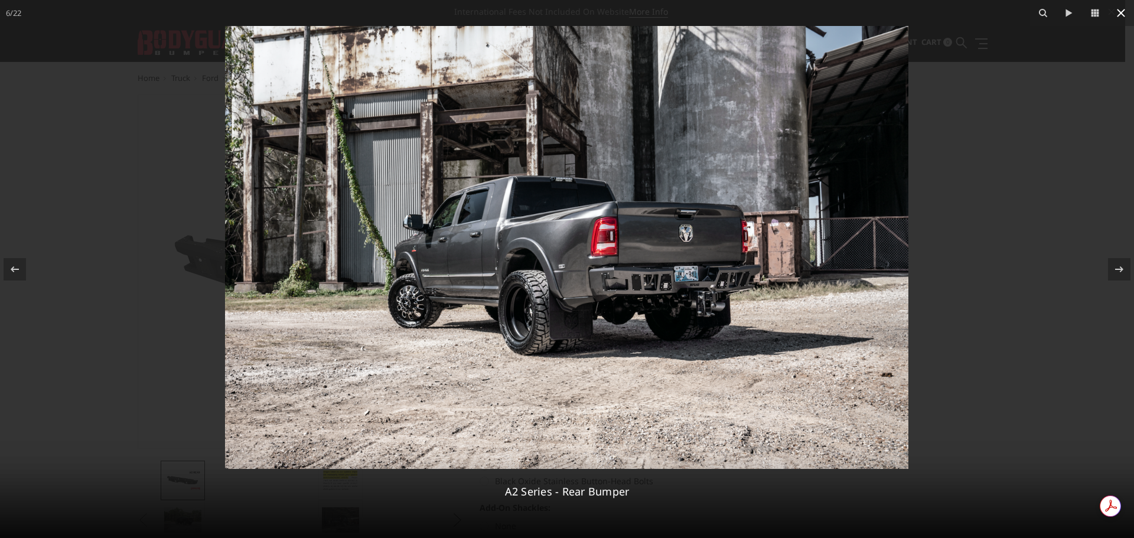
click at [1124, 14] on icon at bounding box center [1121, 13] width 14 height 14
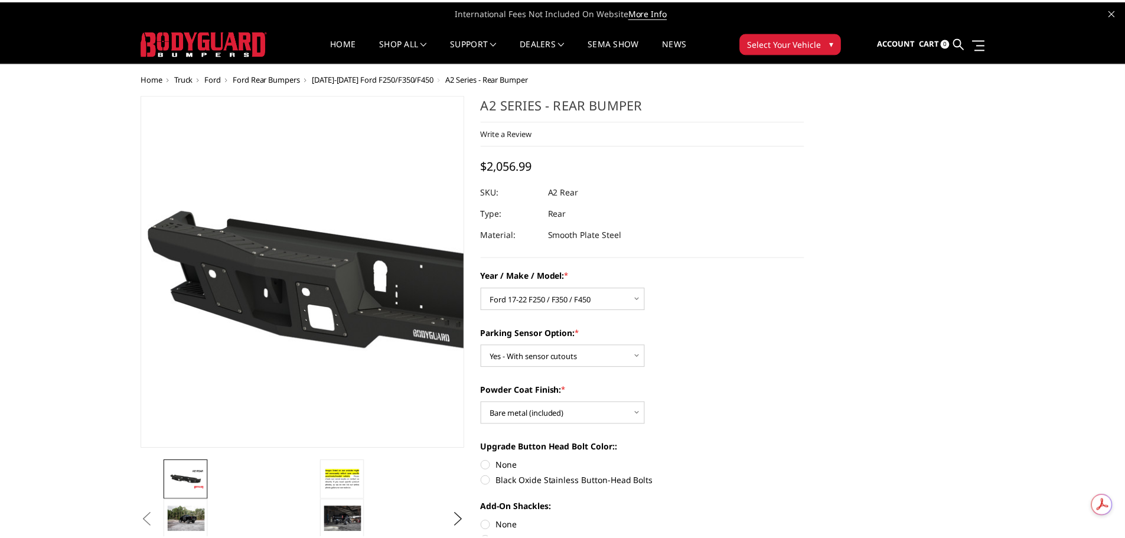
scroll to position [0, 671]
